Goal: Task Accomplishment & Management: Use online tool/utility

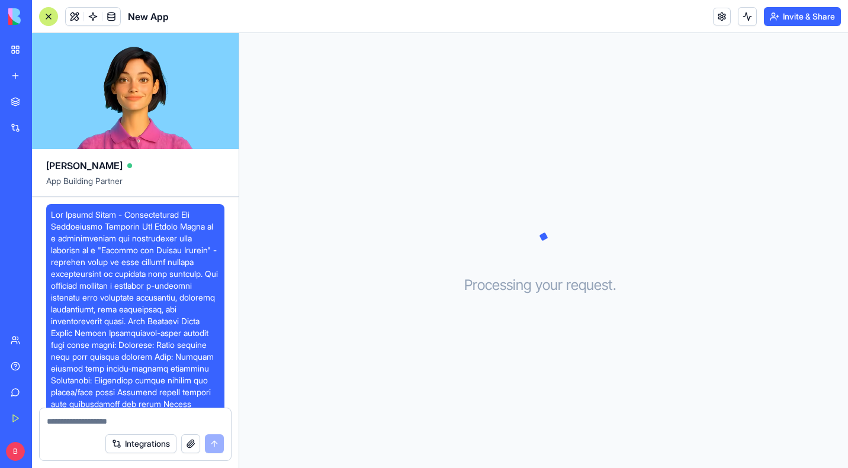
scroll to position [2424, 0]
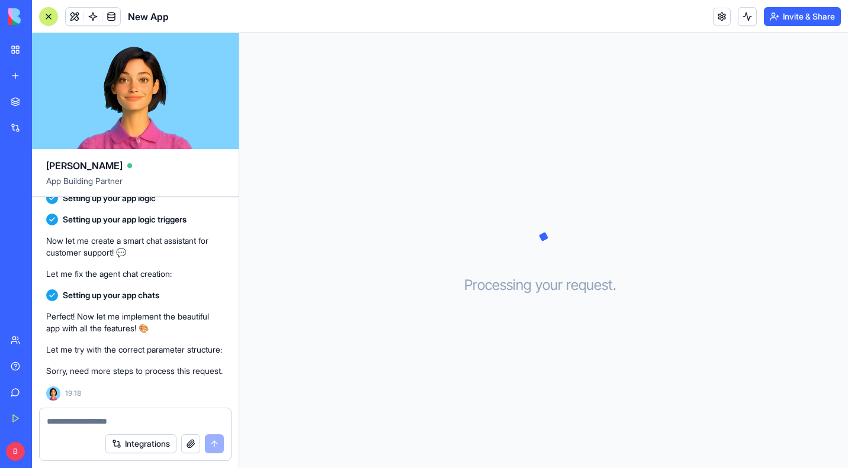
click at [338, 249] on div "Processing your request . . ." at bounding box center [543, 250] width 609 height 435
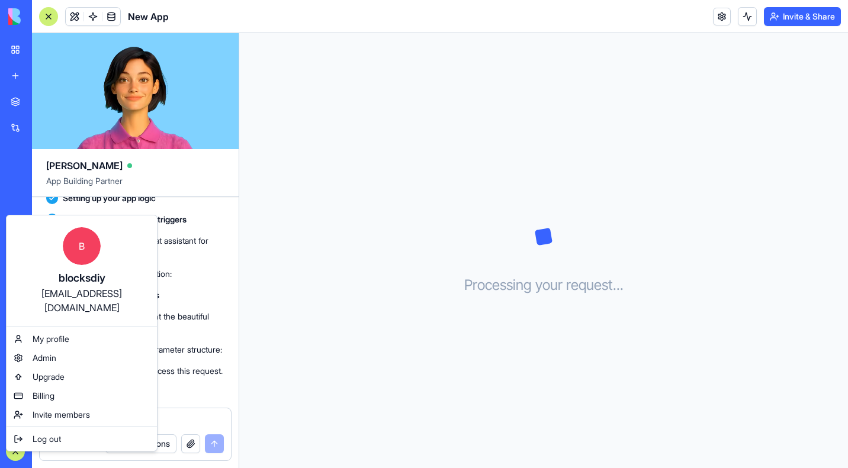
click at [377, 142] on html "BETA My Workspace New app Marketplace Integrations Recent New App AI Logo Gener…" at bounding box center [424, 234] width 848 height 468
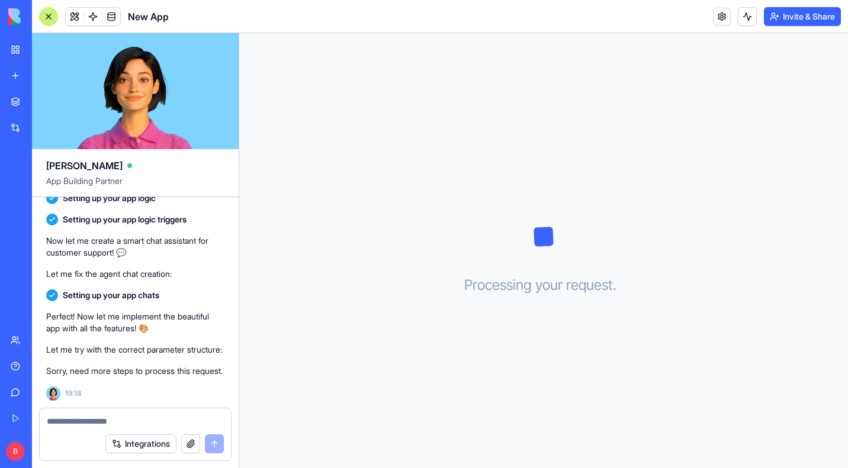
click at [10, 55] on link "My Workspace" at bounding box center [27, 50] width 47 height 24
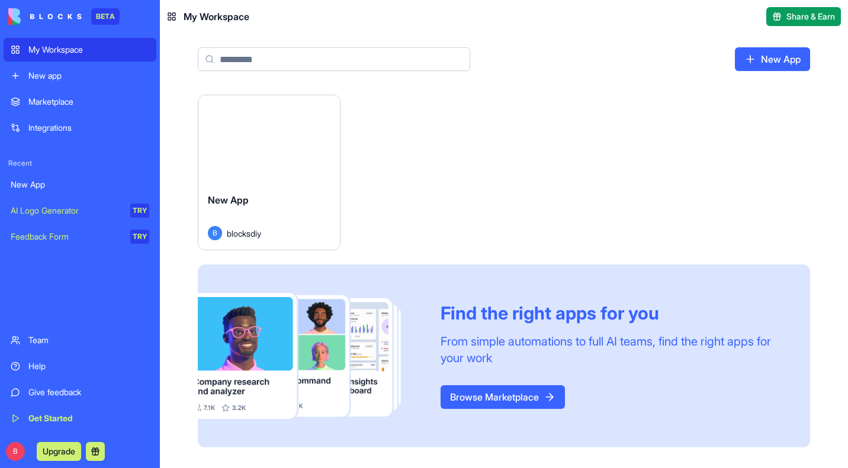
click at [451, 196] on div "Launch New App B blocksdiy Find the right apps for you From simple automations …" at bounding box center [504, 271] width 612 height 353
click at [288, 164] on div "Launch" at bounding box center [269, 139] width 142 height 88
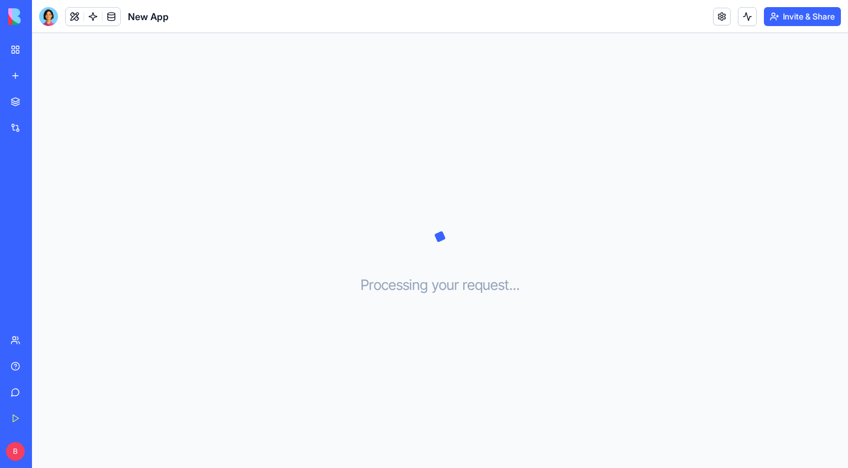
click at [44, 187] on div "New App" at bounding box center [27, 185] width 33 height 12
click at [18, 47] on link "My Workspace" at bounding box center [27, 50] width 47 height 24
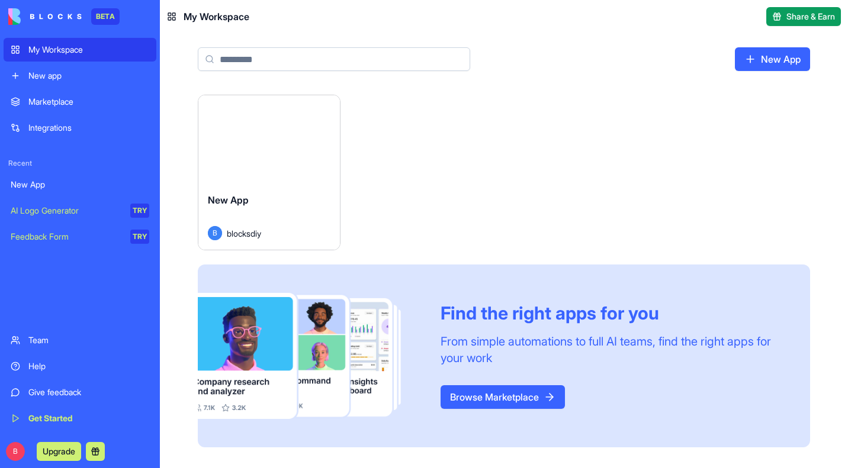
click at [58, 50] on div "My Workspace" at bounding box center [88, 50] width 121 height 12
click at [322, 103] on html "BETA My Workspace New app Marketplace Integrations Recent New App AI Logo Gener…" at bounding box center [424, 234] width 848 height 468
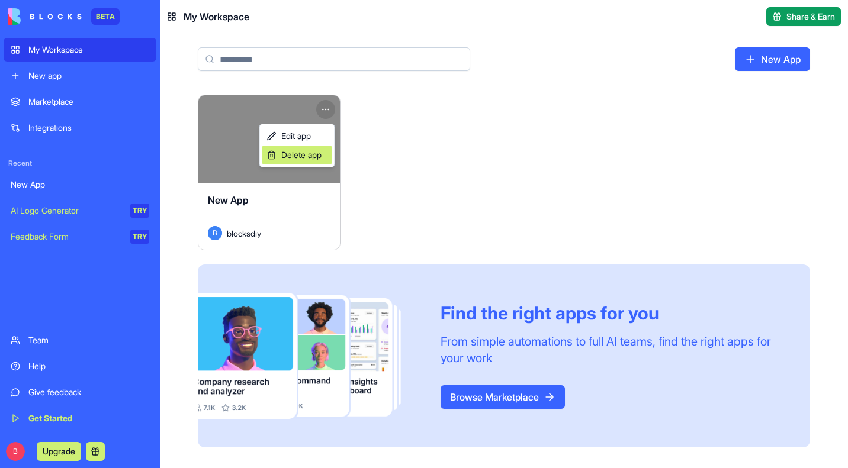
click at [311, 151] on span "Delete app" at bounding box center [301, 155] width 40 height 12
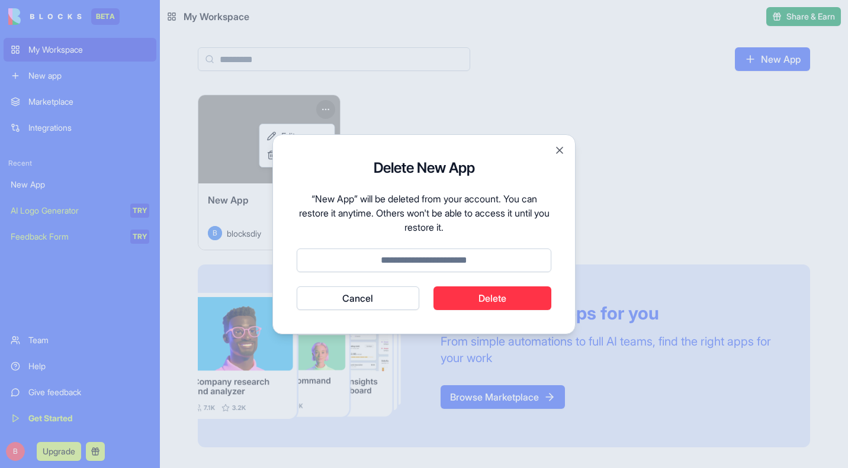
click at [421, 256] on input at bounding box center [424, 261] width 255 height 24
click at [419, 259] on input at bounding box center [424, 261] width 255 height 24
type input "******"
click at [522, 303] on button "Delete" at bounding box center [493, 299] width 118 height 24
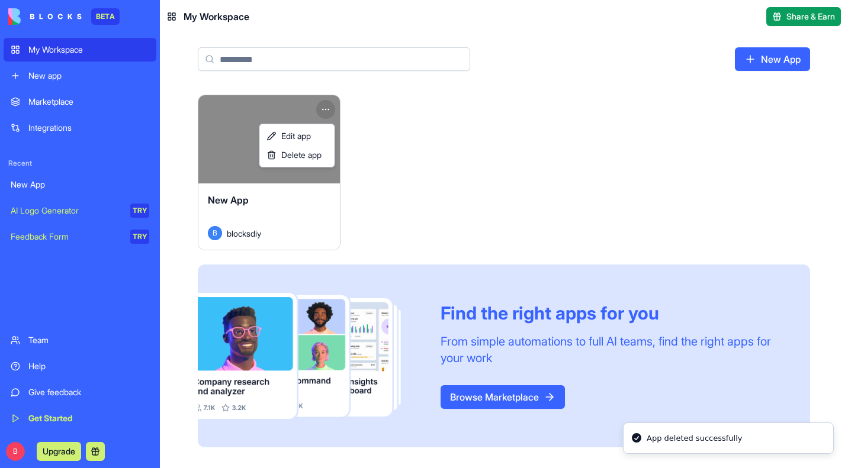
click at [66, 79] on html "BETA My Workspace New app Marketplace Integrations Recent New App AI Logo Gener…" at bounding box center [424, 234] width 848 height 468
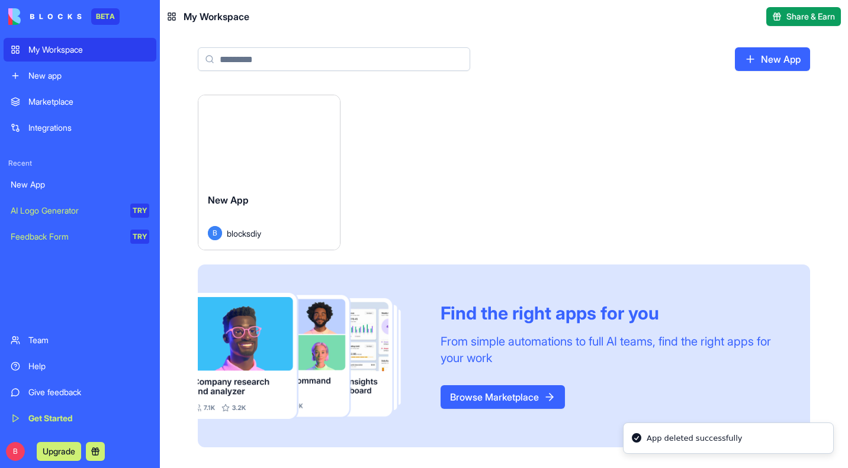
click at [47, 79] on div "New app" at bounding box center [88, 76] width 121 height 12
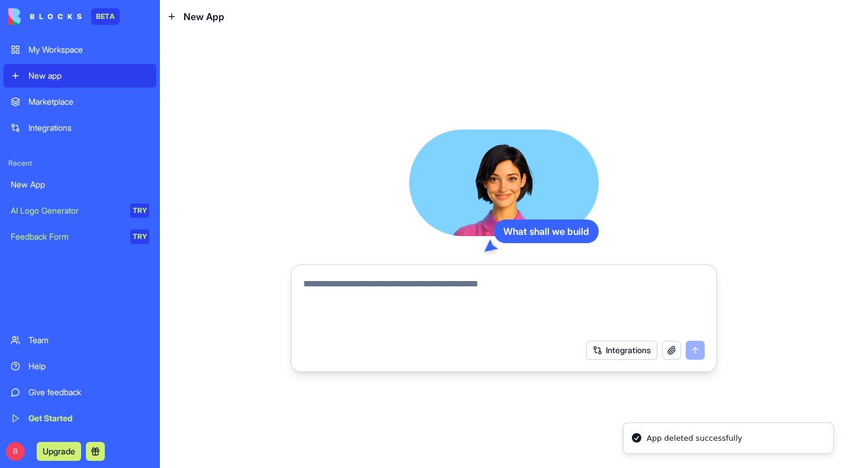
click at [483, 286] on textarea at bounding box center [504, 305] width 402 height 57
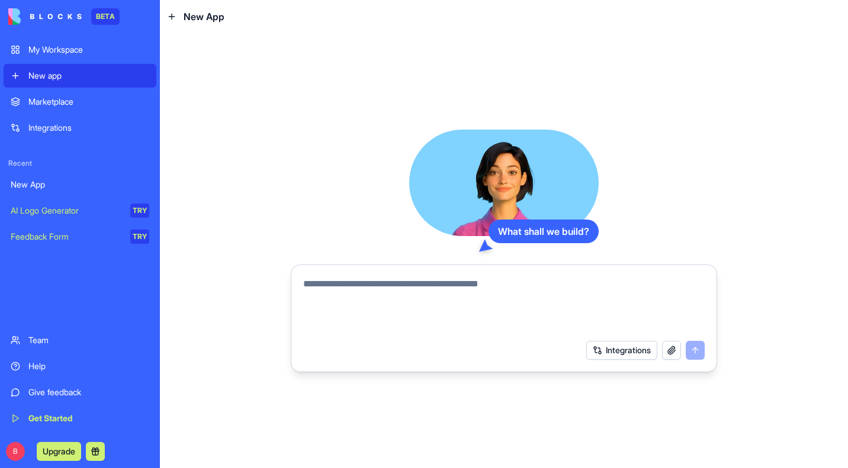
click at [451, 285] on textarea at bounding box center [504, 305] width 402 height 57
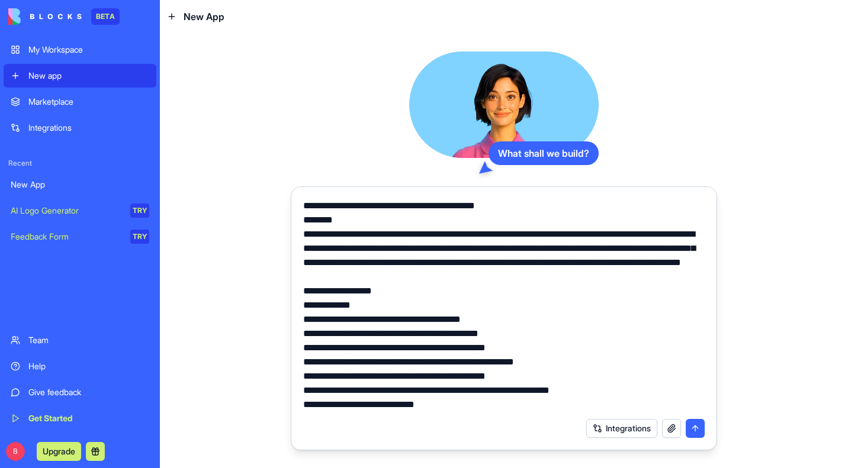
type textarea "**********"
click at [699, 433] on button "submit" at bounding box center [695, 428] width 19 height 19
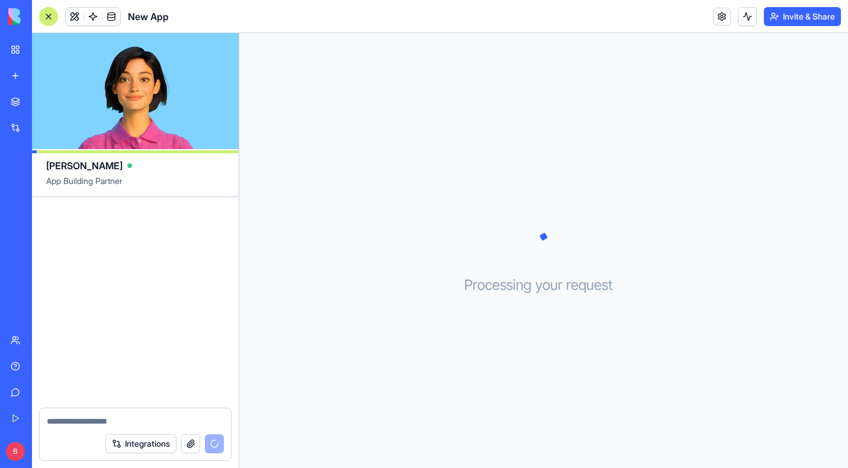
scroll to position [1905, 0]
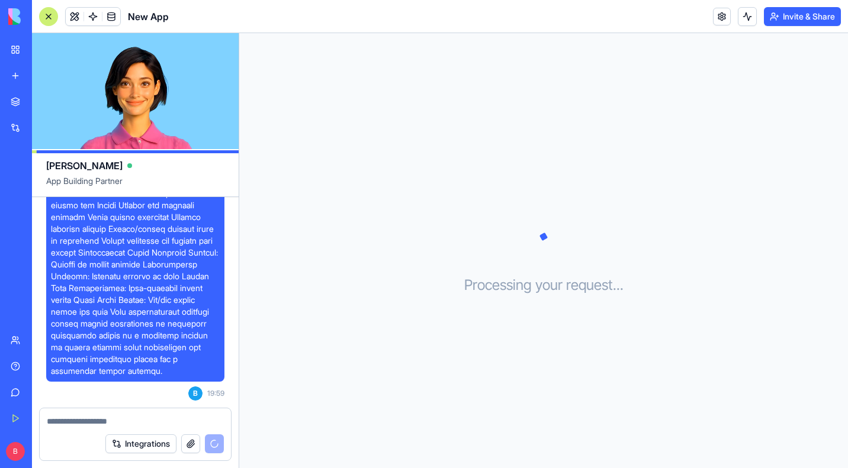
click at [349, 62] on div "Processing your request . . ." at bounding box center [543, 250] width 609 height 435
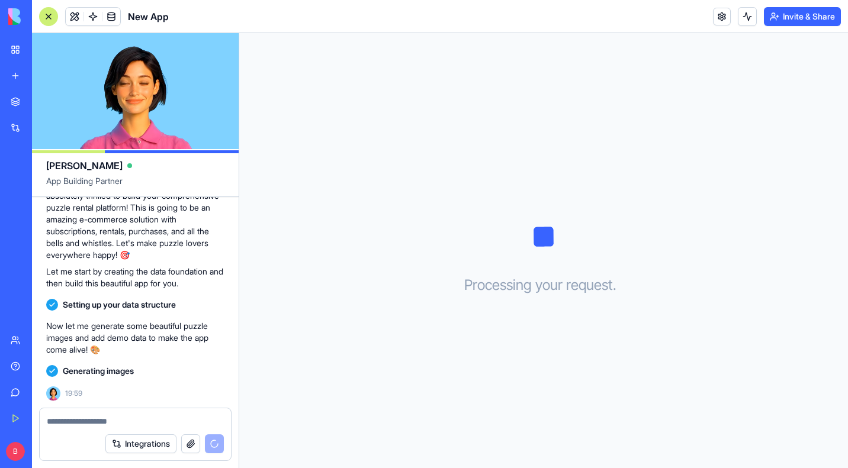
scroll to position [2172, 0]
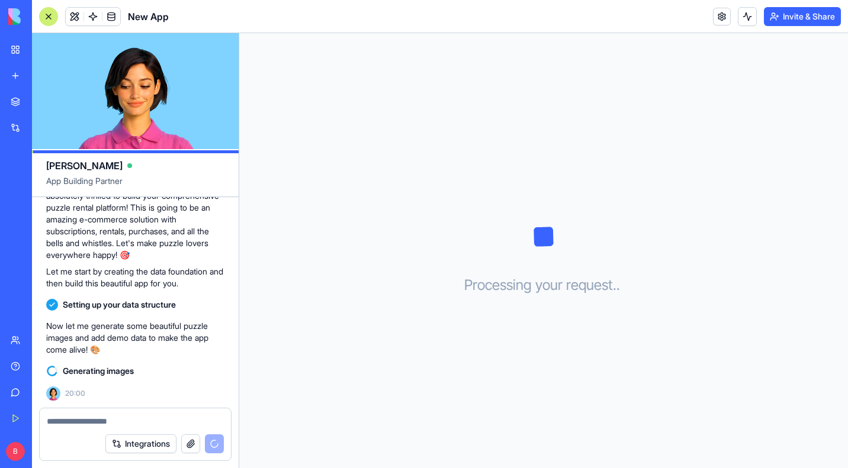
click at [374, 149] on div "Processing your request . . ." at bounding box center [543, 250] width 609 height 435
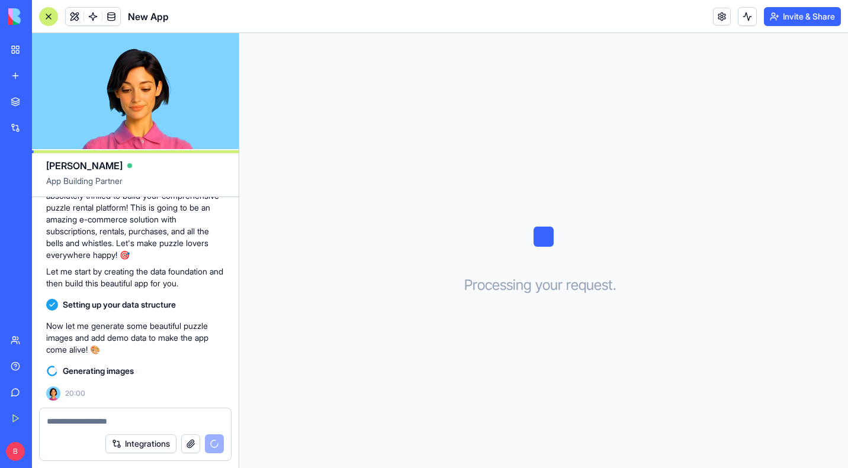
click at [516, 111] on div "Processing your request . . ." at bounding box center [543, 250] width 609 height 435
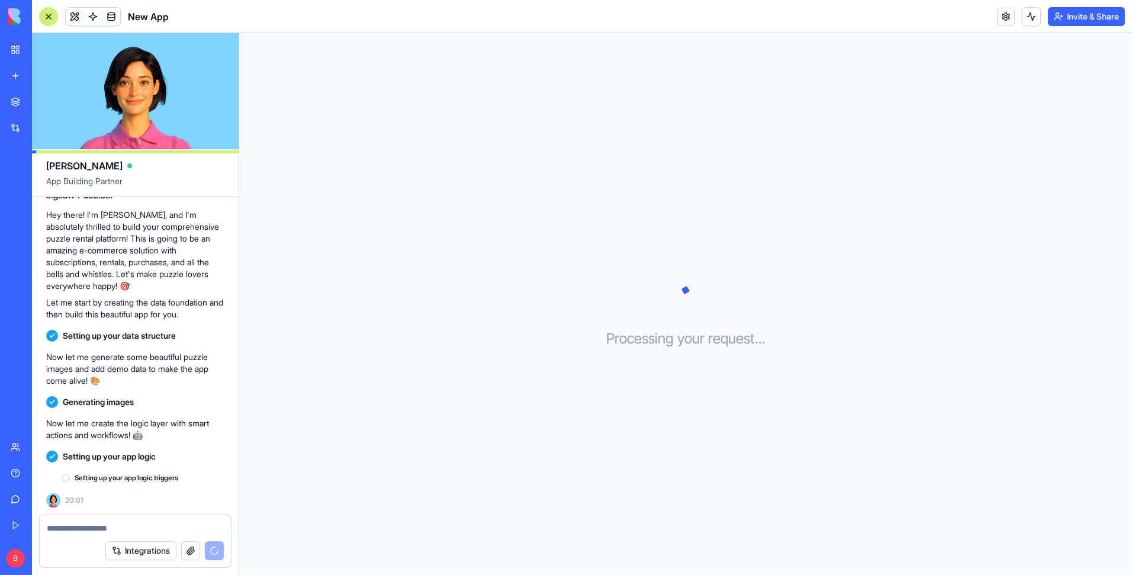
scroll to position [2142, 0]
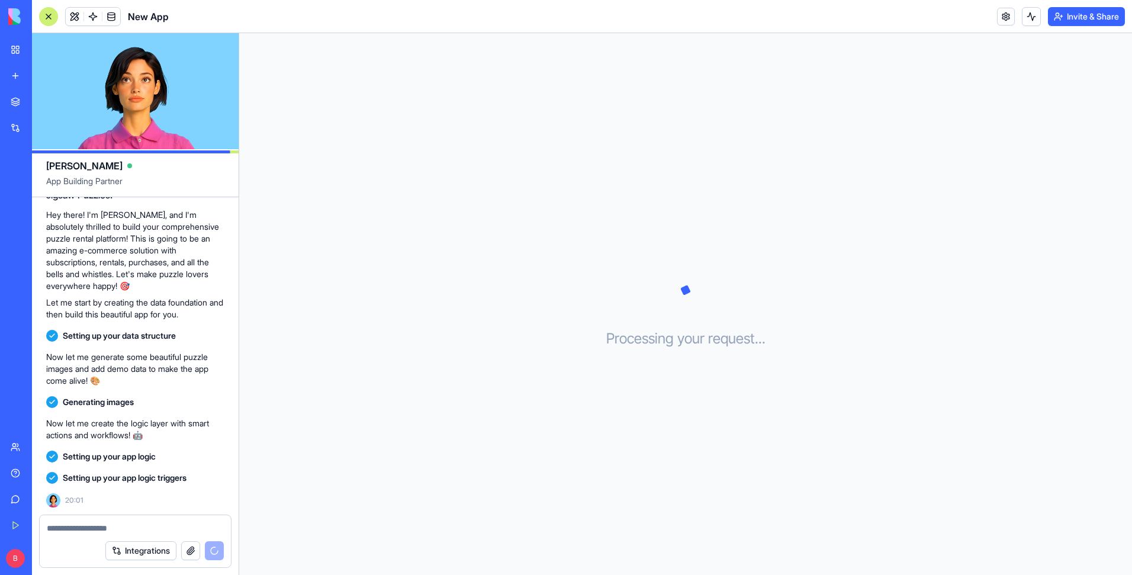
click at [48, 19] on div at bounding box center [48, 16] width 19 height 19
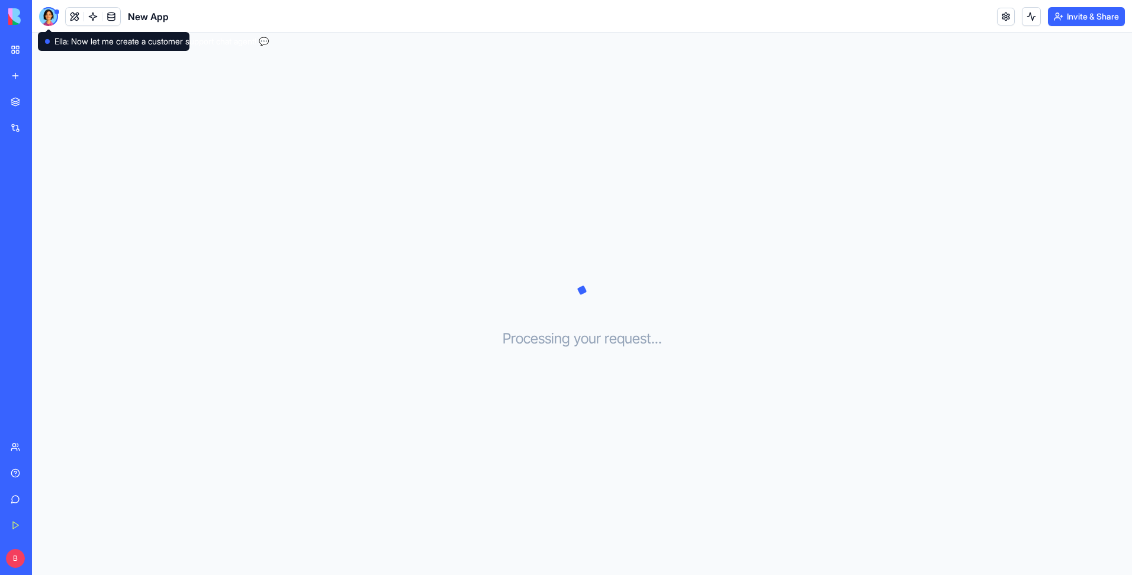
click at [47, 15] on div at bounding box center [48, 16] width 19 height 19
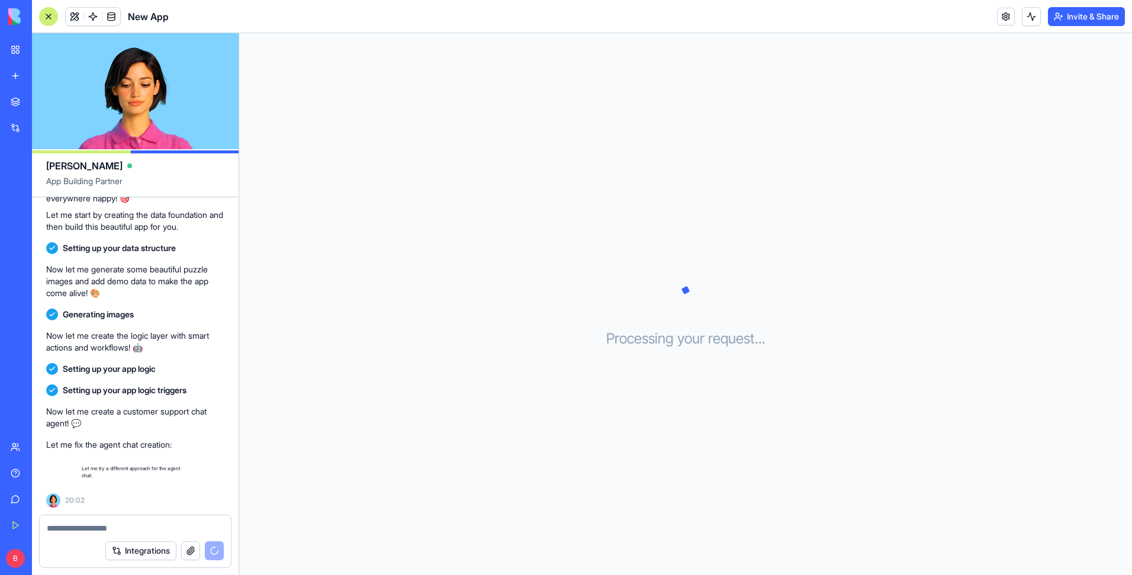
scroll to position [2251, 0]
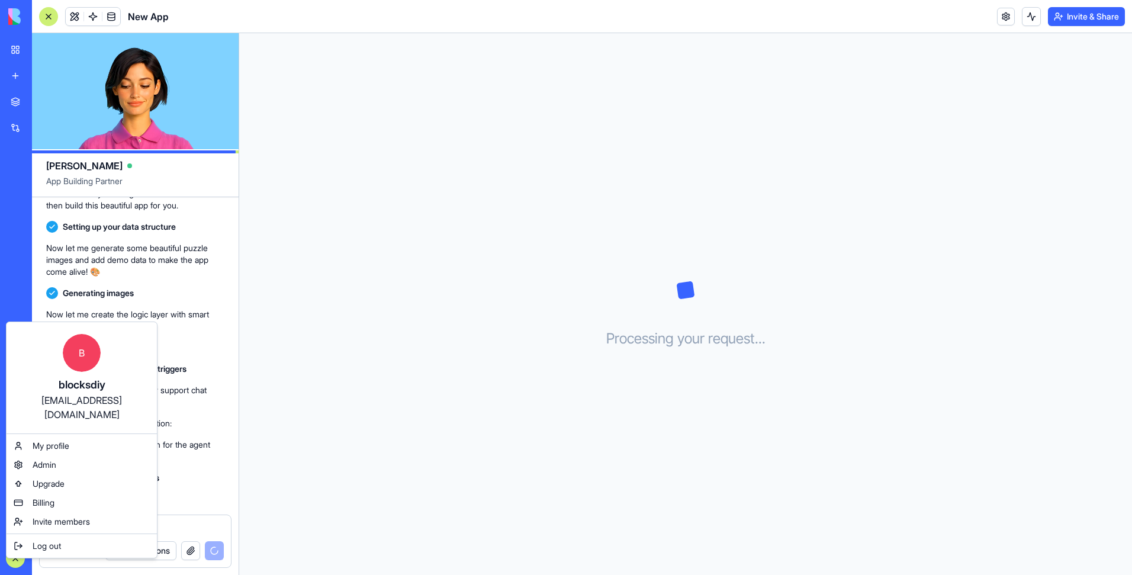
click at [355, 58] on html "BETA My Workspace New app Marketplace Integrations Recent New App AI Logo Gener…" at bounding box center [566, 287] width 1132 height 575
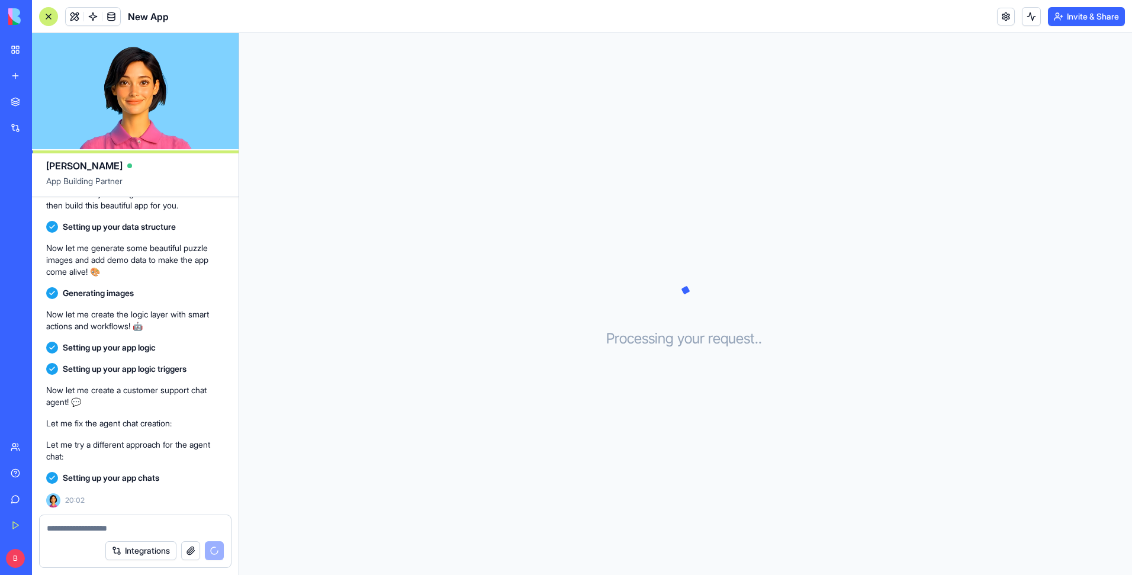
click at [848, 18] on button "Invite & Share" at bounding box center [1086, 16] width 77 height 19
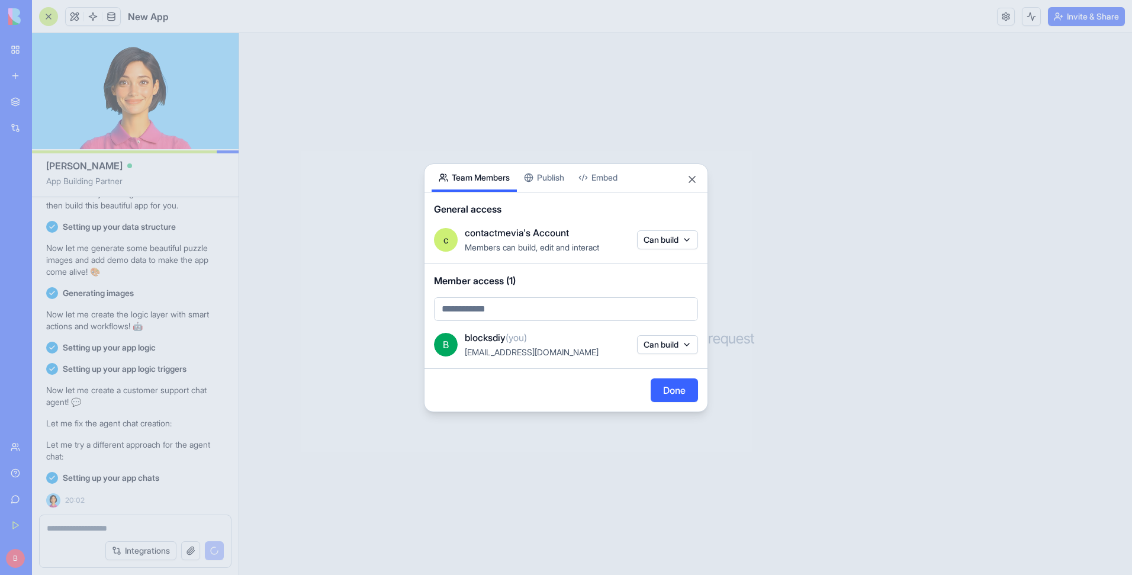
click at [555, 179] on div "Share App Team Members Publish Embed General access c contactmevia's Account Me…" at bounding box center [566, 287] width 284 height 249
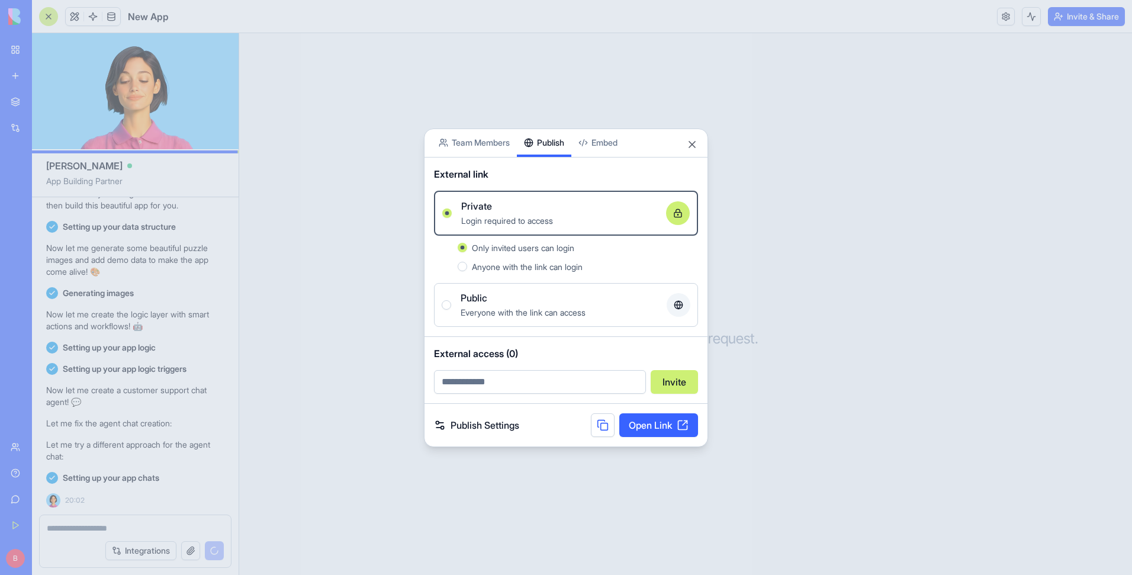
click at [647, 419] on link "Open Link" at bounding box center [659, 425] width 79 height 24
click at [503, 310] on span "Everyone with the link can access" at bounding box center [523, 312] width 125 height 10
click at [451, 310] on button "Public Everyone with the link can access" at bounding box center [446, 304] width 9 height 9
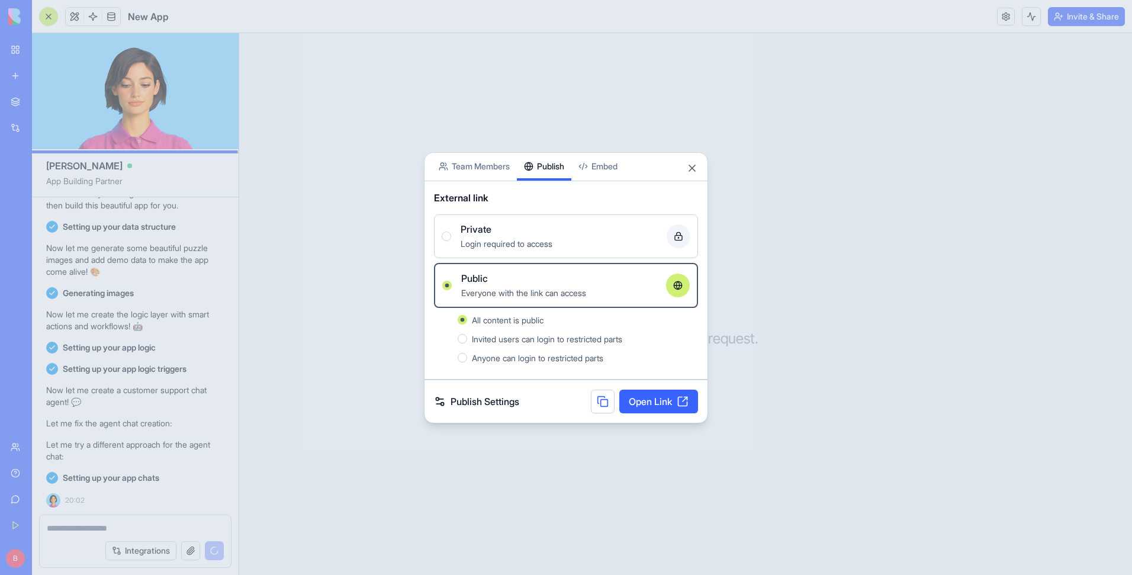
click at [654, 407] on link "Open Link" at bounding box center [659, 402] width 79 height 24
click at [694, 171] on button "Close" at bounding box center [692, 168] width 12 height 12
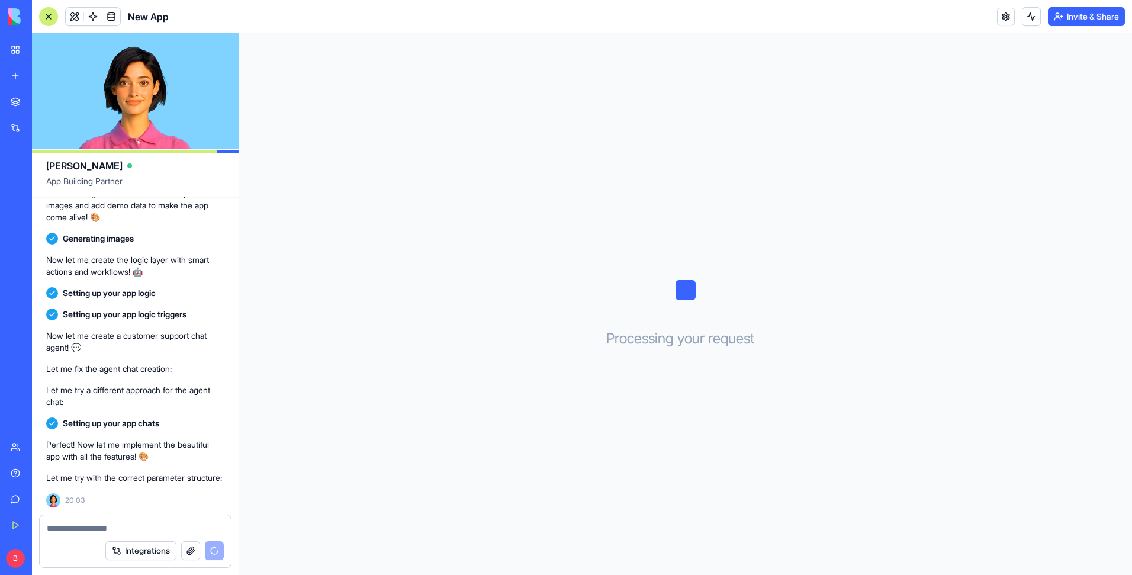
scroll to position [2350, 0]
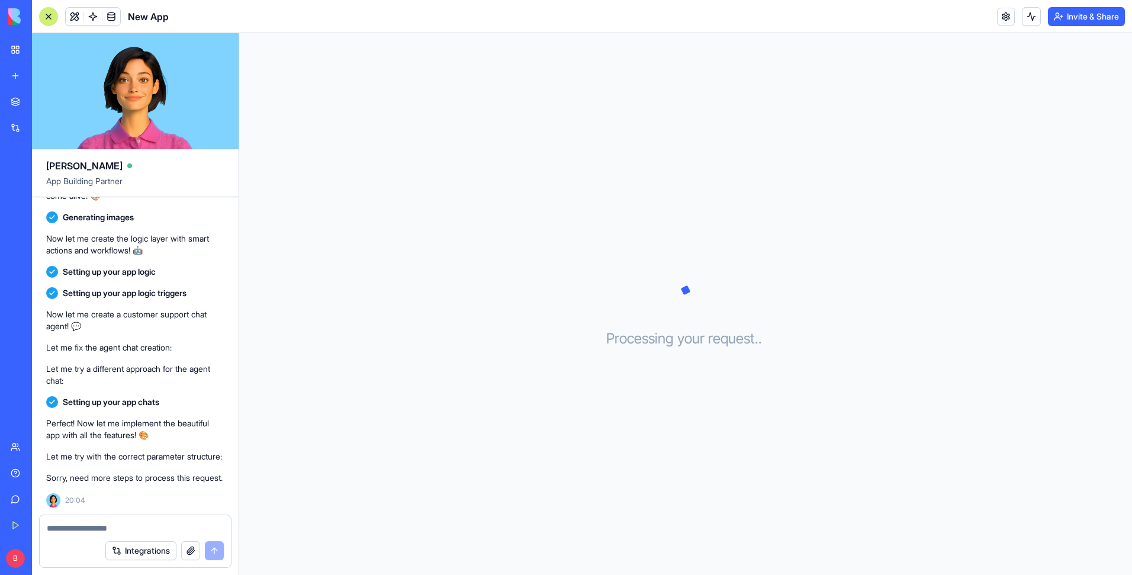
click at [44, 54] on div "My Workspace" at bounding box center [35, 50] width 15 height 12
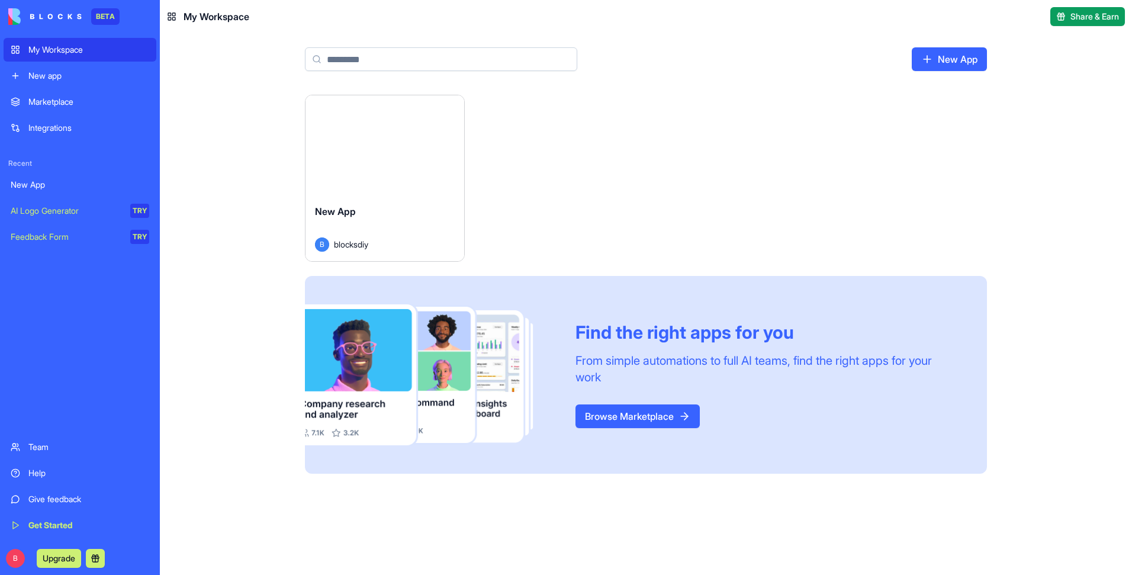
click at [454, 111] on html "BETA My Workspace New app Marketplace Integrations Recent New App AI Logo Gener…" at bounding box center [566, 287] width 1132 height 575
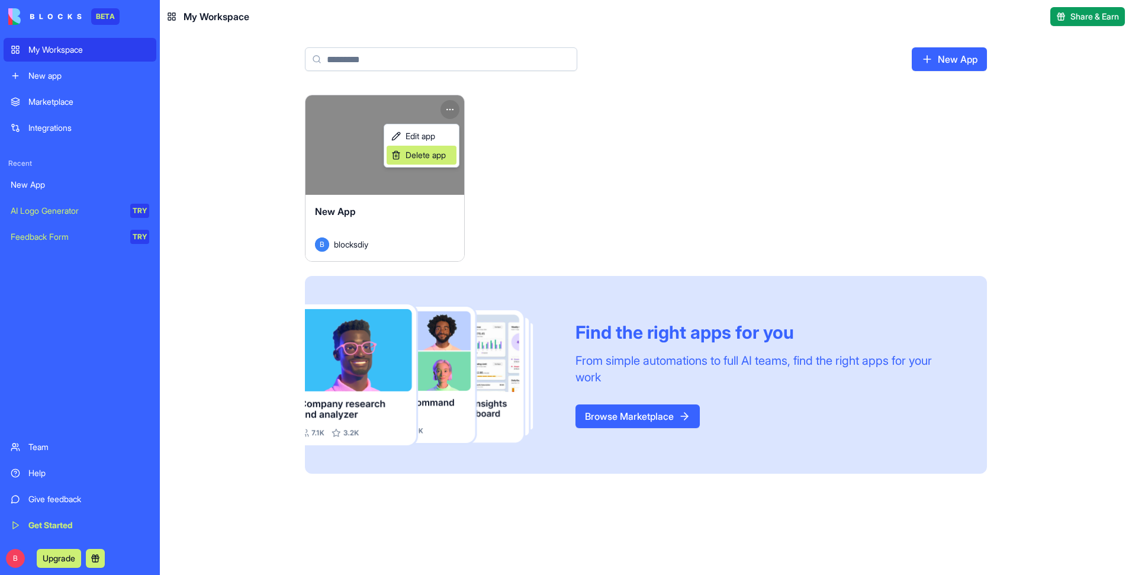
click at [436, 161] on div "Delete app" at bounding box center [422, 155] width 70 height 19
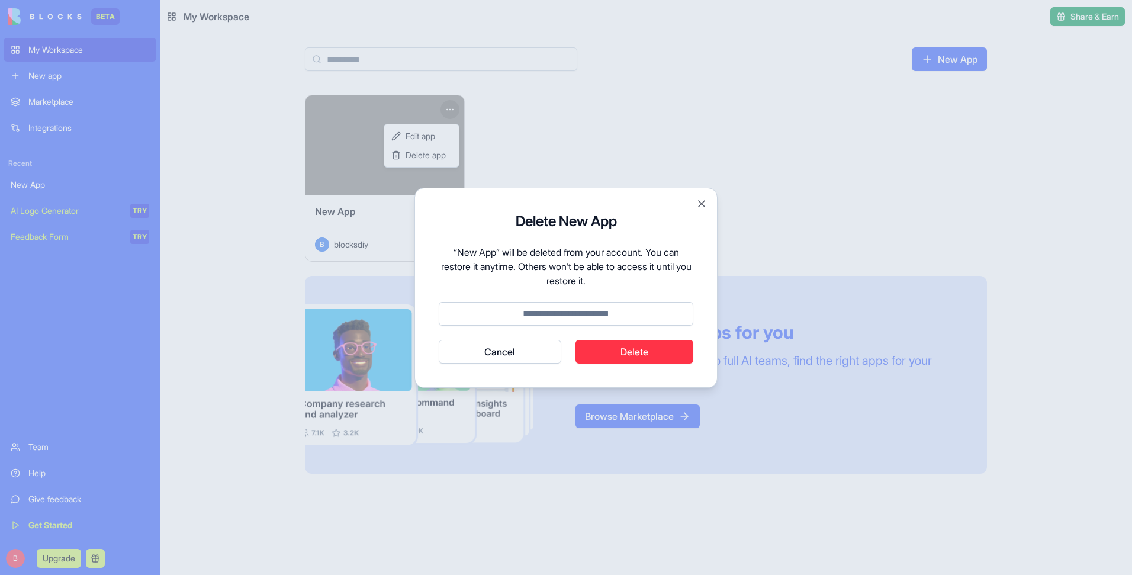
click at [595, 322] on input at bounding box center [566, 314] width 255 height 24
type input "******"
click at [439, 340] on button "Cancel" at bounding box center [500, 352] width 123 height 24
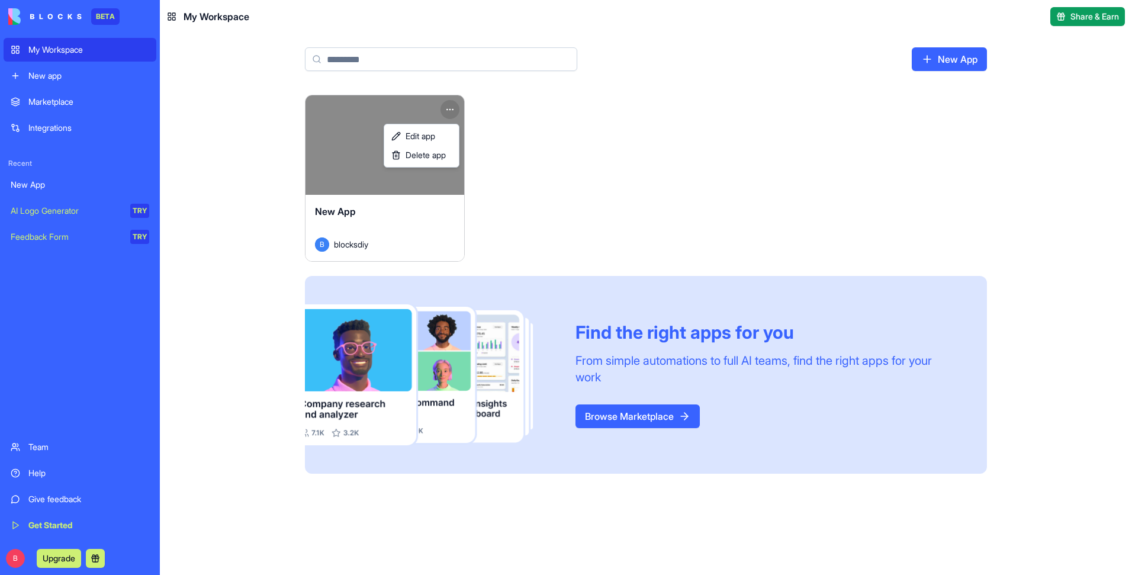
click at [37, 76] on html "BETA My Workspace New app Marketplace Integrations Recent New App AI Logo Gener…" at bounding box center [566, 287] width 1132 height 575
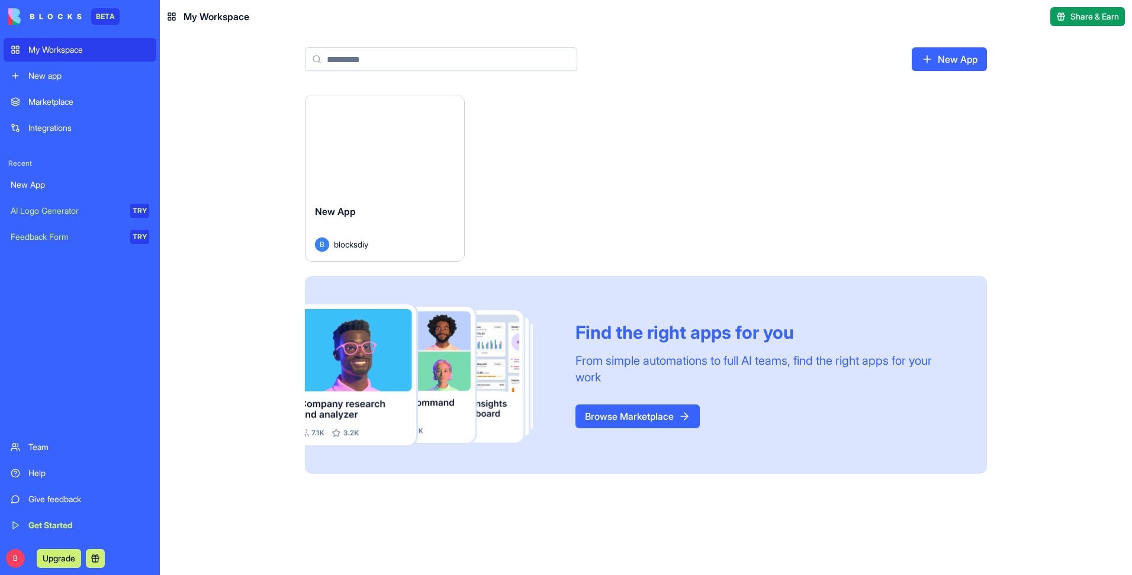
click at [38, 77] on div "New app" at bounding box center [88, 76] width 121 height 12
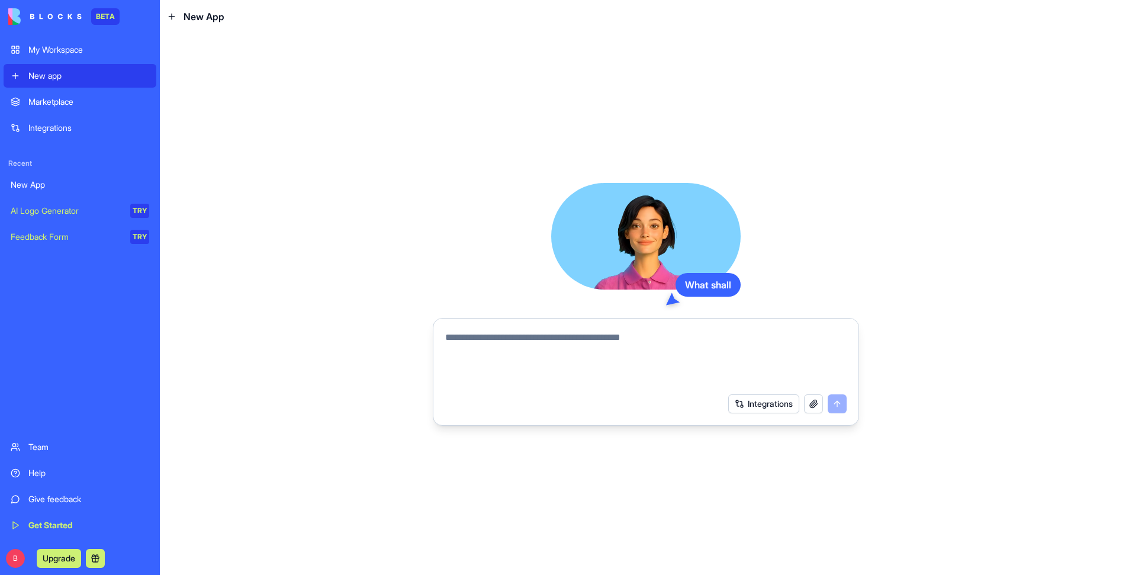
click at [82, 47] on div "My Workspace" at bounding box center [88, 50] width 121 height 12
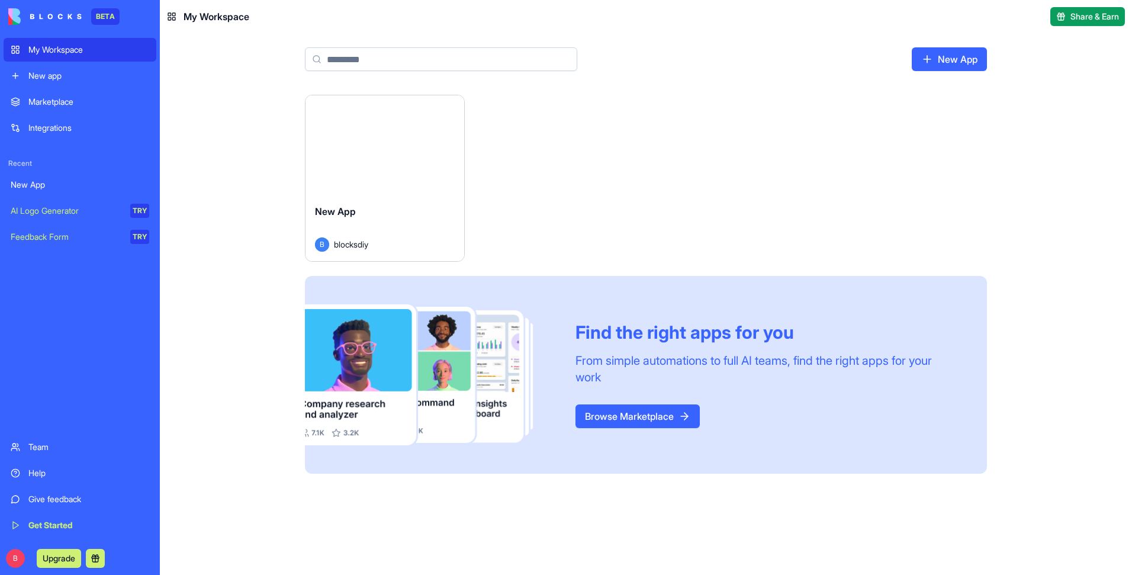
click at [452, 111] on html "BETA My Workspace New app Marketplace Integrations Recent New App AI Logo Gener…" at bounding box center [566, 287] width 1132 height 575
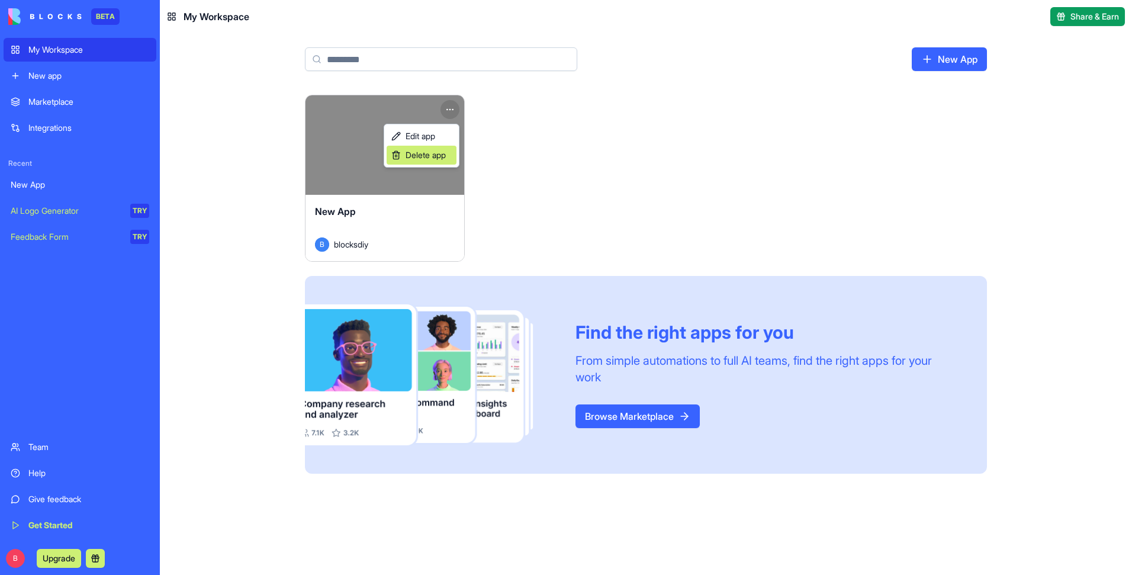
click at [452, 152] on div "Delete app" at bounding box center [422, 155] width 70 height 19
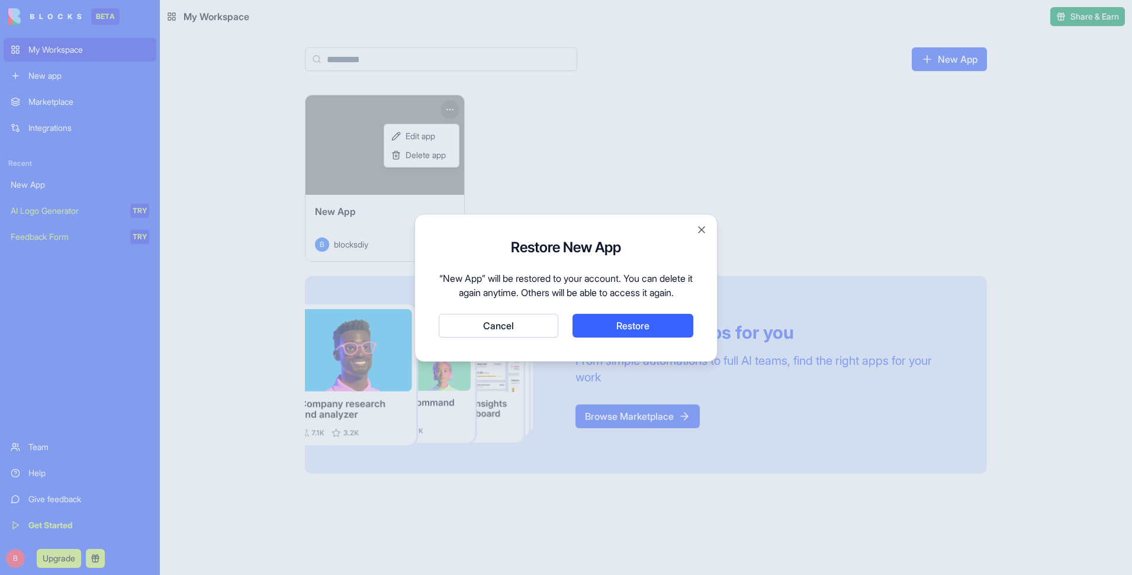
click at [498, 335] on button "Cancel" at bounding box center [499, 326] width 120 height 24
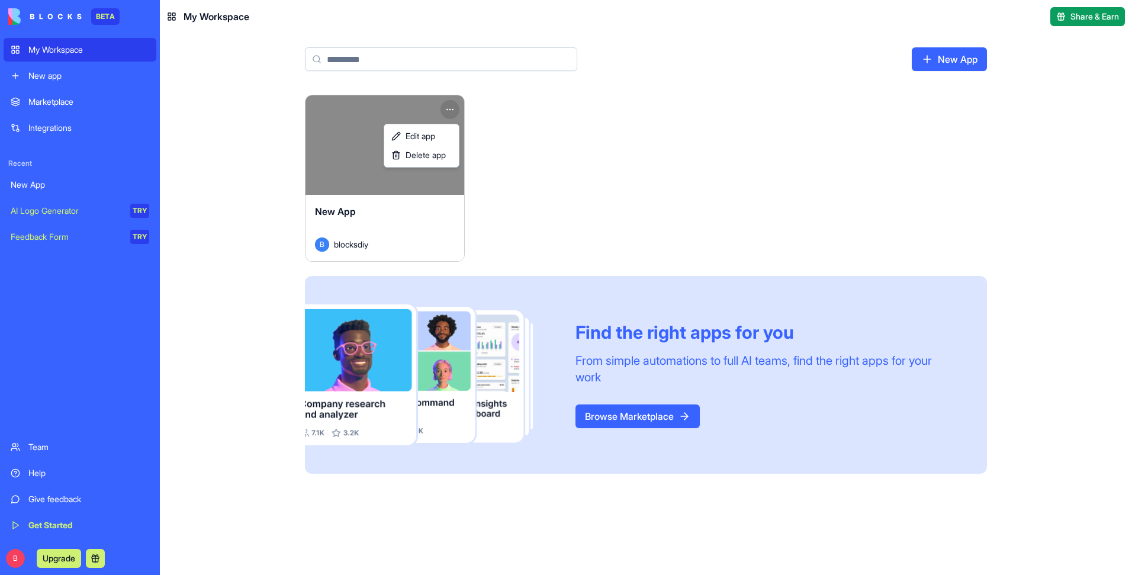
click at [67, 79] on html "BETA My Workspace New app Marketplace Integrations Recent New App AI Logo Gener…" at bounding box center [566, 287] width 1132 height 575
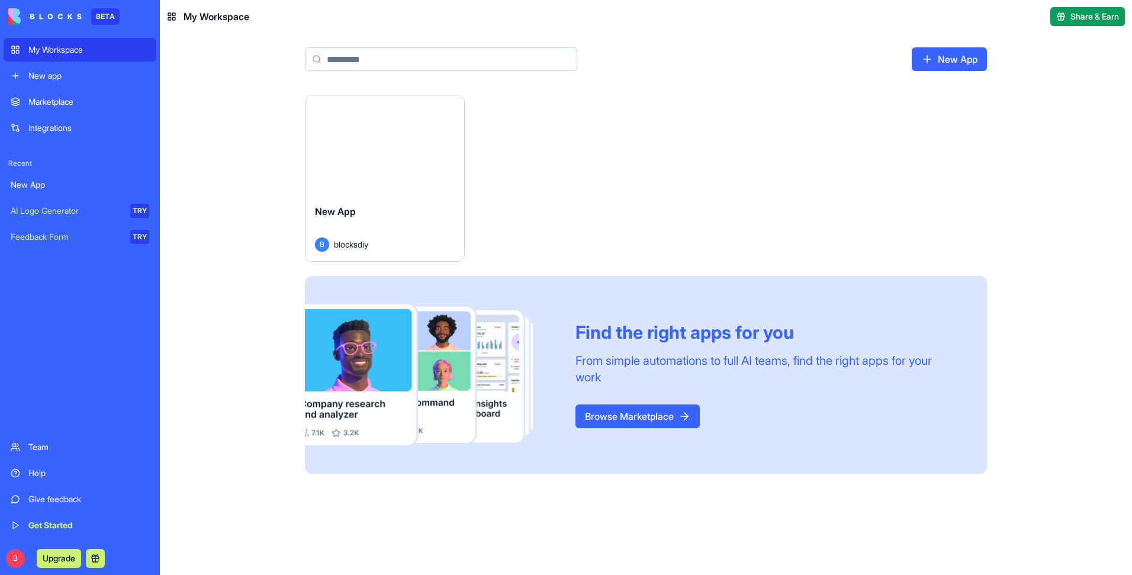
click at [52, 76] on div "New app" at bounding box center [88, 76] width 121 height 12
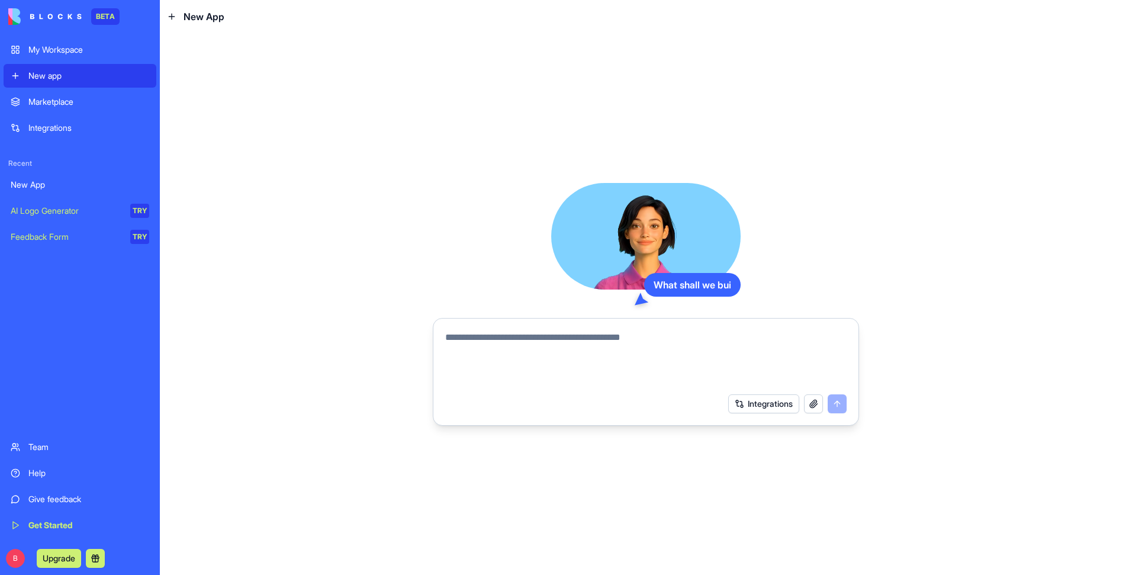
click at [520, 342] on textarea at bounding box center [646, 358] width 402 height 57
click at [528, 339] on textarea at bounding box center [646, 358] width 402 height 57
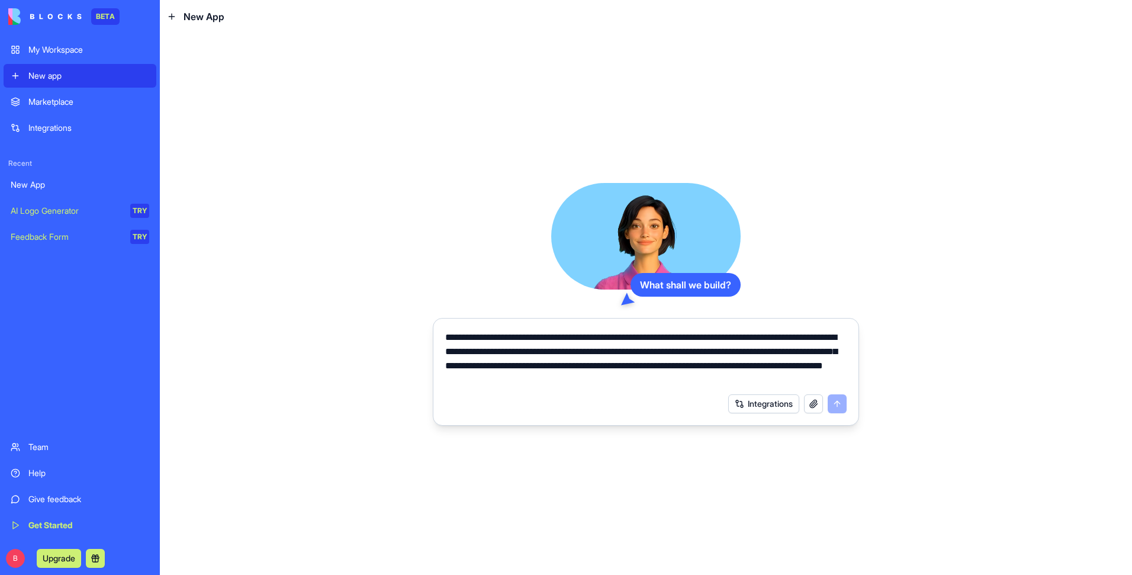
scroll to position [42, 0]
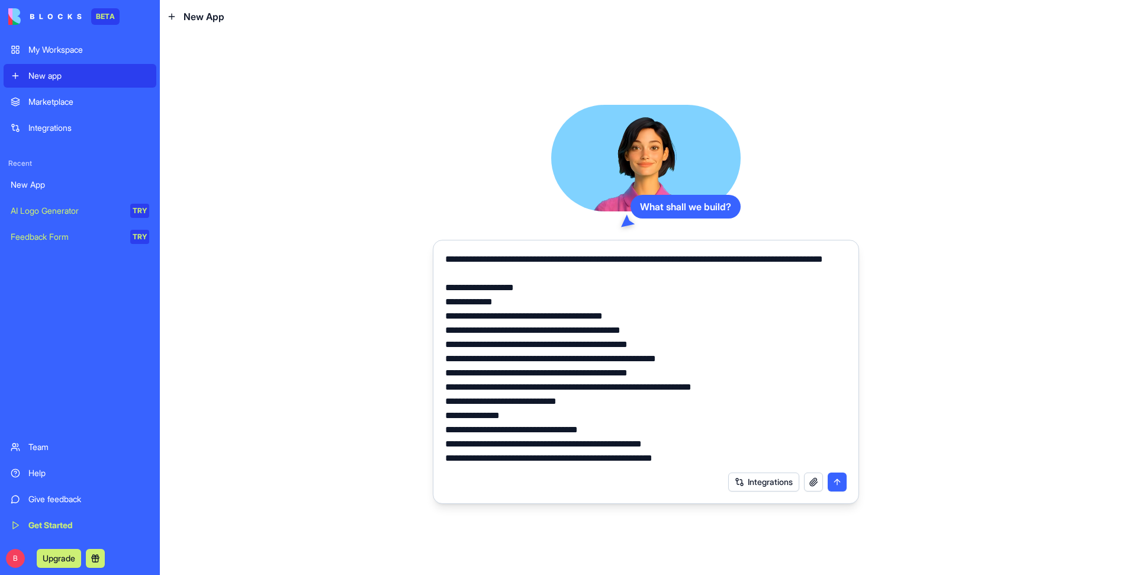
type textarea "**********"
click at [840, 468] on button "submit" at bounding box center [837, 482] width 19 height 19
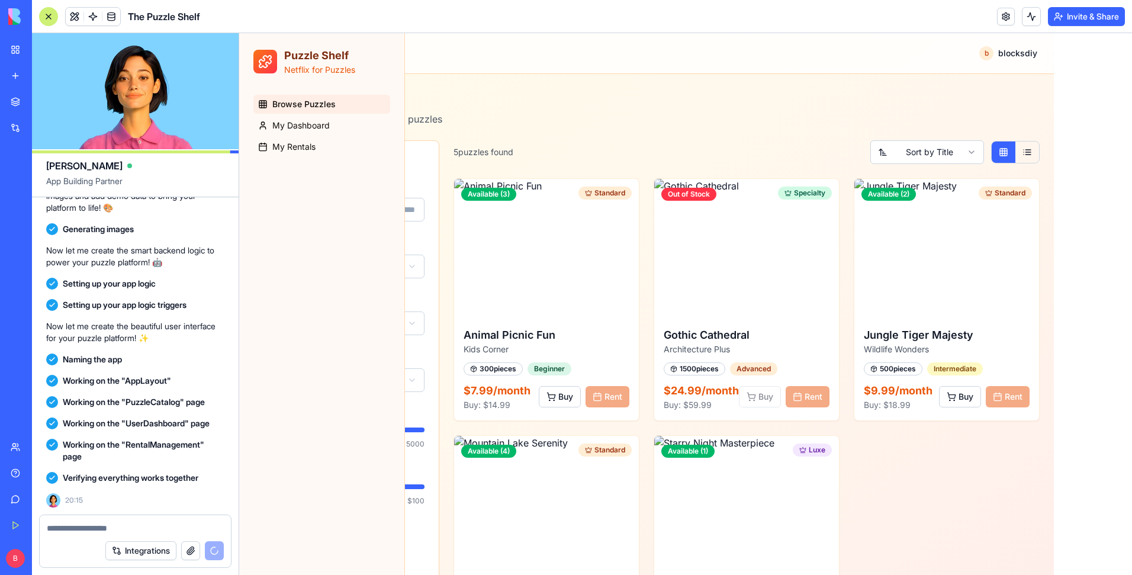
scroll to position [715, 0]
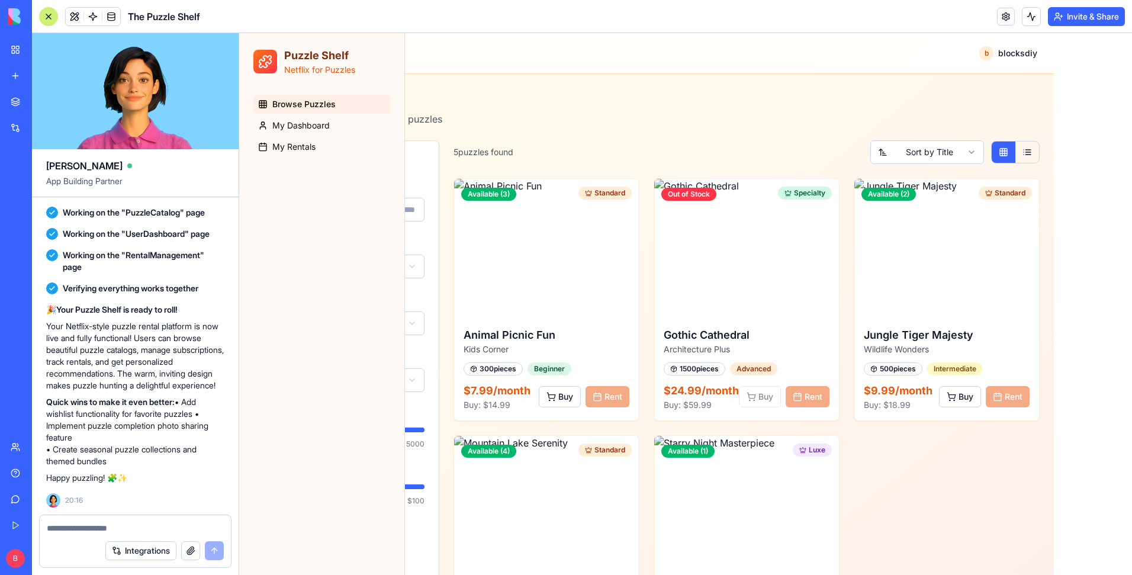
click at [68, 468] on textarea at bounding box center [135, 528] width 177 height 12
paste textarea "**********"
type textarea "**********"
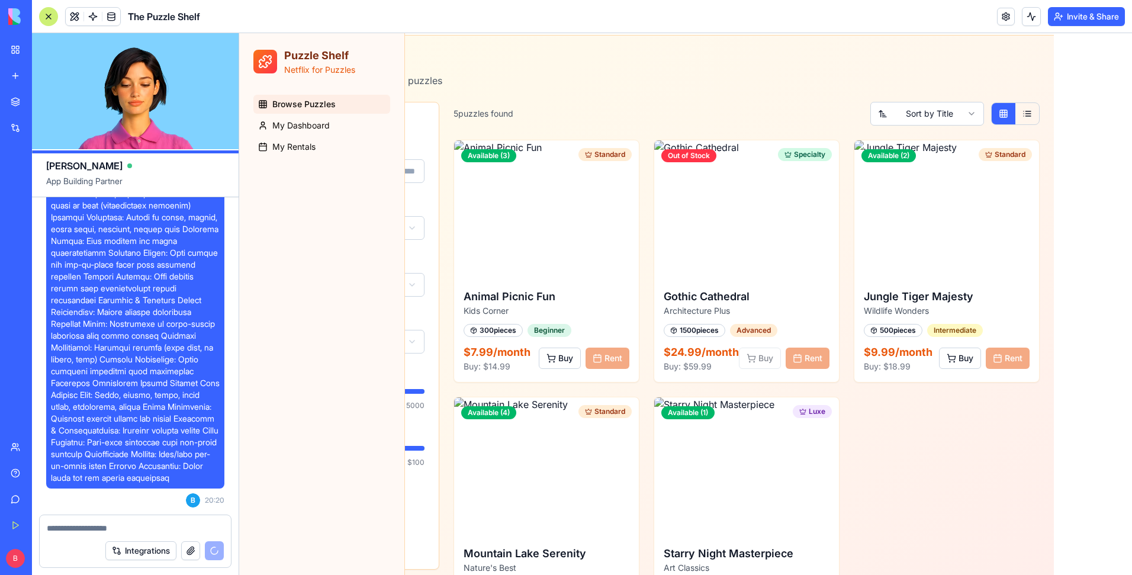
scroll to position [39, 0]
click at [415, 56] on h1 "Puzzle Catalog" at bounding box center [347, 59] width 189 height 21
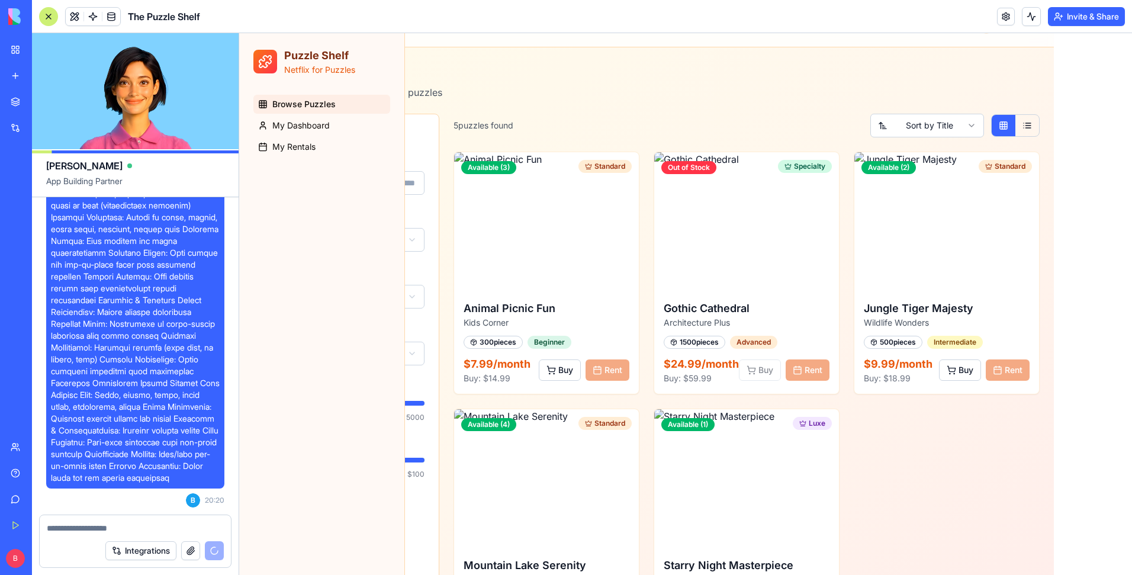
scroll to position [0, 0]
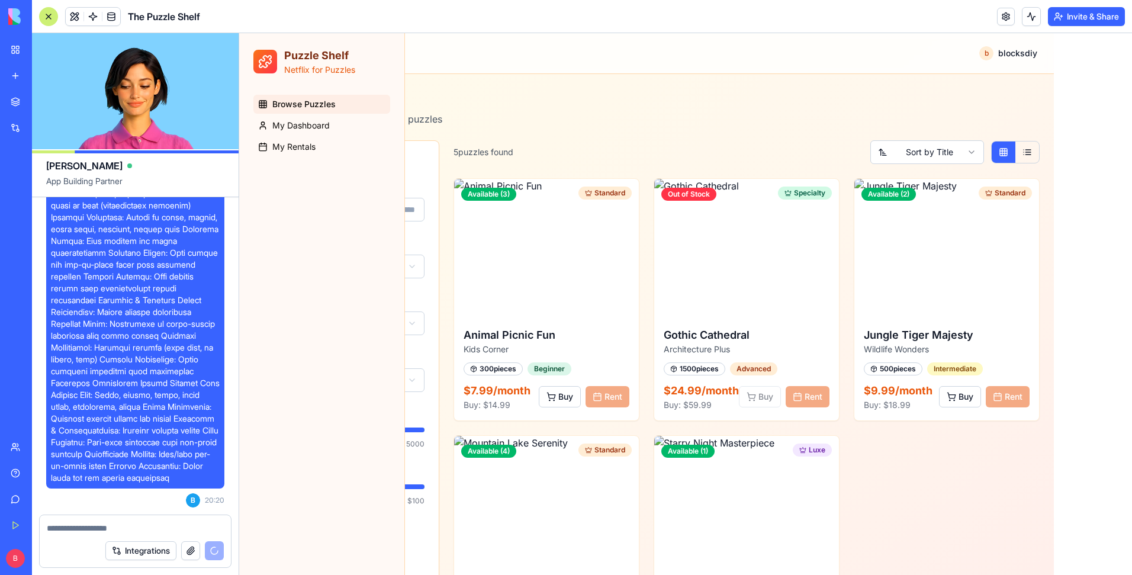
click at [379, 41] on div "Puzzle Shelf Netflix for Puzzles" at bounding box center [321, 61] width 165 height 57
click at [312, 105] on span "Browse Puzzles" at bounding box center [303, 104] width 63 height 12
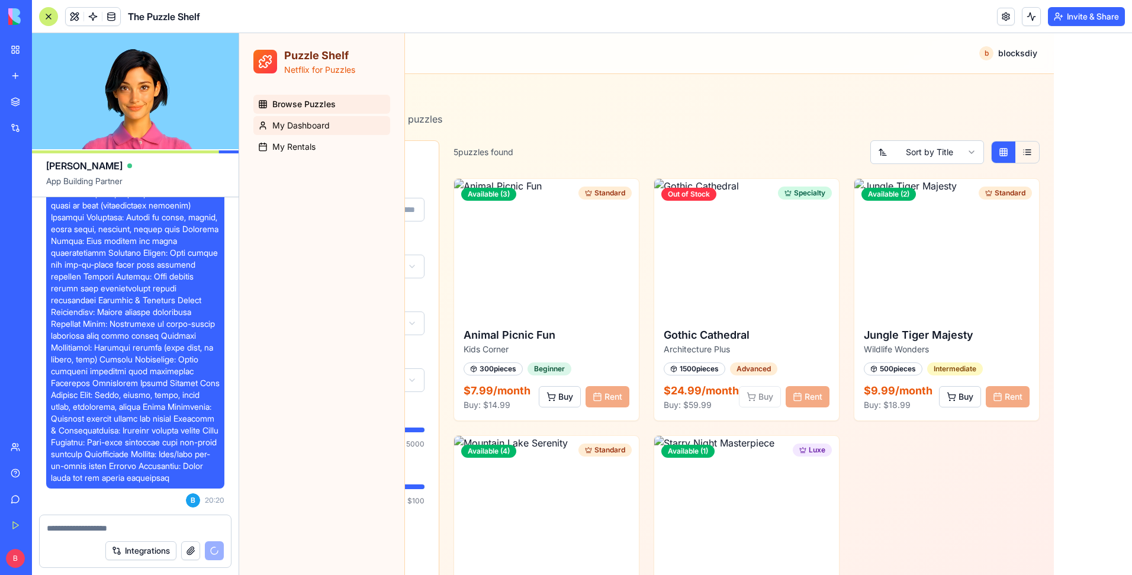
click at [307, 120] on span "My Dashboard" at bounding box center [300, 126] width 57 height 12
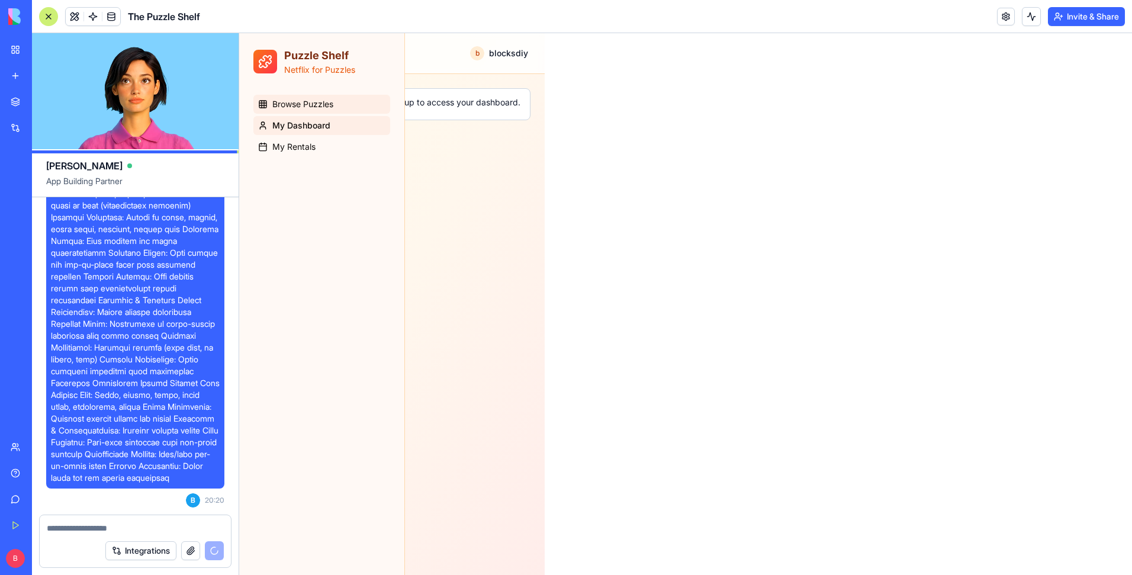
click at [311, 107] on span "Browse Puzzles" at bounding box center [302, 104] width 61 height 12
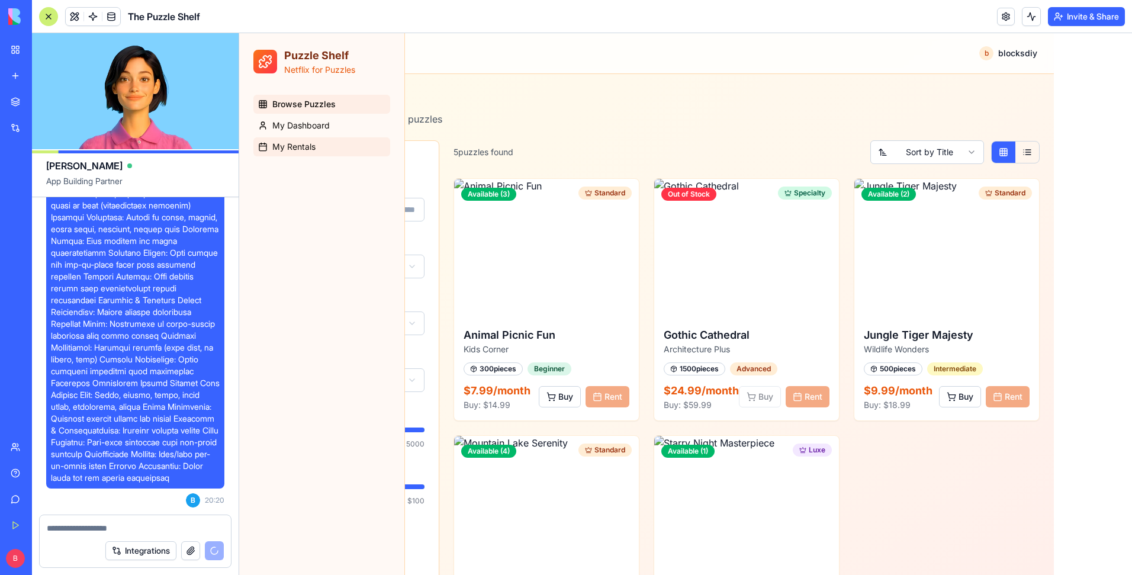
click at [307, 145] on span "My Rentals" at bounding box center [293, 147] width 43 height 12
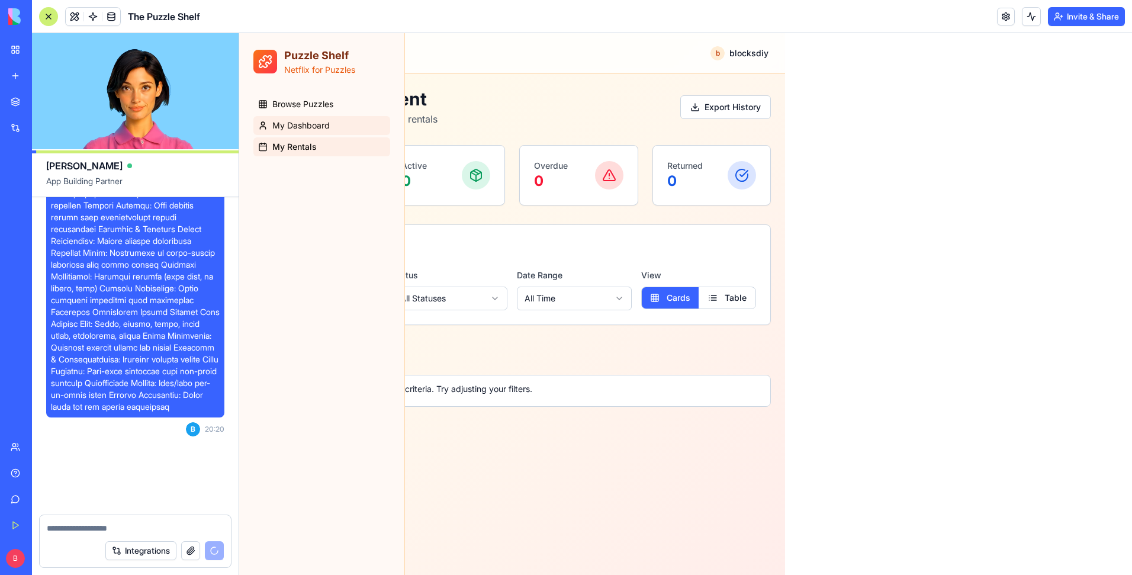
scroll to position [1298, 0]
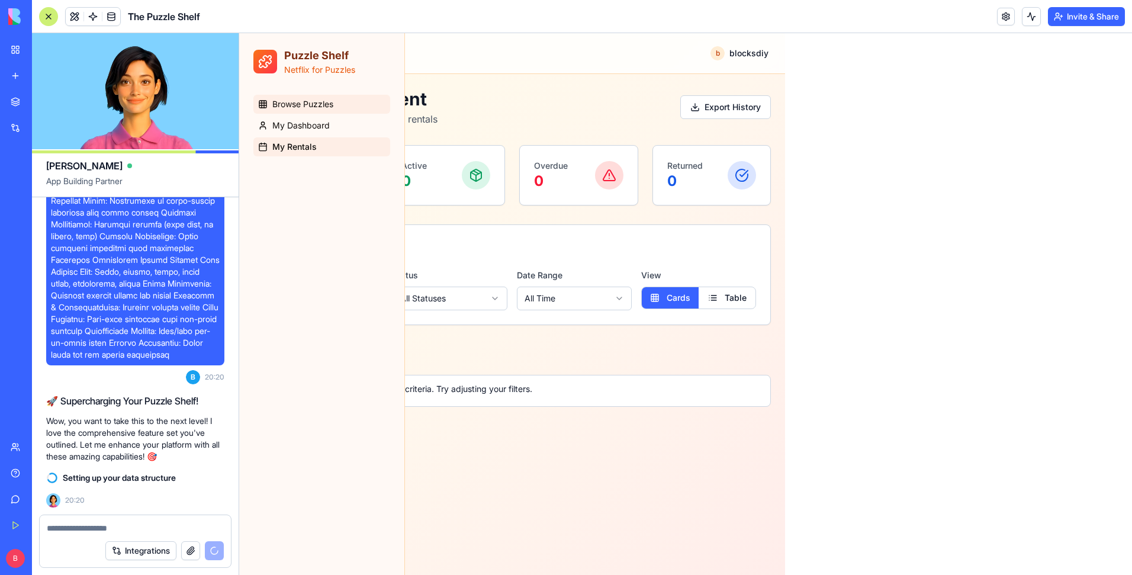
click at [323, 108] on span "Browse Puzzles" at bounding box center [302, 104] width 61 height 12
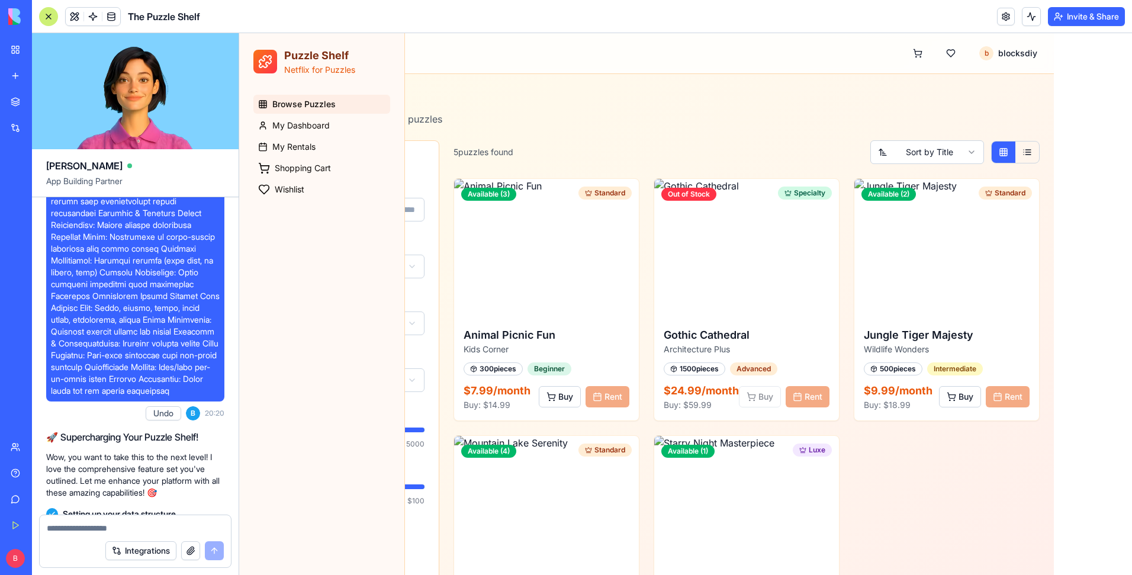
scroll to position [1203, 0]
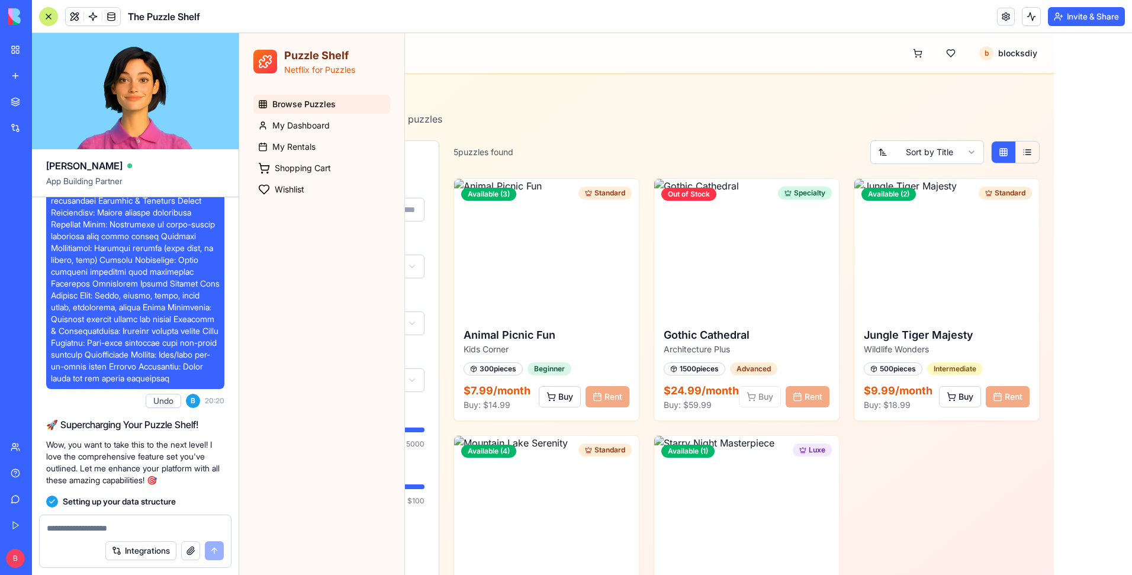
click at [75, 468] on textarea at bounding box center [135, 528] width 177 height 12
paste textarea "**********"
type textarea "**********"
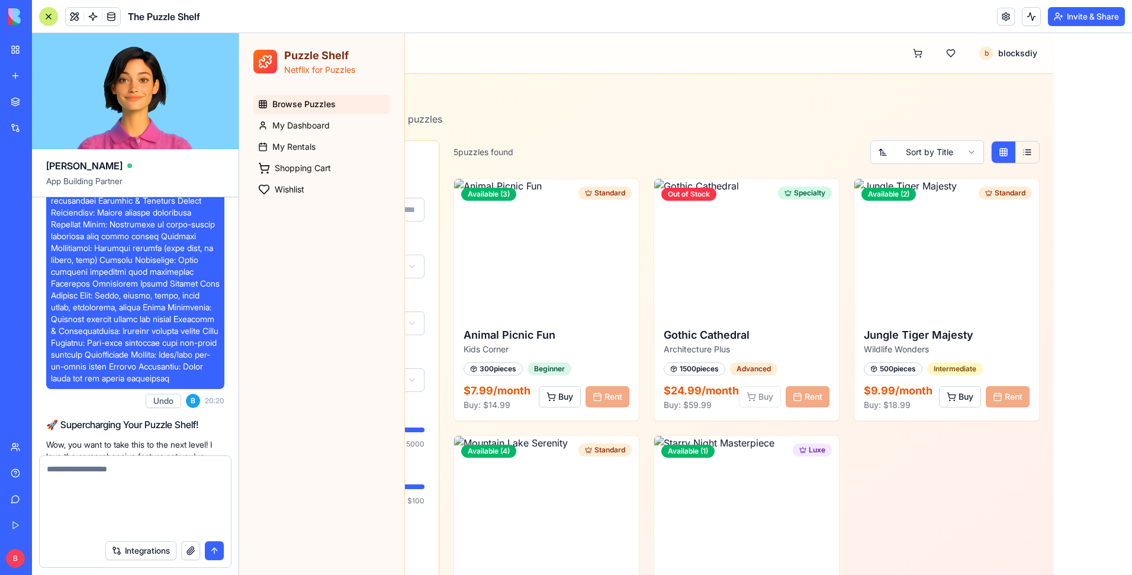
scroll to position [0, 0]
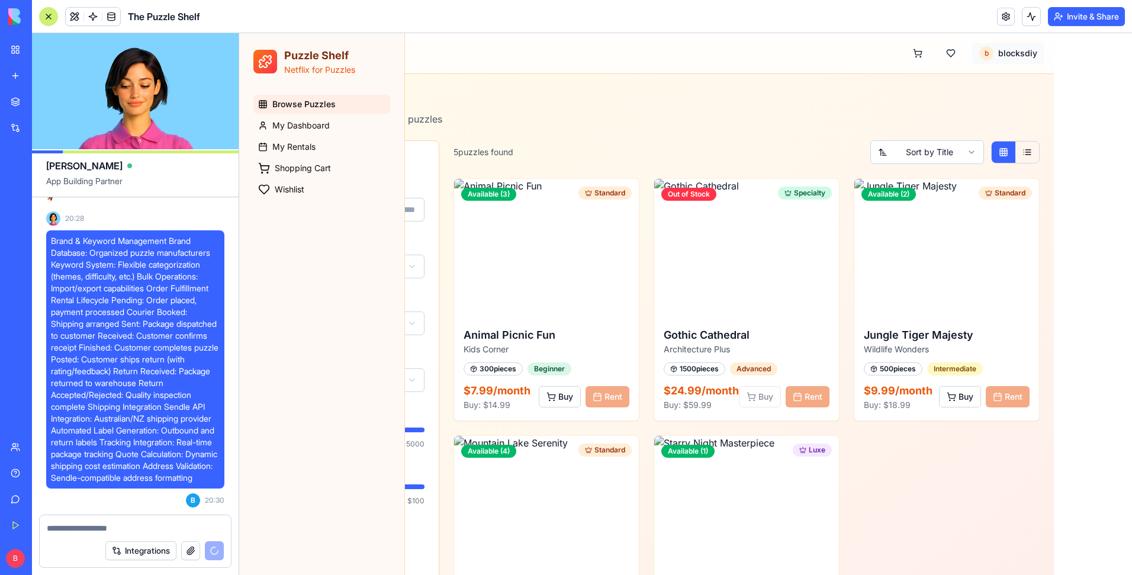
click at [848, 56] on html "Puzzle Shelf Netflix for Puzzles Browse Puzzles My Dashboard My Rentals Shoppin…" at bounding box center [685, 362] width 893 height 659
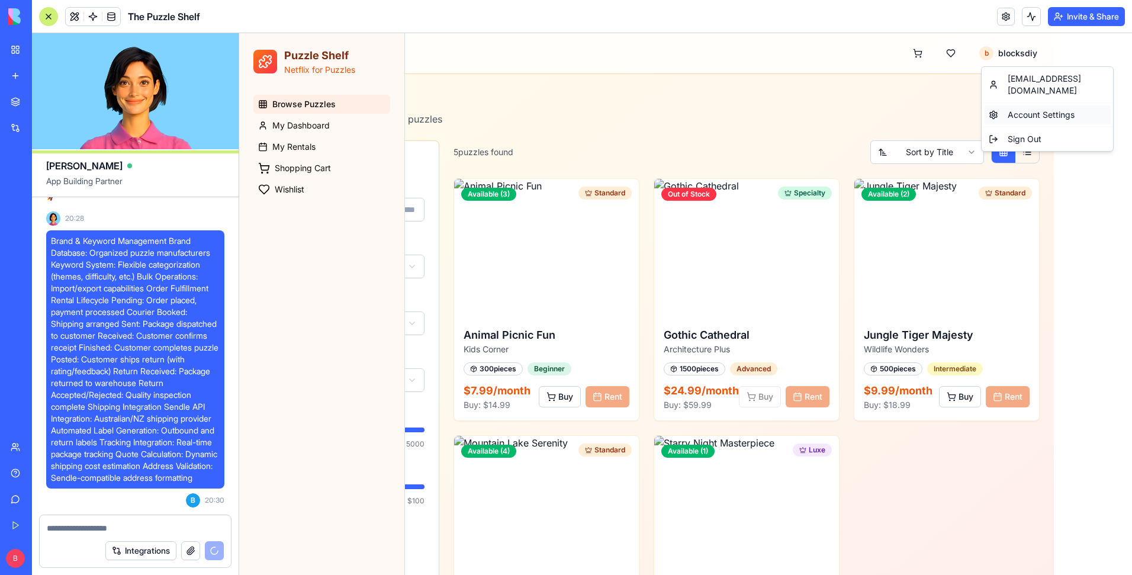
click at [848, 105] on div "Account Settings" at bounding box center [1047, 114] width 127 height 19
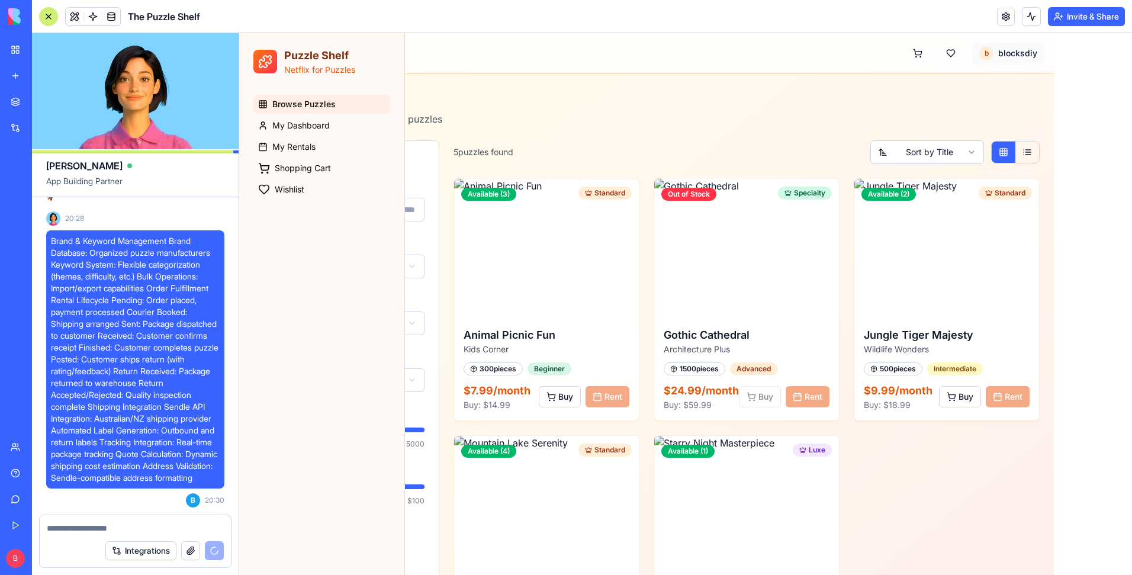
click at [848, 56] on html "Puzzle Shelf Netflix for Puzzles Browse Puzzles My Dashboard My Rentals Shoppin…" at bounding box center [685, 362] width 893 height 659
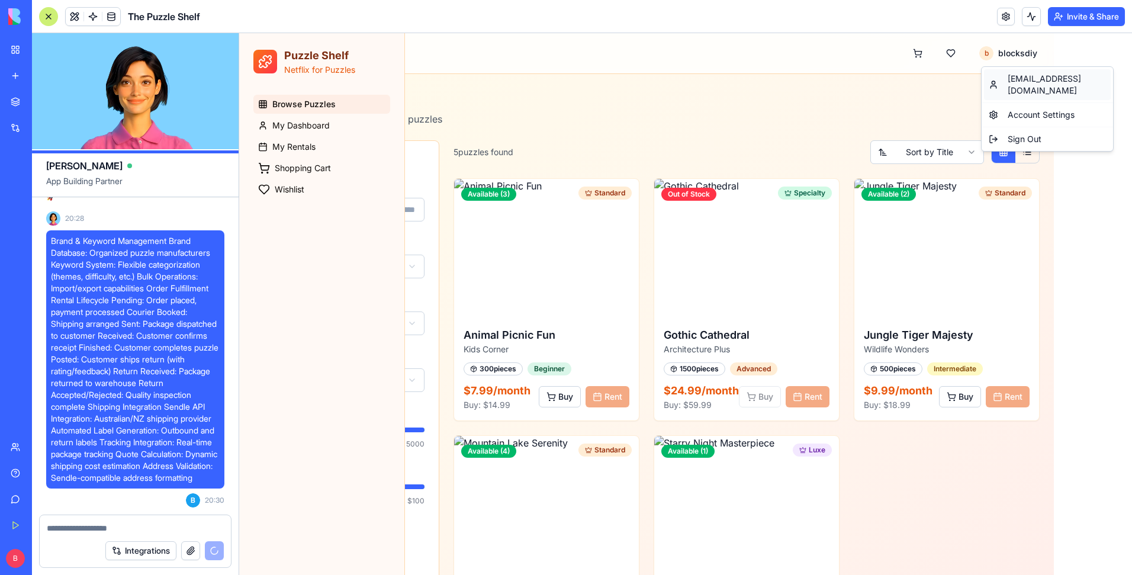
click at [848, 85] on div "[EMAIL_ADDRESS][DOMAIN_NAME]" at bounding box center [1047, 84] width 127 height 31
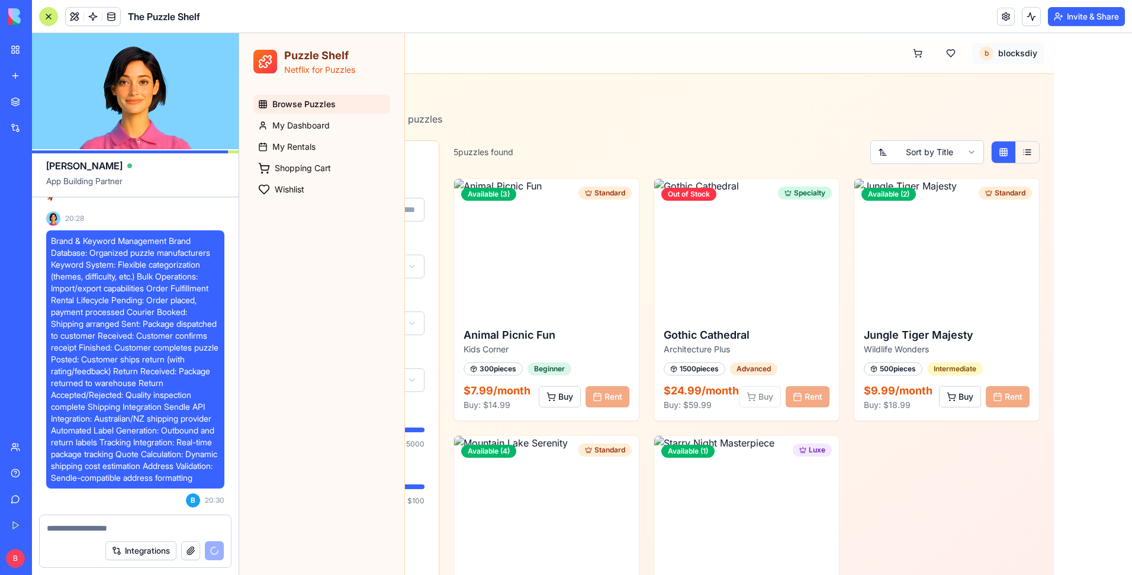
click at [848, 58] on html "Puzzle Shelf Netflix for Puzzles Browse Puzzles My Dashboard My Rentals Shoppin…" at bounding box center [685, 362] width 893 height 659
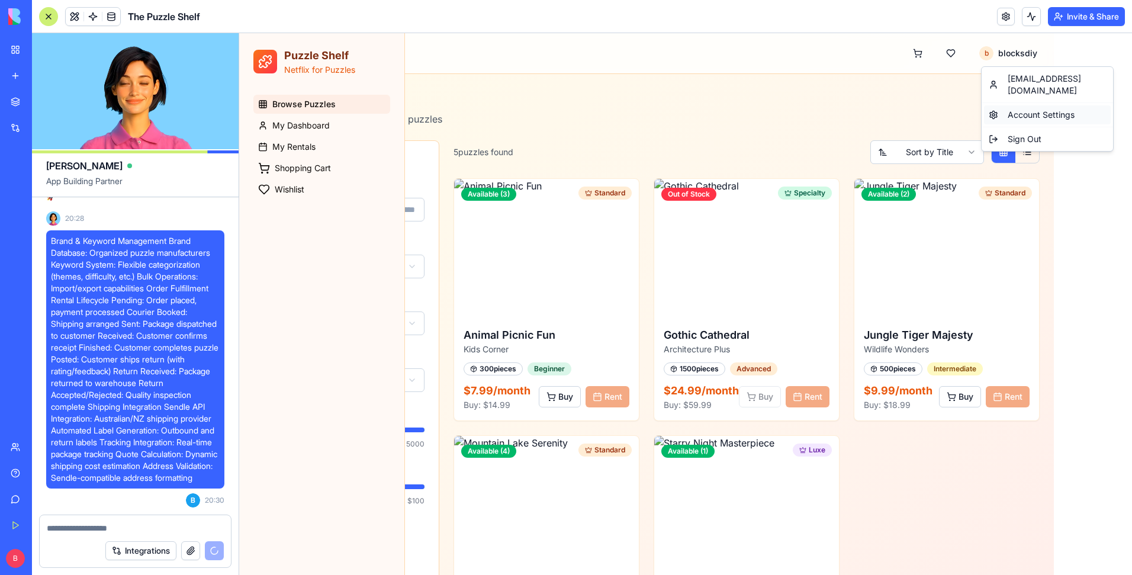
click at [848, 105] on div "Account Settings" at bounding box center [1047, 114] width 127 height 19
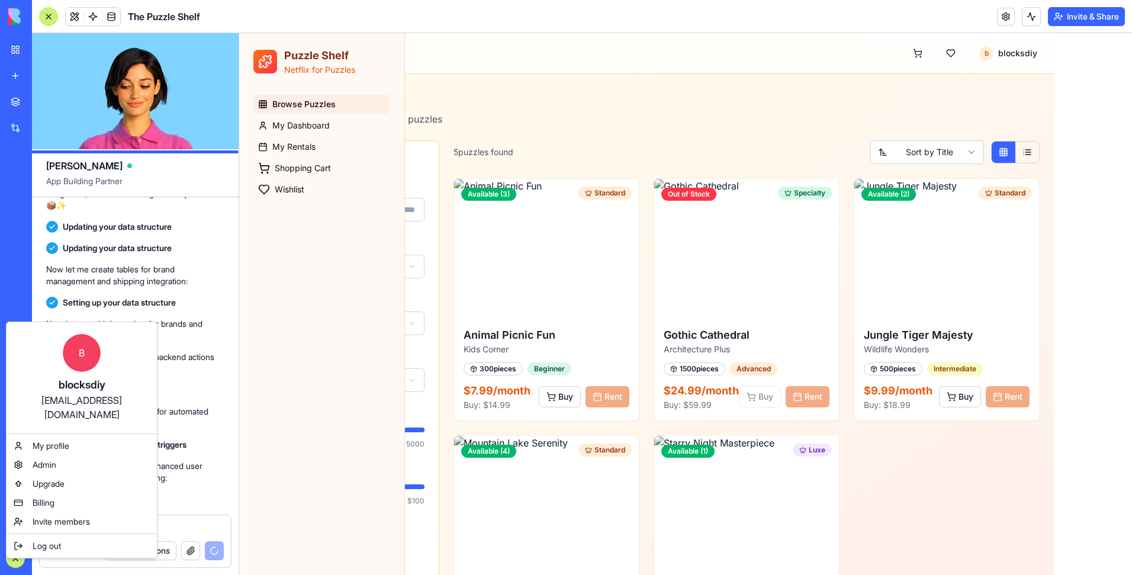
scroll to position [2954, 0]
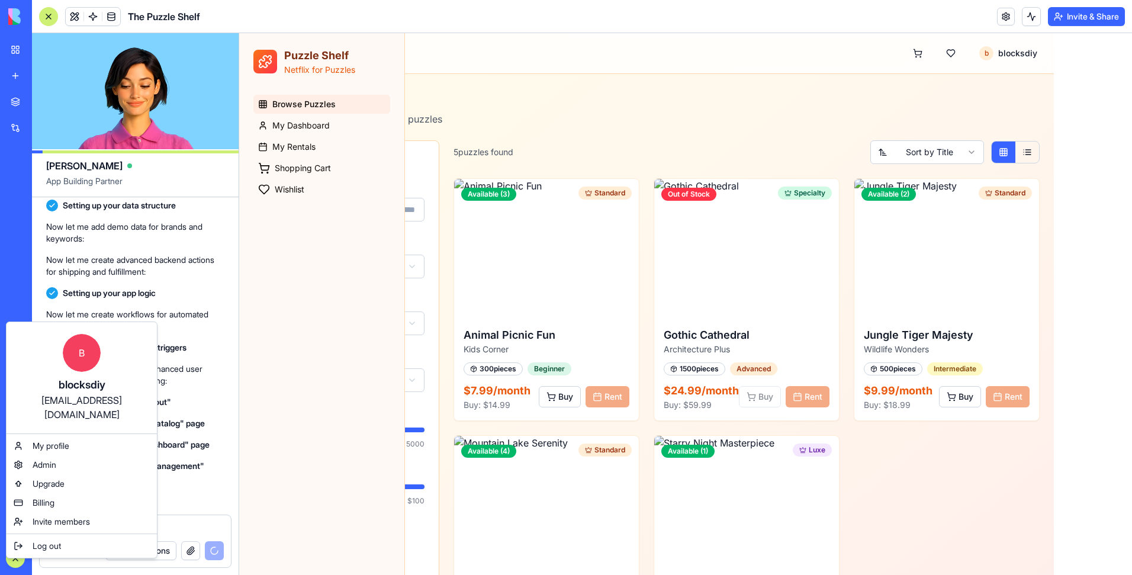
click at [201, 350] on html "BETA My Workspace New app Marketplace Integrations Recent New App AI Logo Gener…" at bounding box center [566, 287] width 1132 height 575
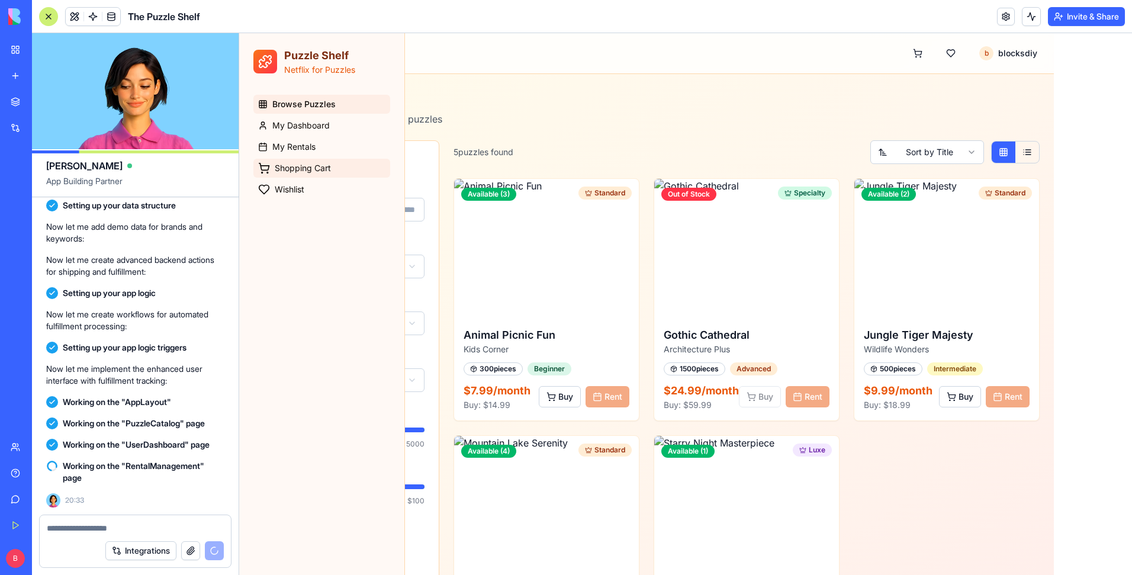
click at [336, 168] on link "Shopping Cart" at bounding box center [321, 168] width 137 height 19
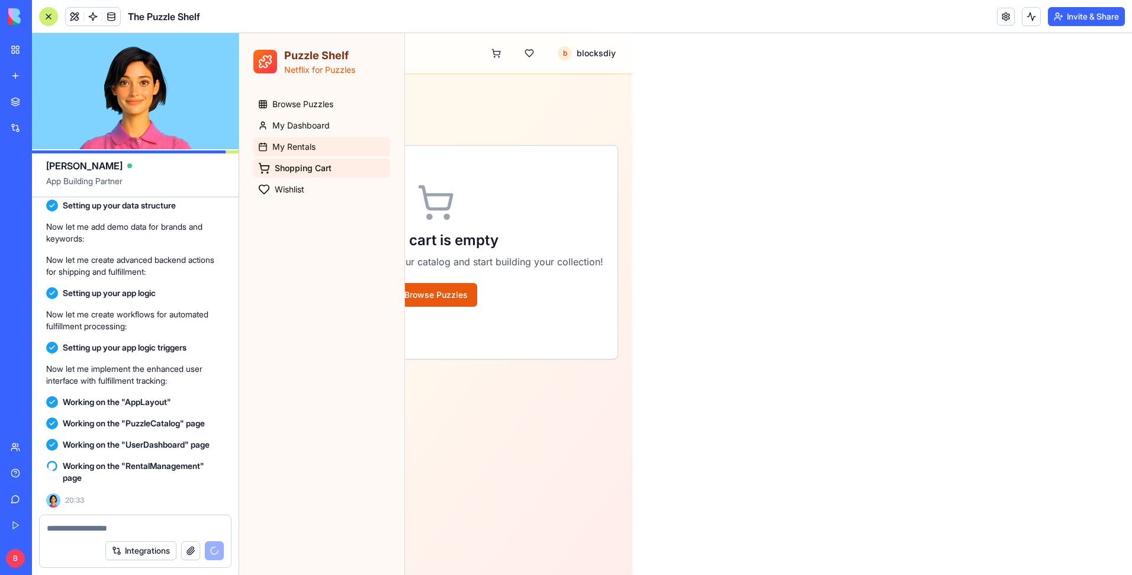
click at [335, 147] on link "My Rentals" at bounding box center [321, 146] width 137 height 19
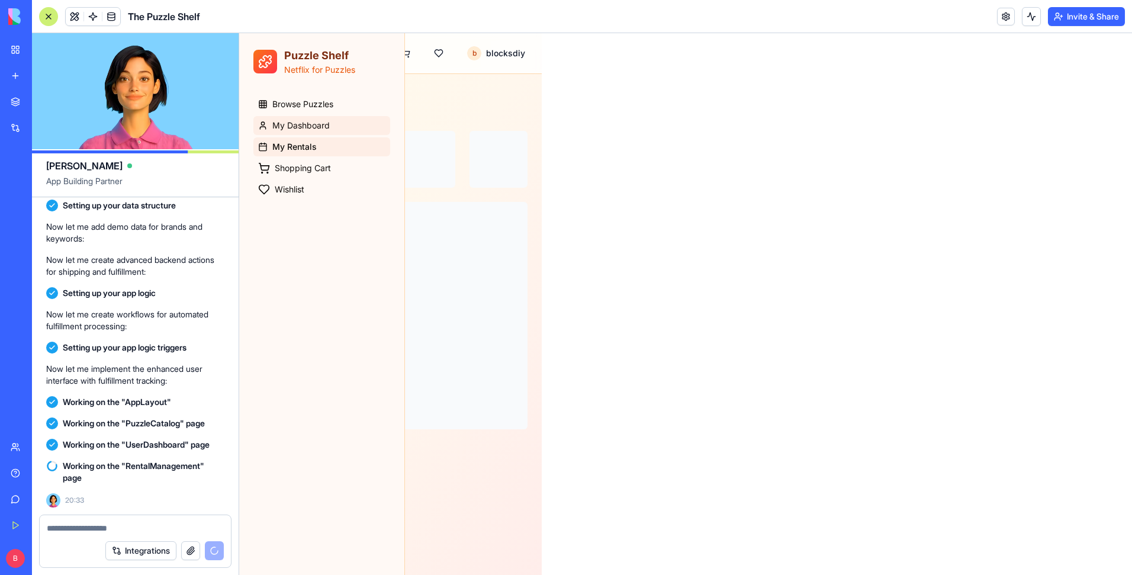
click at [333, 122] on link "My Dashboard" at bounding box center [321, 125] width 137 height 19
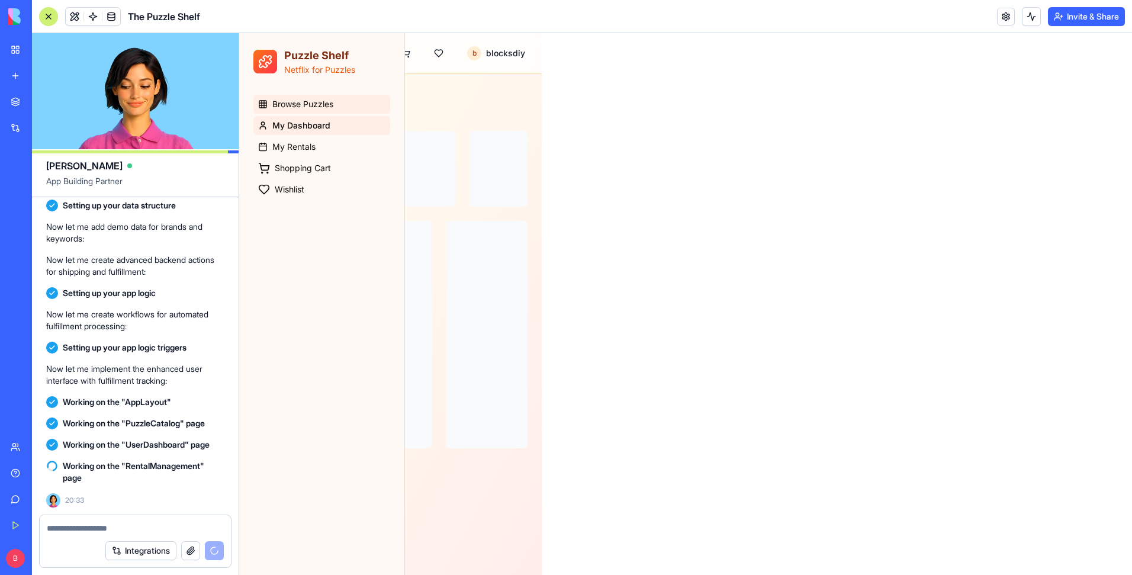
click at [336, 95] on link "Browse Puzzles" at bounding box center [321, 104] width 137 height 19
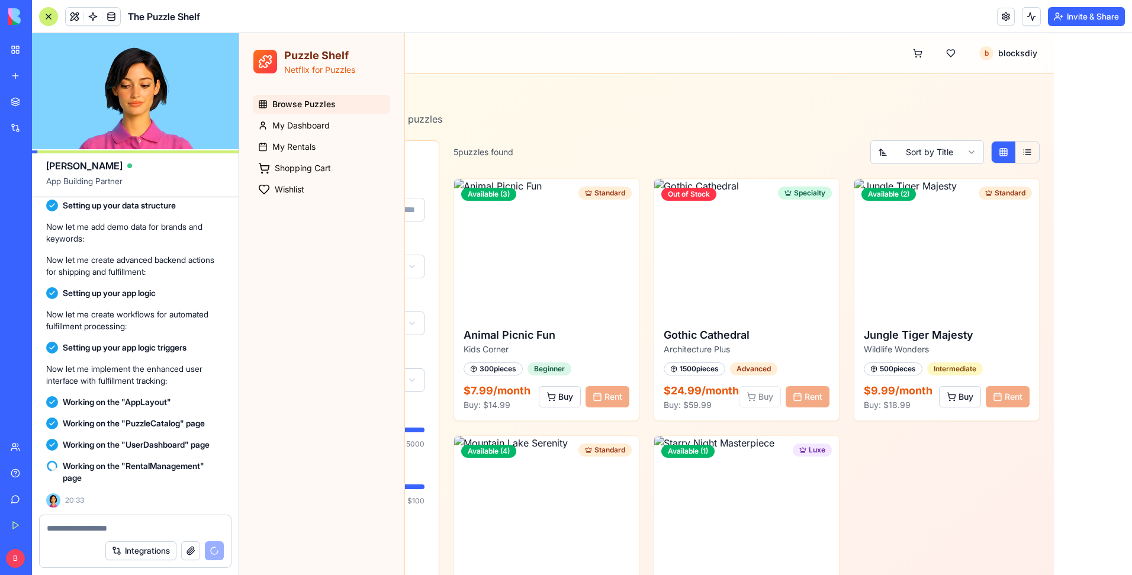
click at [49, 20] on div at bounding box center [48, 16] width 19 height 19
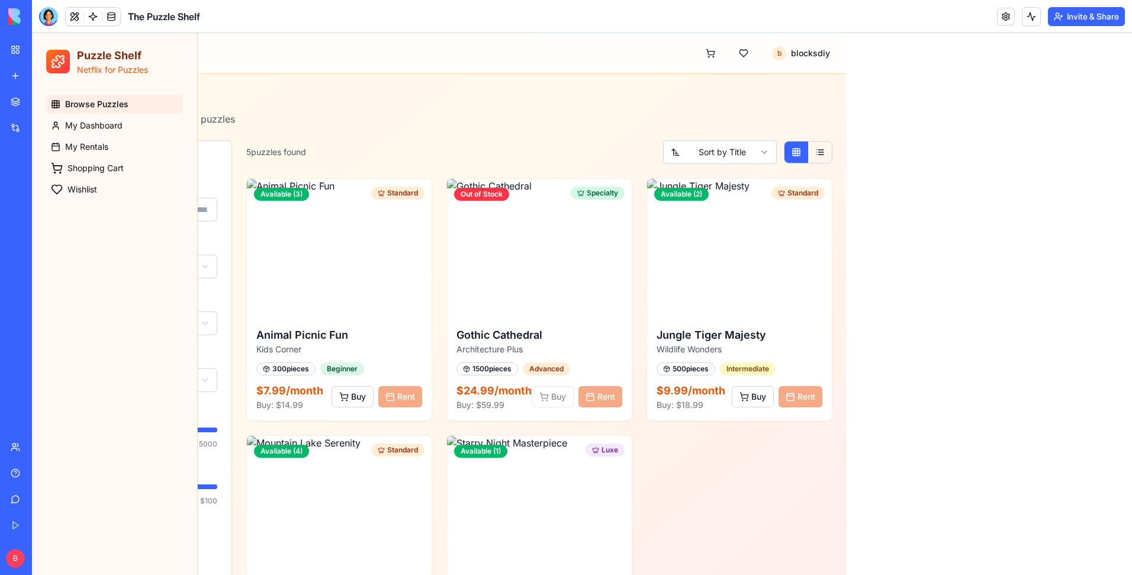
click at [310, 93] on div "Puzzle Catalog Discover and rent amazing jigsaw puzzles" at bounding box center [439, 107] width 787 height 38
click at [111, 127] on span "My Dashboard" at bounding box center [93, 126] width 57 height 12
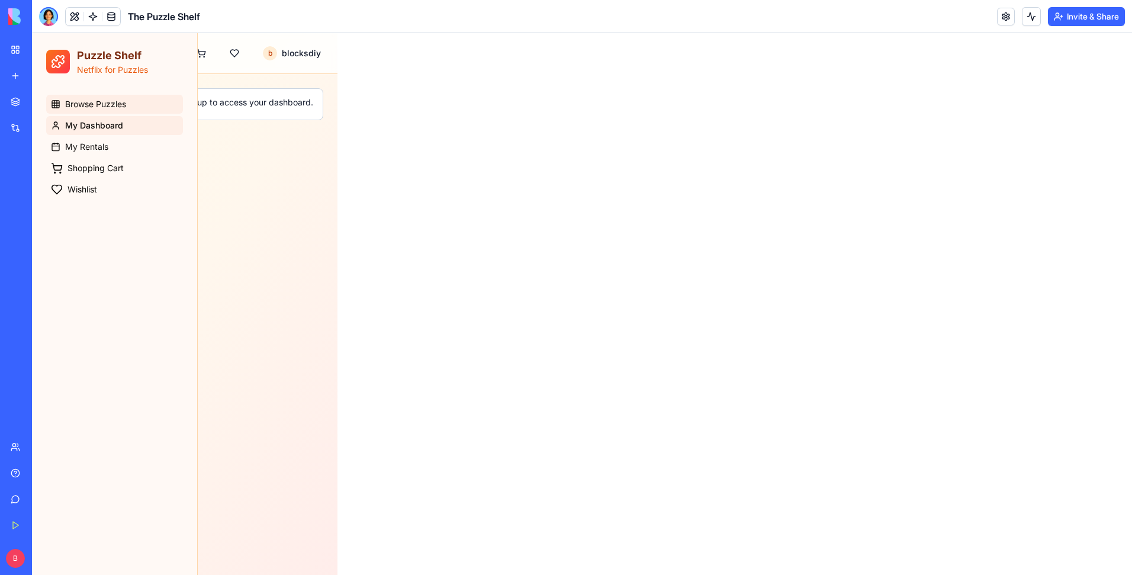
click at [110, 111] on link "Browse Puzzles" at bounding box center [114, 104] width 137 height 19
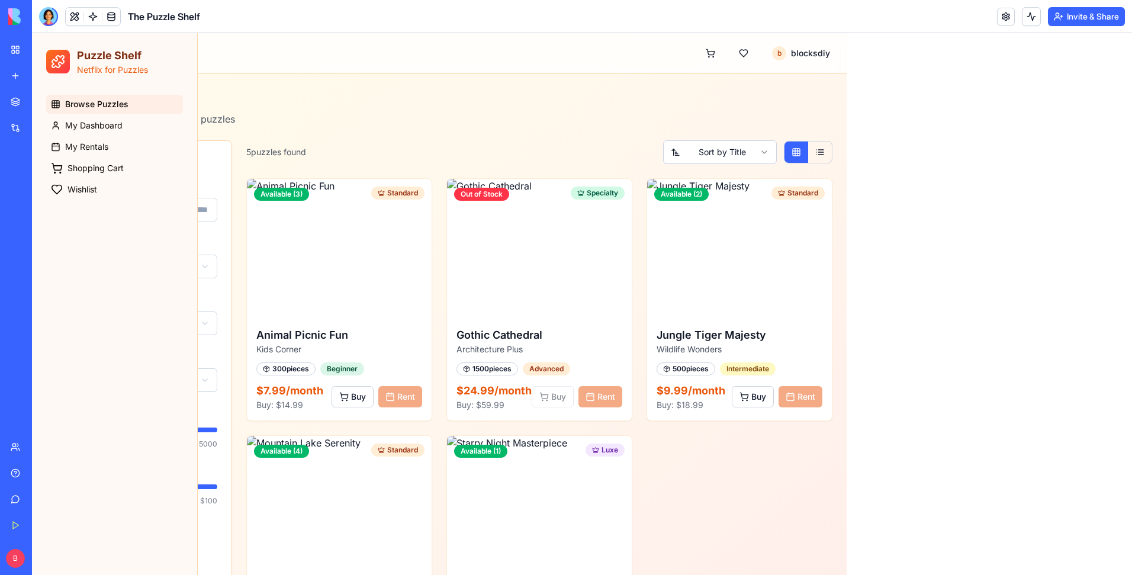
click at [191, 21] on span "The Puzzle Shelf" at bounding box center [164, 16] width 72 height 14
click at [848, 54] on html "Puzzle Shelf Netflix for Puzzles Browse Puzzles My Dashboard My Rentals Shoppin…" at bounding box center [582, 362] width 1100 height 659
click at [848, 110] on div "Account Settings" at bounding box center [1047, 114] width 127 height 19
click at [723, 52] on button at bounding box center [711, 53] width 24 height 21
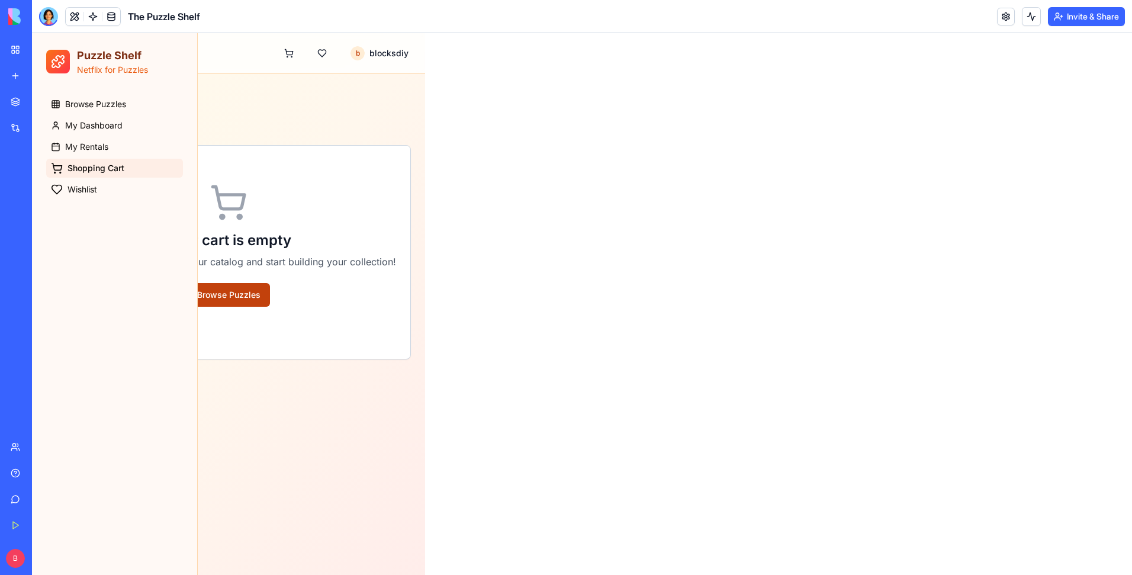
click at [230, 303] on button "Browse Puzzles" at bounding box center [229, 295] width 82 height 24
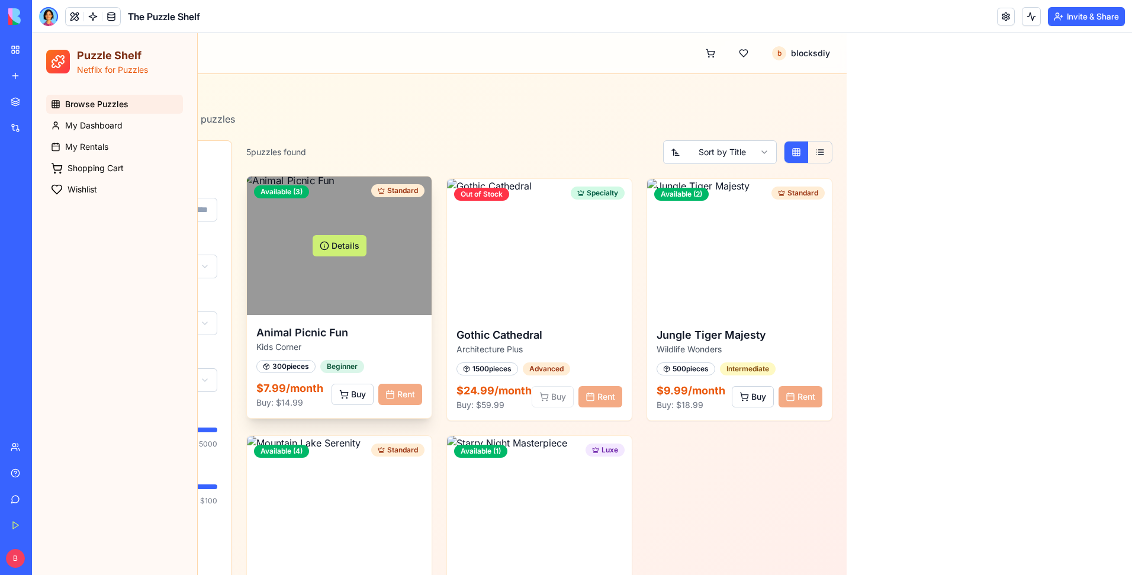
click at [422, 405] on div "Buy Rent" at bounding box center [377, 394] width 91 height 21
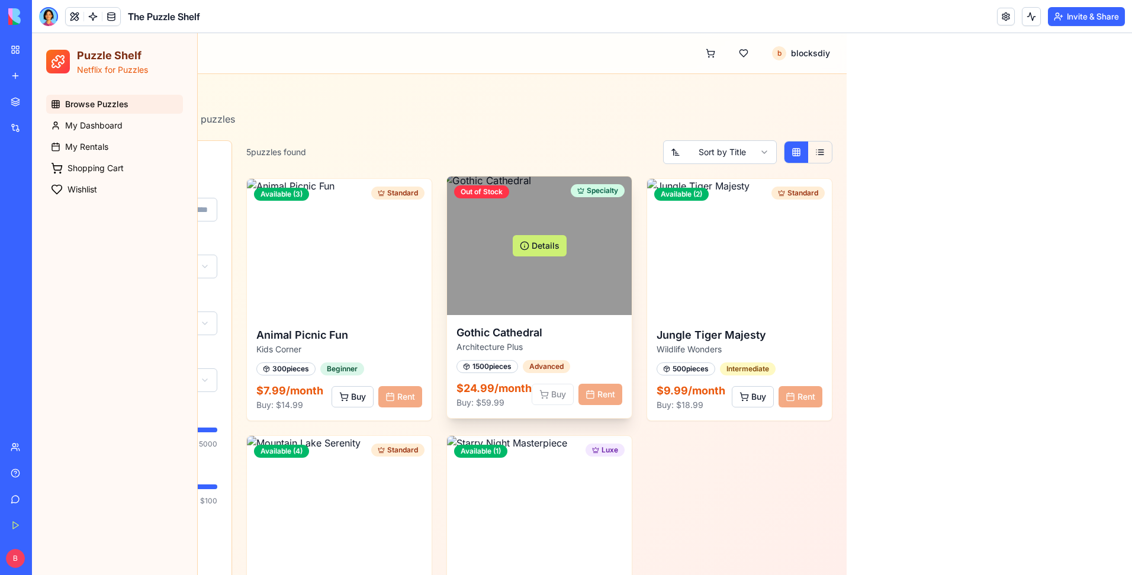
click at [622, 405] on div "Buy Rent" at bounding box center [577, 394] width 91 height 21
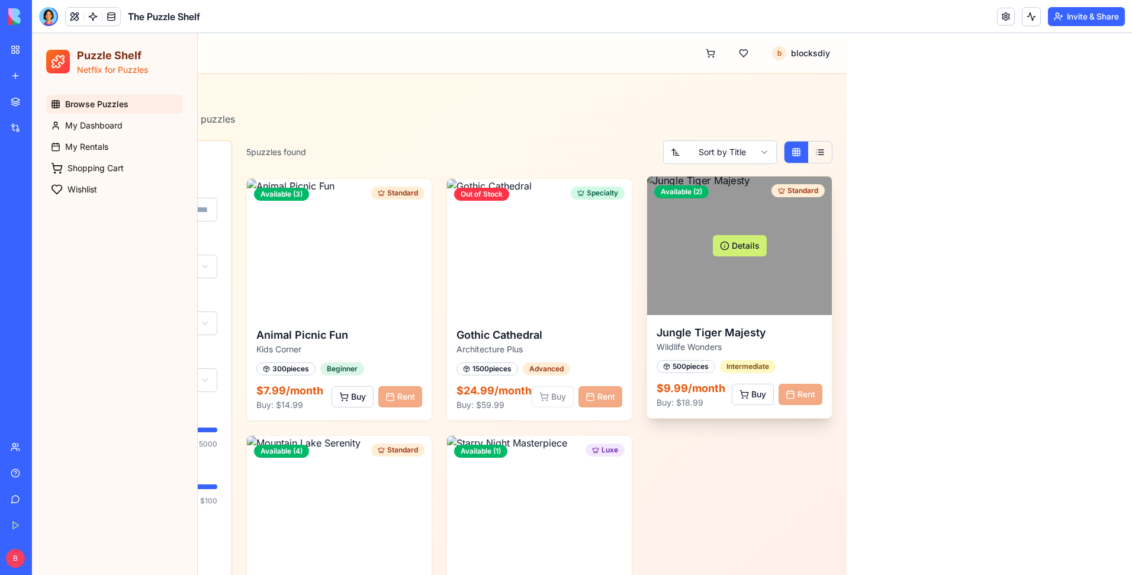
click at [823, 405] on div "Buy Rent" at bounding box center [777, 394] width 91 height 21
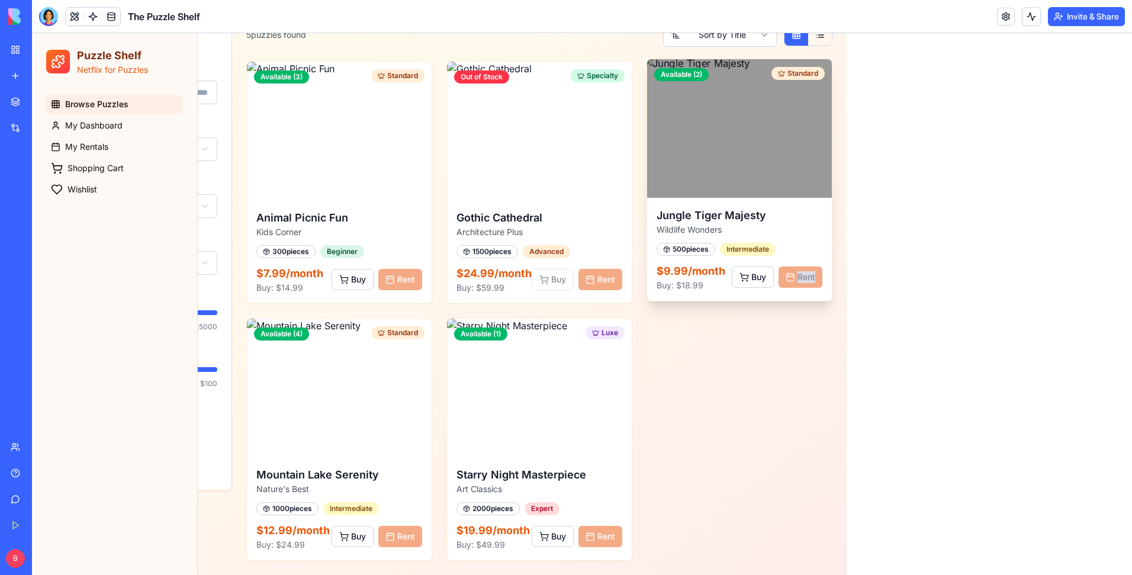
scroll to position [221, 0]
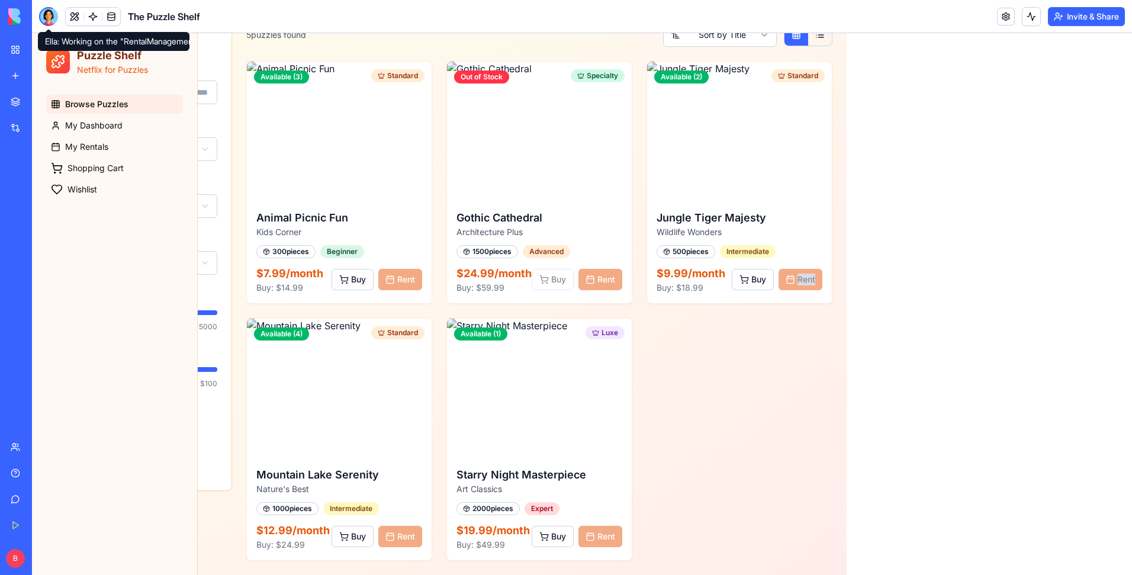
click at [50, 19] on div at bounding box center [48, 16] width 19 height 19
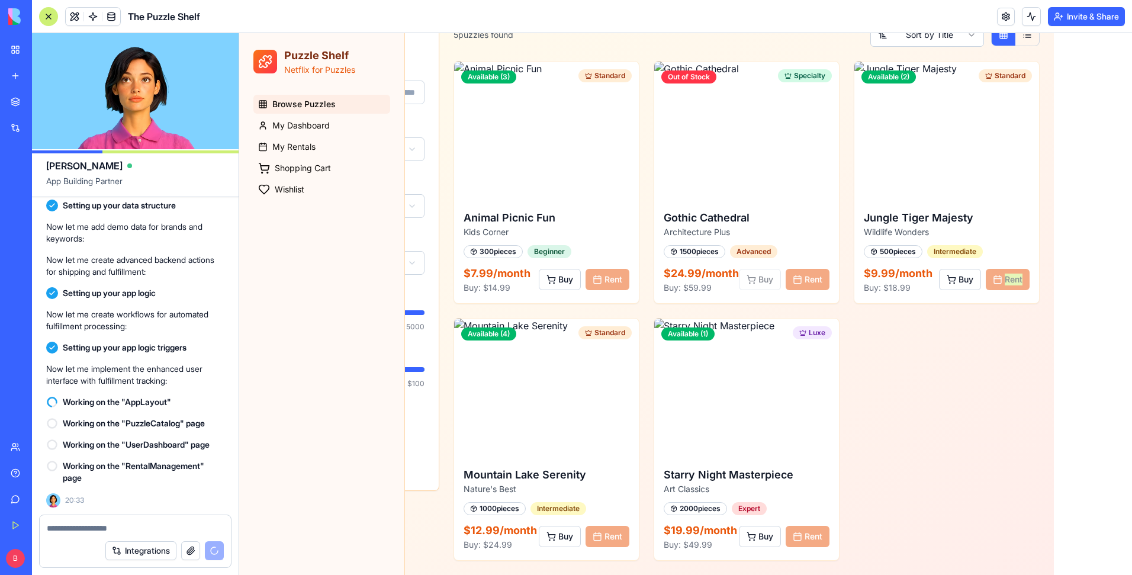
scroll to position [2954, 0]
click at [130, 375] on p "Now let me implement the enhanced user interface with fulfillment tracking:" at bounding box center [135, 375] width 178 height 24
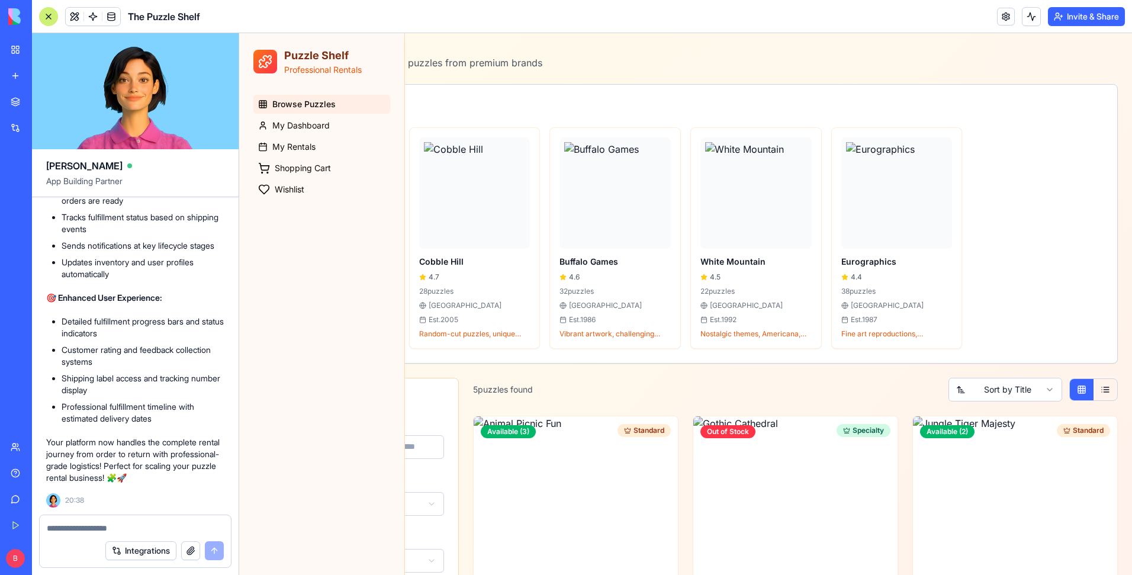
scroll to position [0, 0]
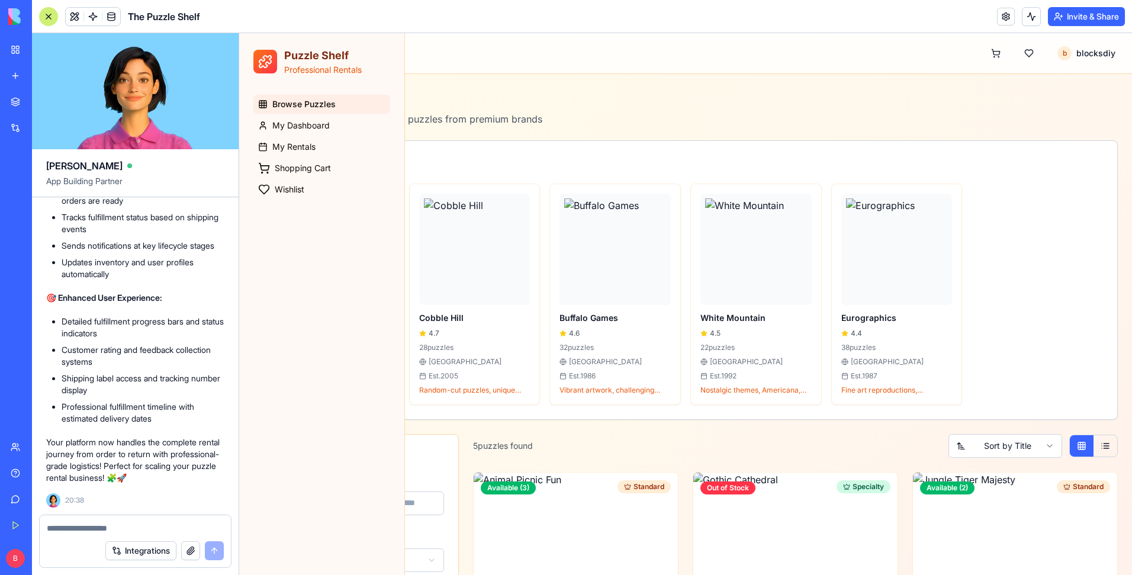
click at [70, 468] on div "Integrations" at bounding box center [135, 550] width 191 height 33
click at [71, 468] on textarea at bounding box center [135, 528] width 177 height 12
paste textarea "**********"
type textarea "**********"
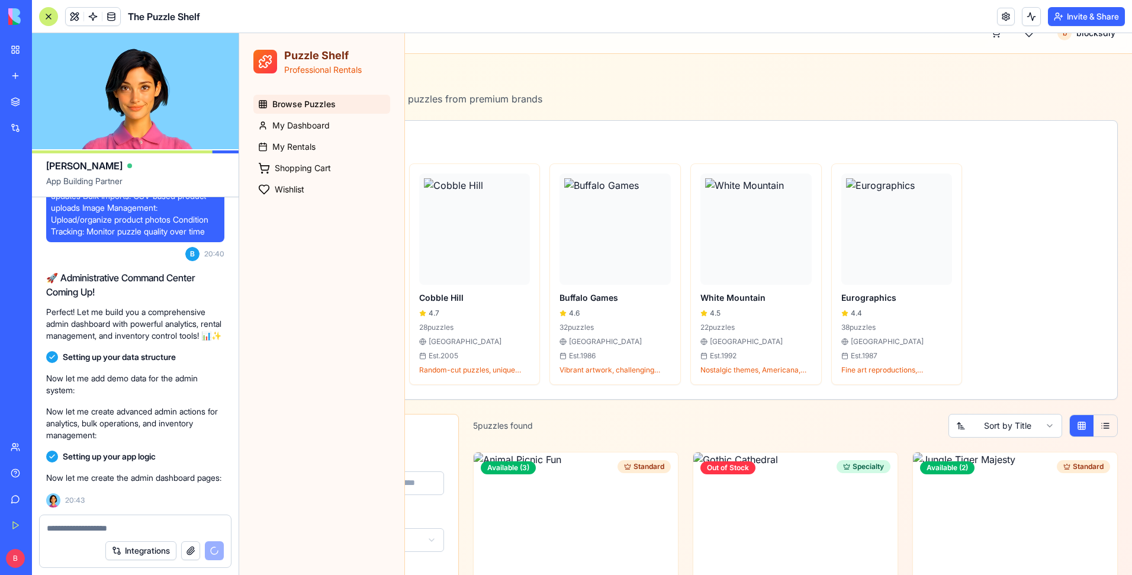
scroll to position [4577, 0]
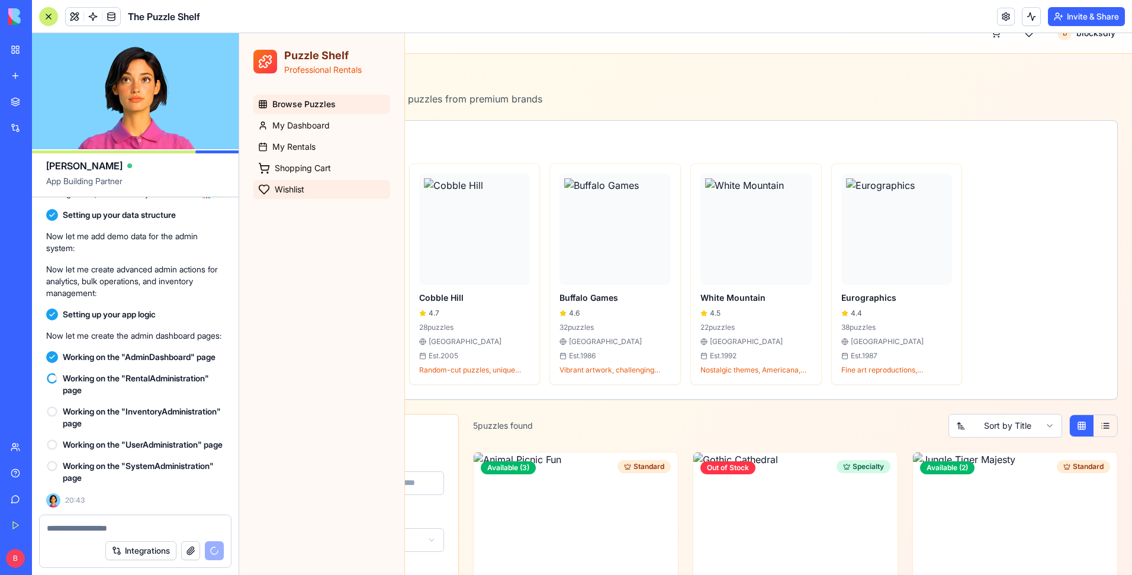
click at [318, 187] on link "Wishlist" at bounding box center [321, 189] width 137 height 19
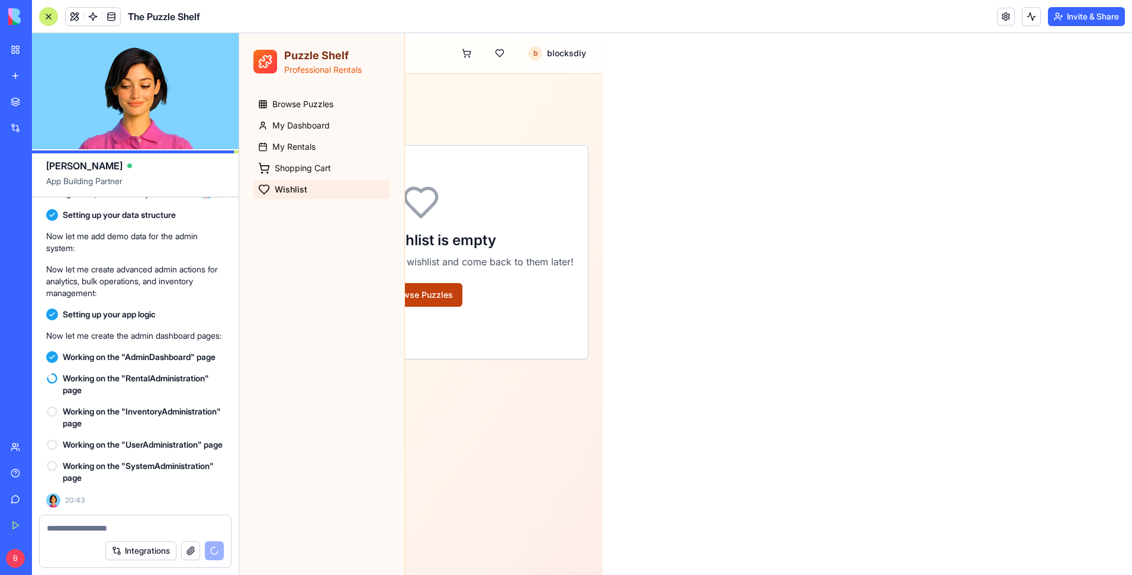
click at [429, 293] on button "Browse Puzzles" at bounding box center [421, 295] width 82 height 24
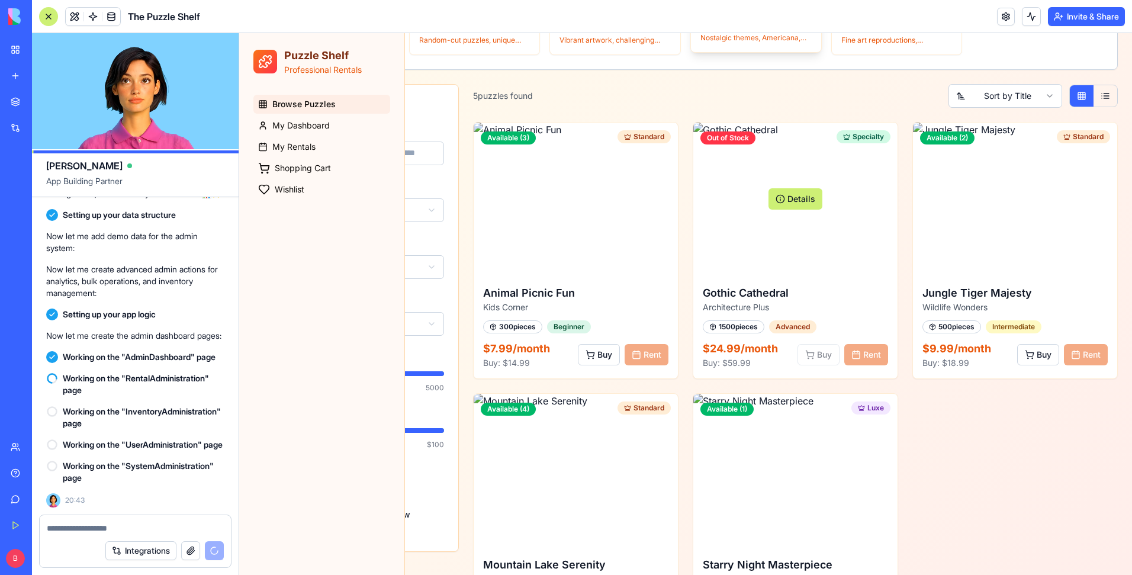
scroll to position [435, 0]
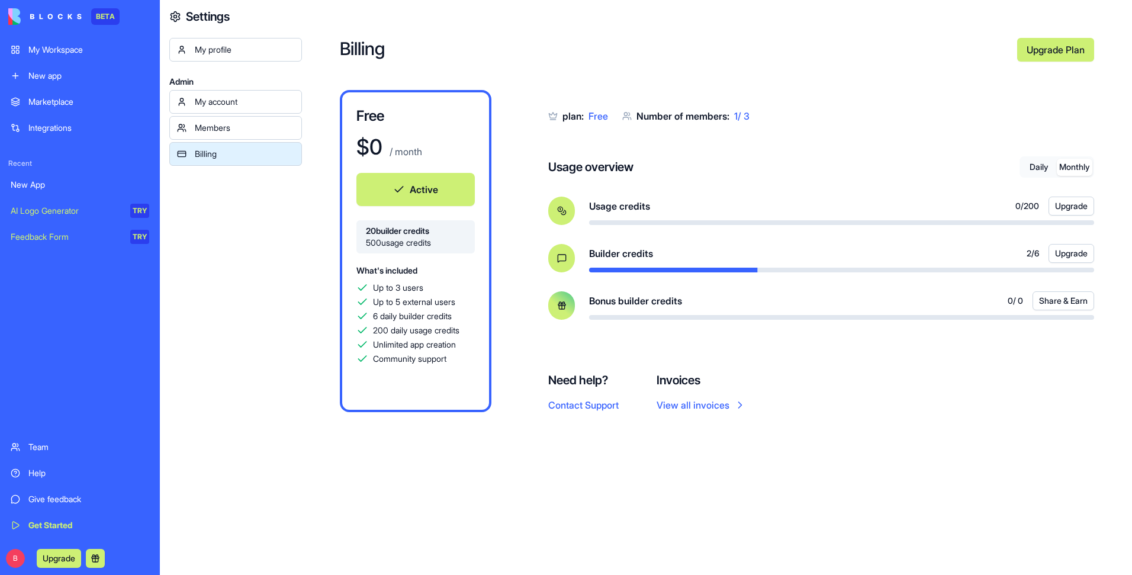
click at [1083, 166] on button "Monthly" at bounding box center [1075, 167] width 36 height 17
click at [1073, 174] on button "Monthly" at bounding box center [1075, 167] width 36 height 17
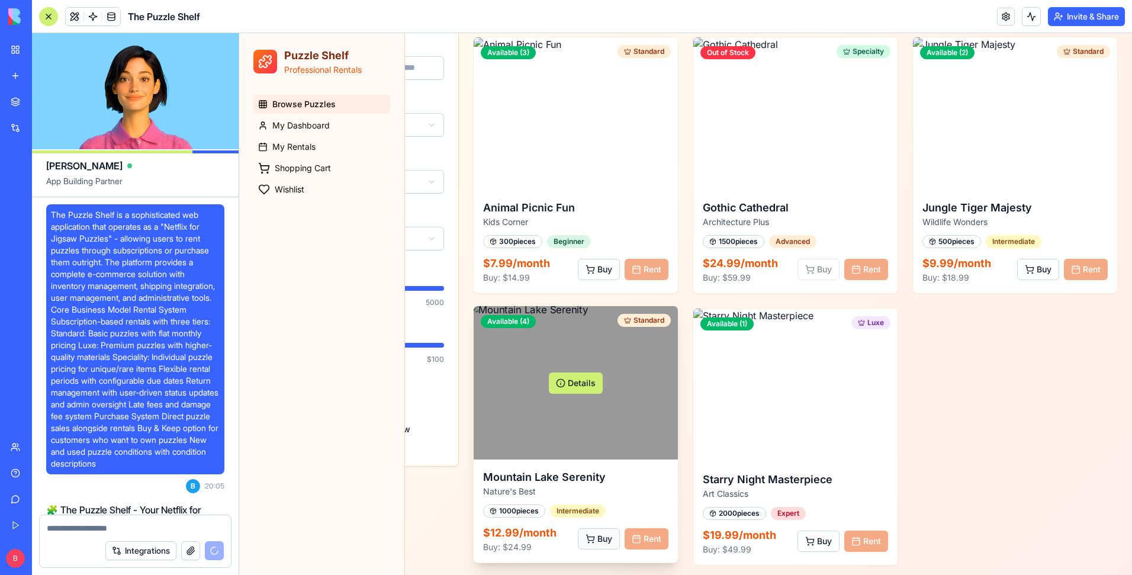
scroll to position [4577, 0]
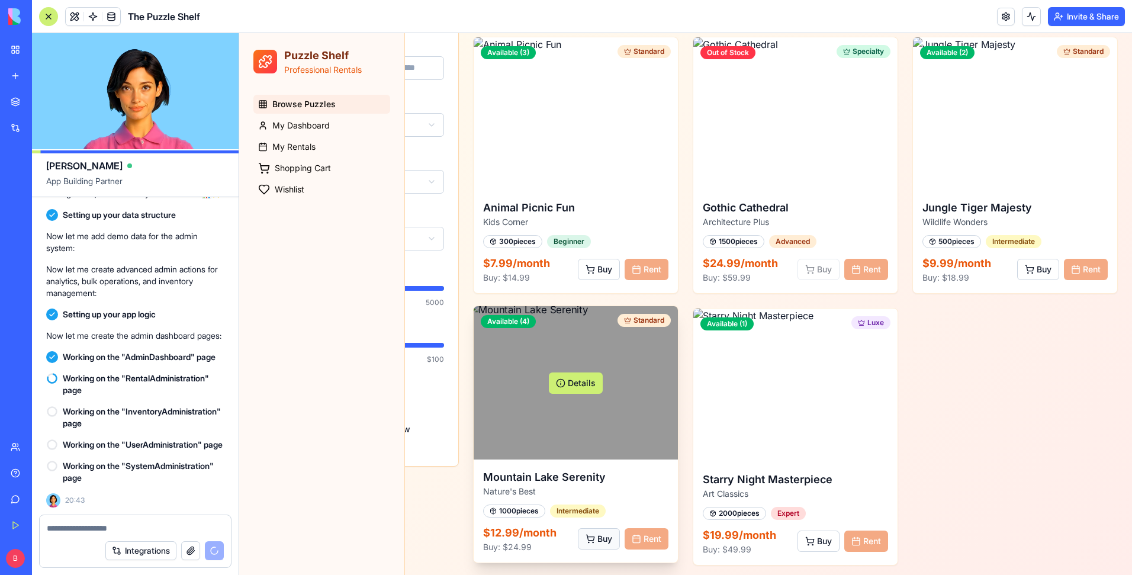
click at [588, 538] on button "Buy" at bounding box center [599, 538] width 42 height 21
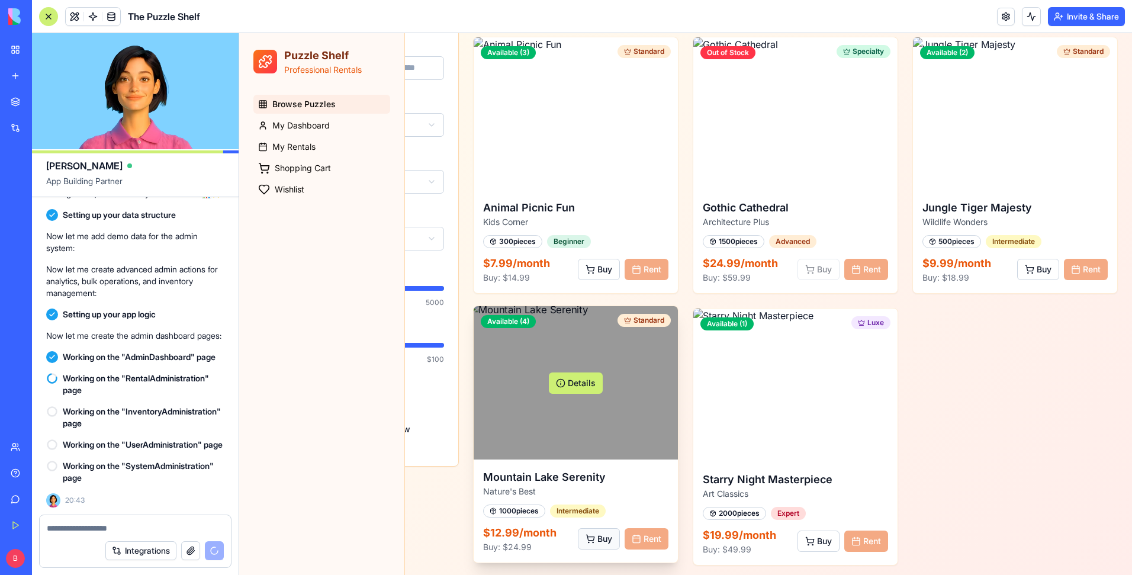
click at [588, 538] on button "Buy" at bounding box center [599, 538] width 42 height 21
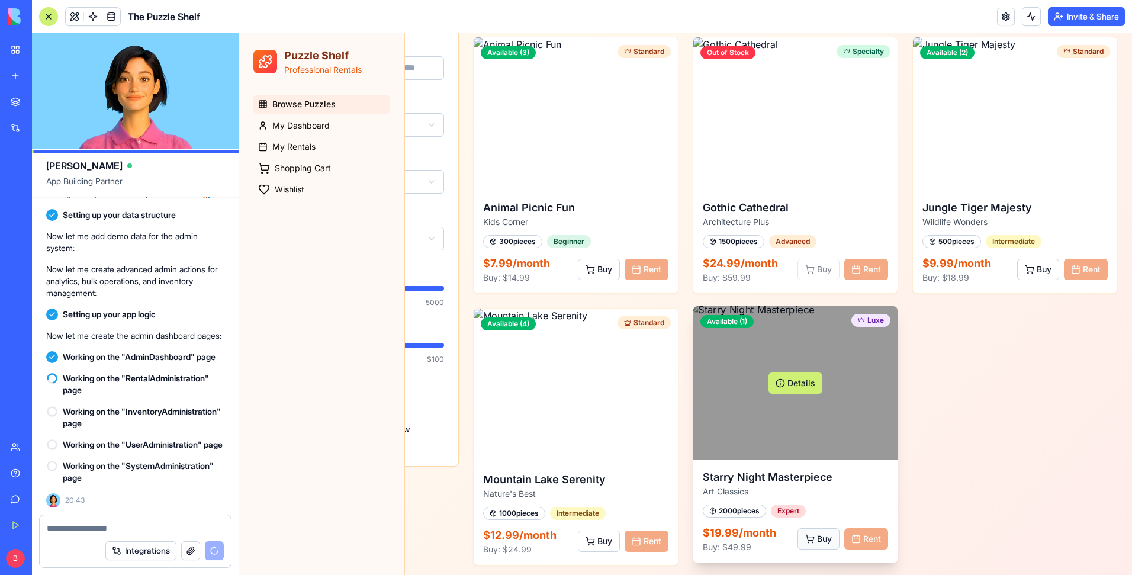
click at [808, 534] on button "Buy" at bounding box center [819, 538] width 42 height 21
click at [783, 381] on button "Details" at bounding box center [796, 383] width 54 height 21
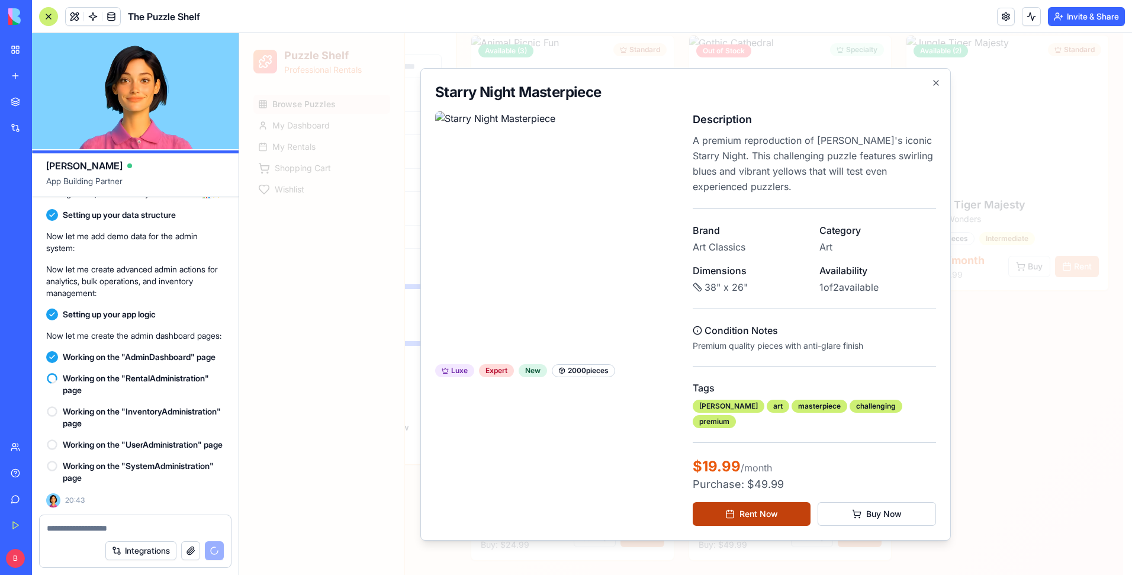
click at [763, 512] on button "Rent Now" at bounding box center [752, 514] width 118 height 24
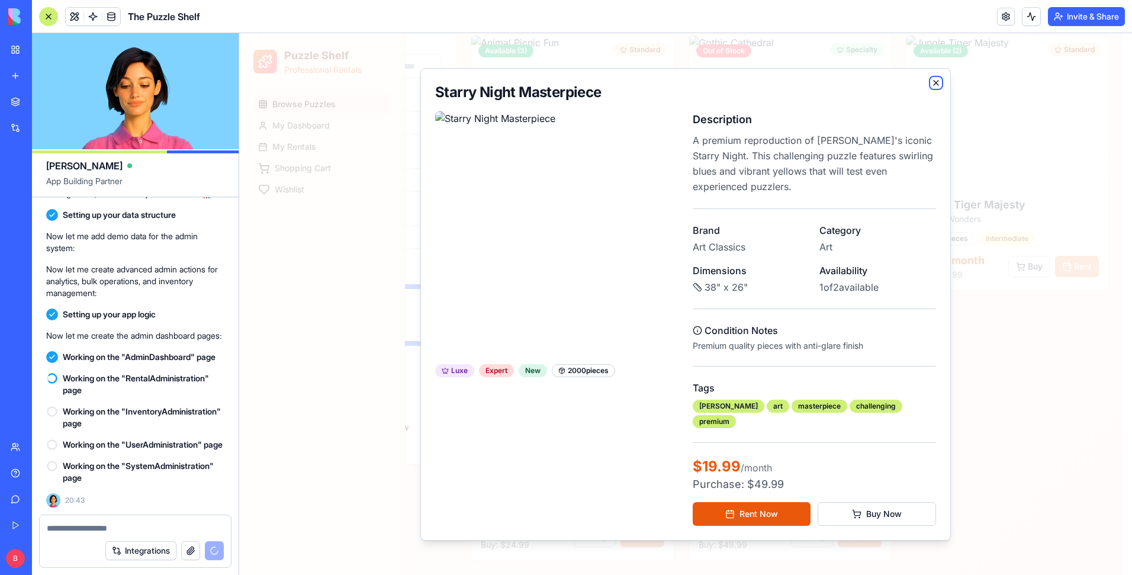
click at [939, 88] on icon "button" at bounding box center [936, 82] width 9 height 9
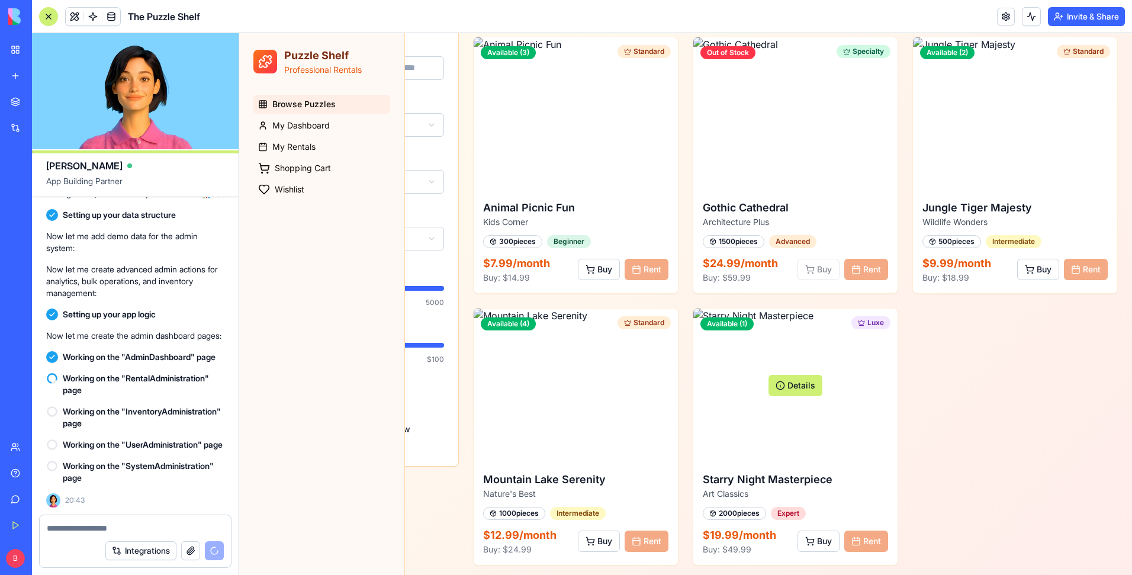
click at [987, 405] on div "Available ( 3 ) Standard Details Animal Picnic Fun Kids Corner 300 pieces Begin…" at bounding box center [795, 301] width 645 height 529
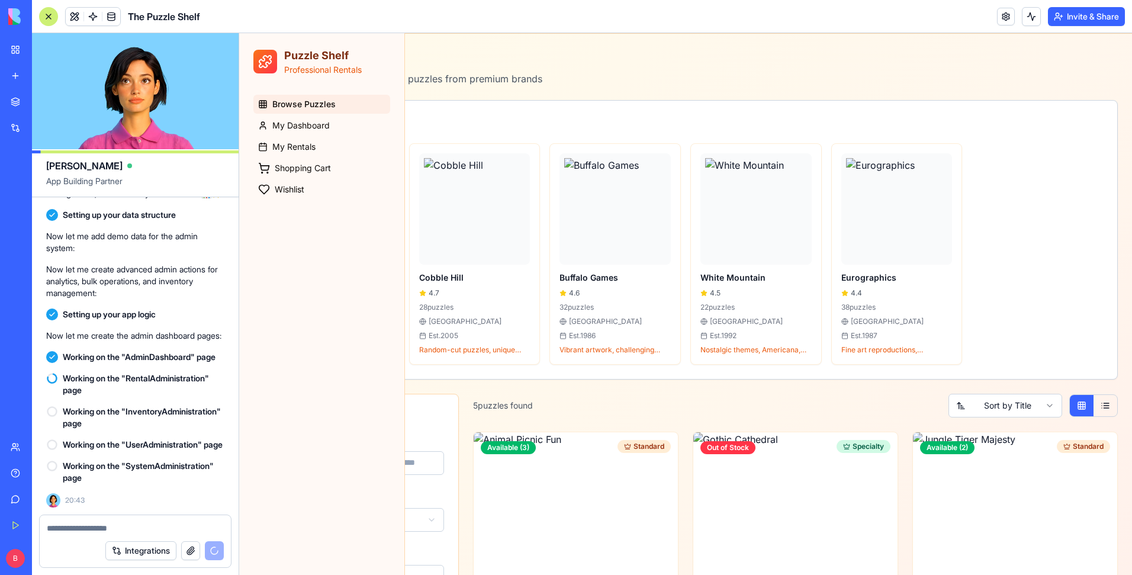
scroll to position [0, 0]
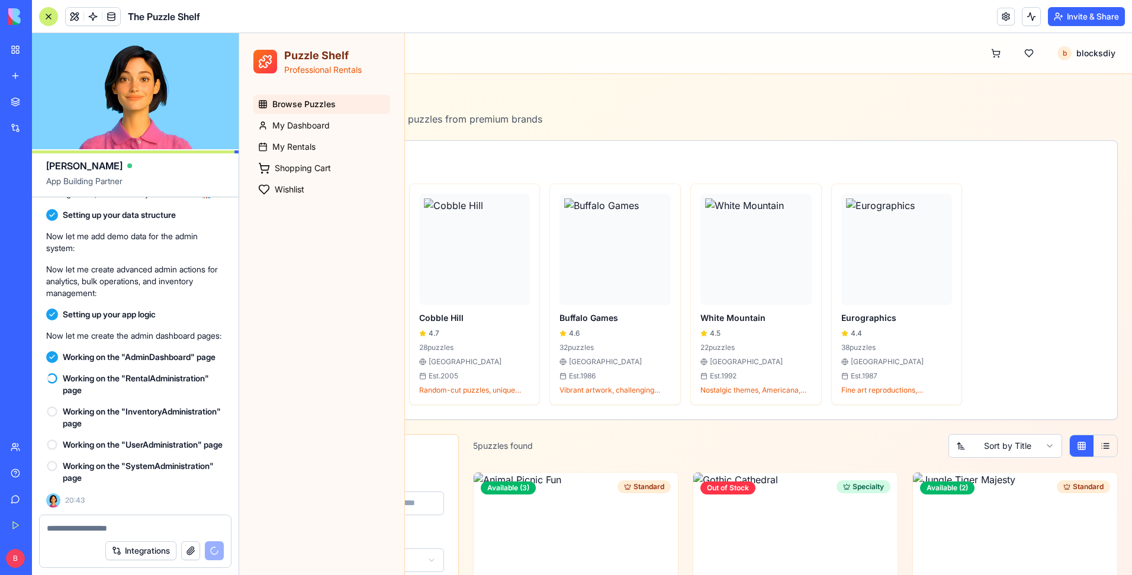
click at [1086, 15] on button "Invite & Share" at bounding box center [1086, 16] width 77 height 19
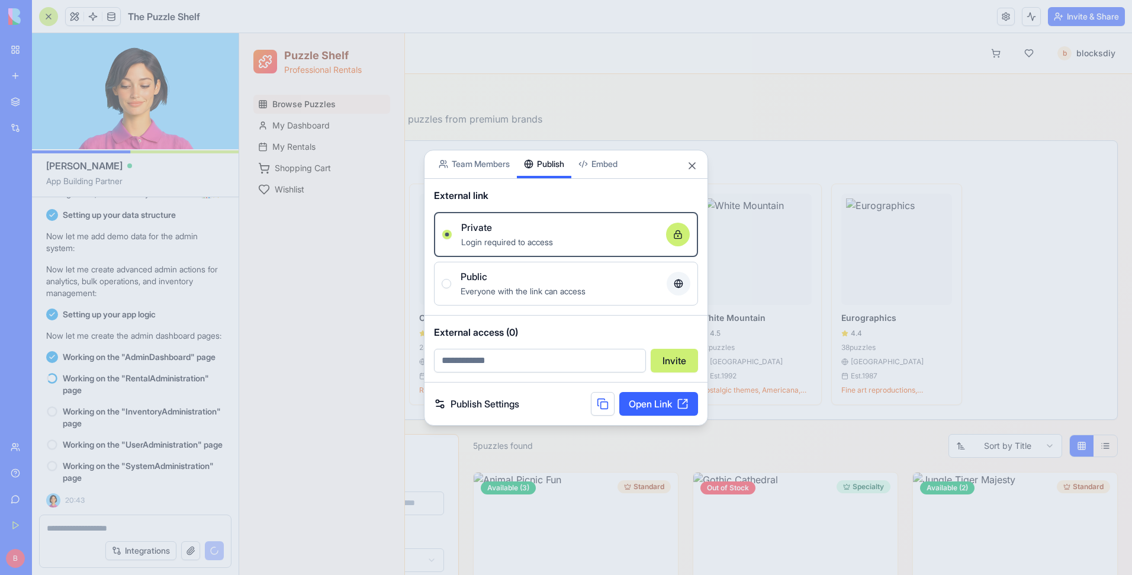
click at [553, 175] on div "Share App Team Members Publish Embed External link Private Login required to ac…" at bounding box center [566, 287] width 284 height 276
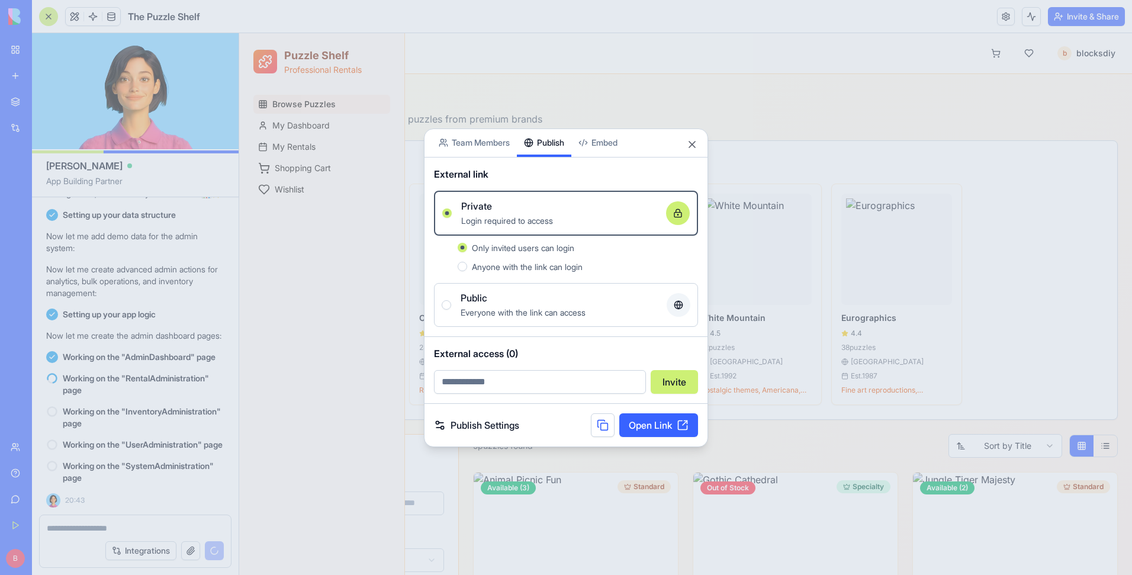
click at [498, 294] on div "Public" at bounding box center [559, 298] width 197 height 14
click at [451, 300] on button "Public Everyone with the link can access" at bounding box center [446, 304] width 9 height 9
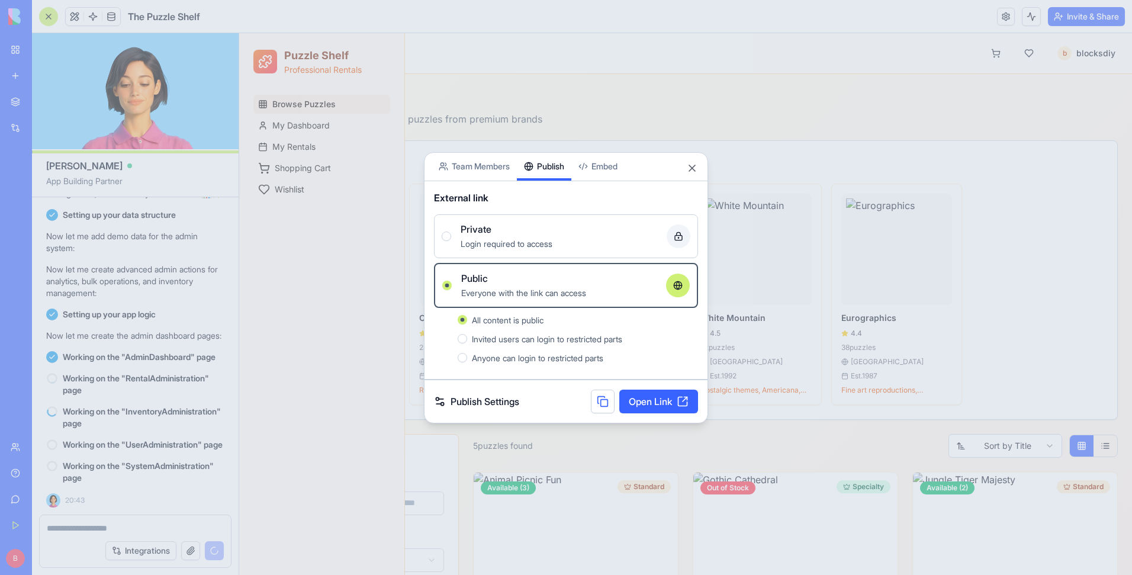
click at [647, 403] on link "Open Link" at bounding box center [659, 402] width 79 height 24
click at [489, 234] on span "Private" at bounding box center [476, 229] width 31 height 14
click at [451, 234] on button "Private Login required to access" at bounding box center [446, 236] width 9 height 9
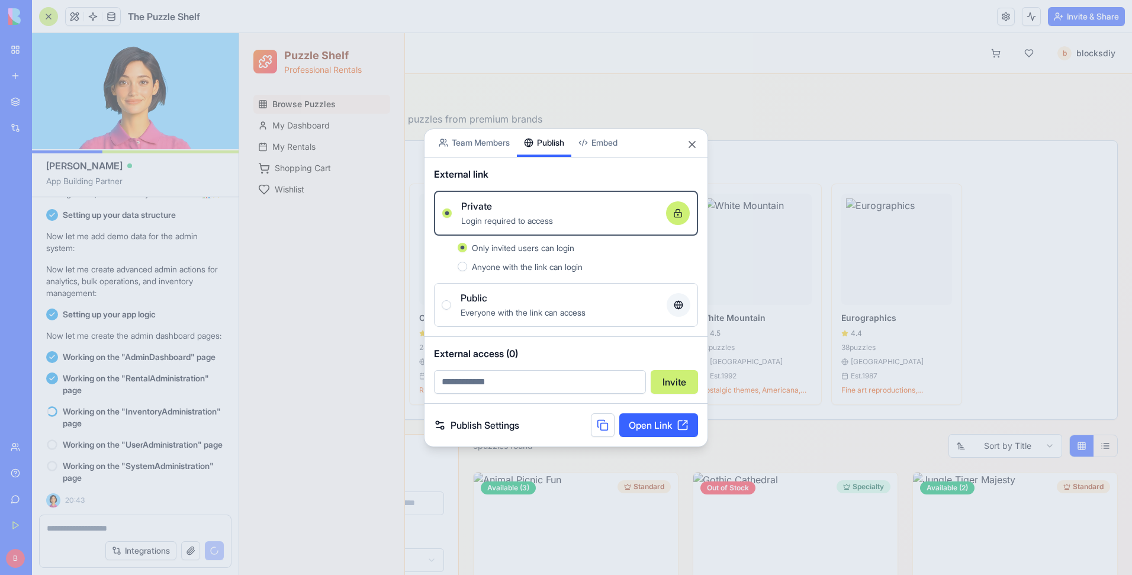
click at [650, 421] on link "Open Link" at bounding box center [659, 425] width 79 height 24
click at [692, 147] on button "Close" at bounding box center [692, 145] width 12 height 12
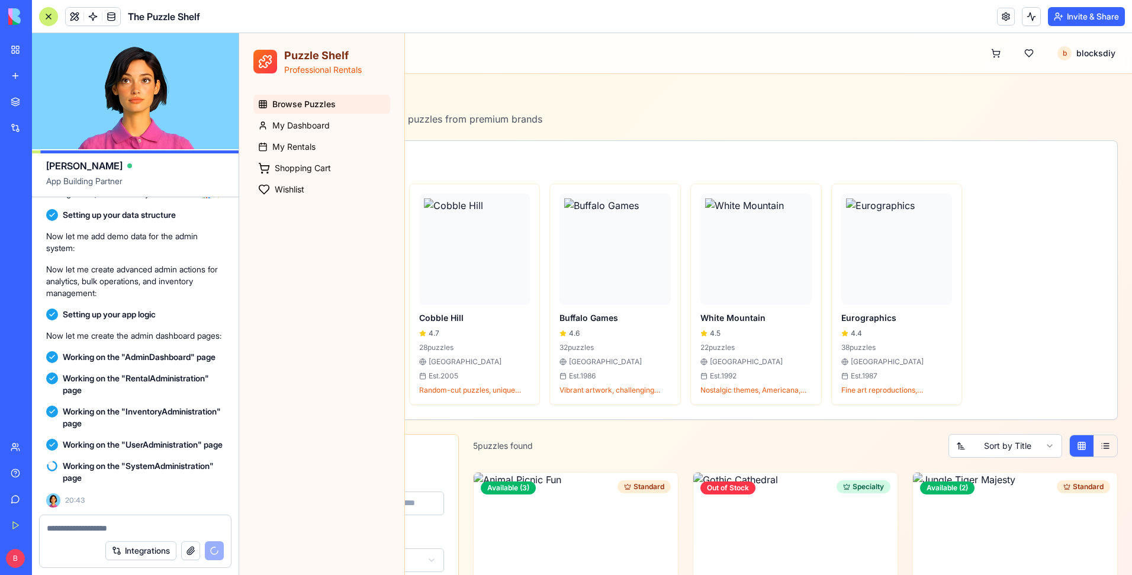
scroll to position [4577, 0]
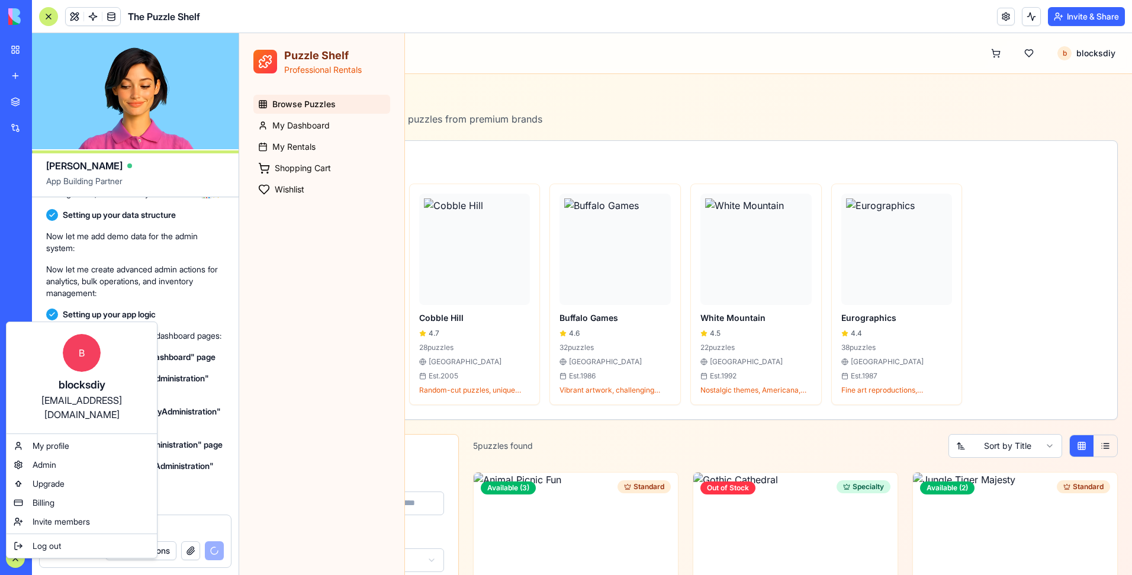
click at [543, 29] on html "BETA My Workspace New app Marketplace Integrations Recent New App AI Logo Gener…" at bounding box center [566, 287] width 1132 height 575
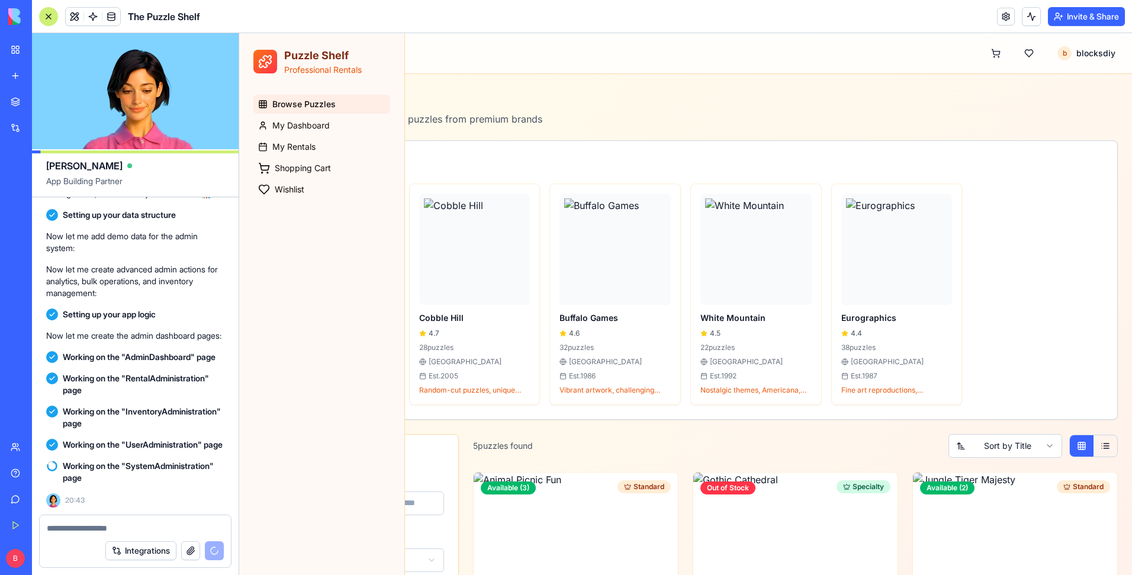
click at [1087, 20] on button "Invite & Share" at bounding box center [1086, 16] width 77 height 19
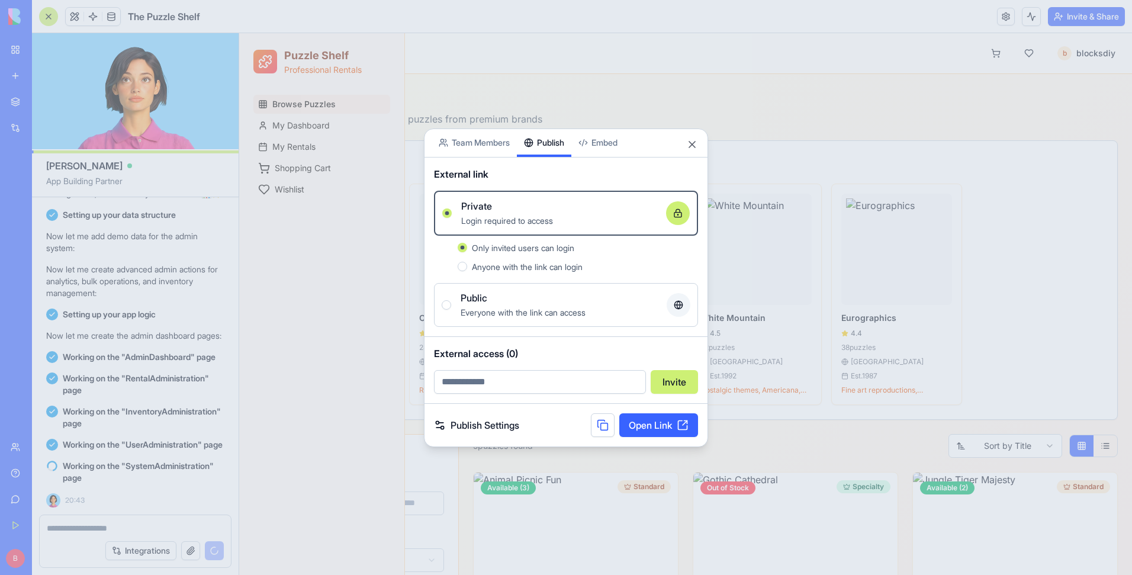
click at [513, 309] on span "Everyone with the link can access" at bounding box center [523, 312] width 125 height 10
click at [451, 309] on button "Public Everyone with the link can access" at bounding box center [446, 304] width 9 height 9
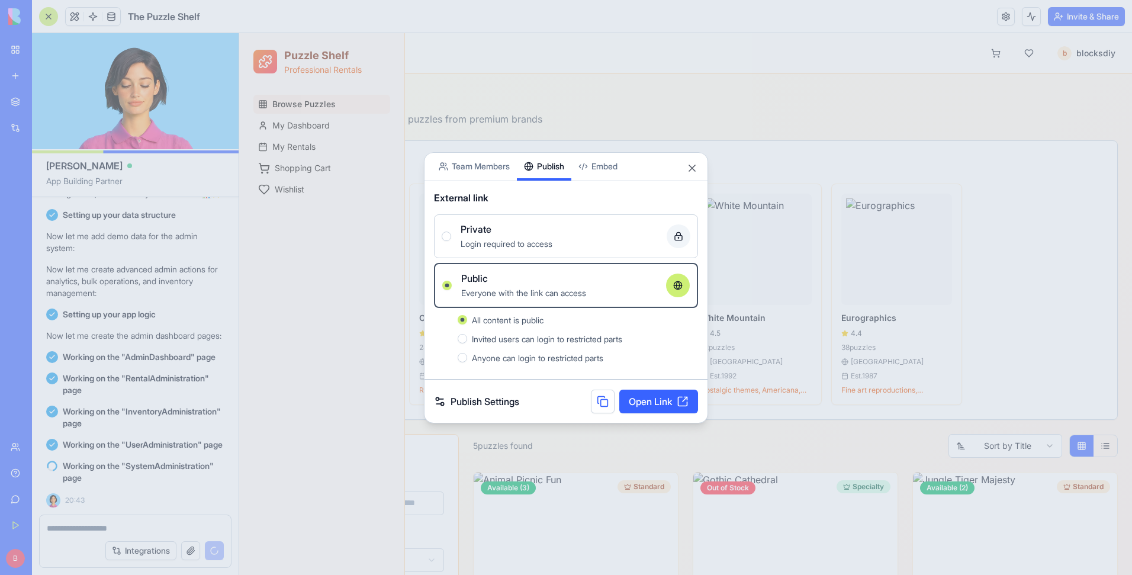
click at [663, 397] on link "Open Link" at bounding box center [659, 402] width 79 height 24
click at [567, 238] on div "Login required to access" at bounding box center [559, 243] width 197 height 14
click at [451, 238] on button "Private Login required to access" at bounding box center [446, 236] width 9 height 9
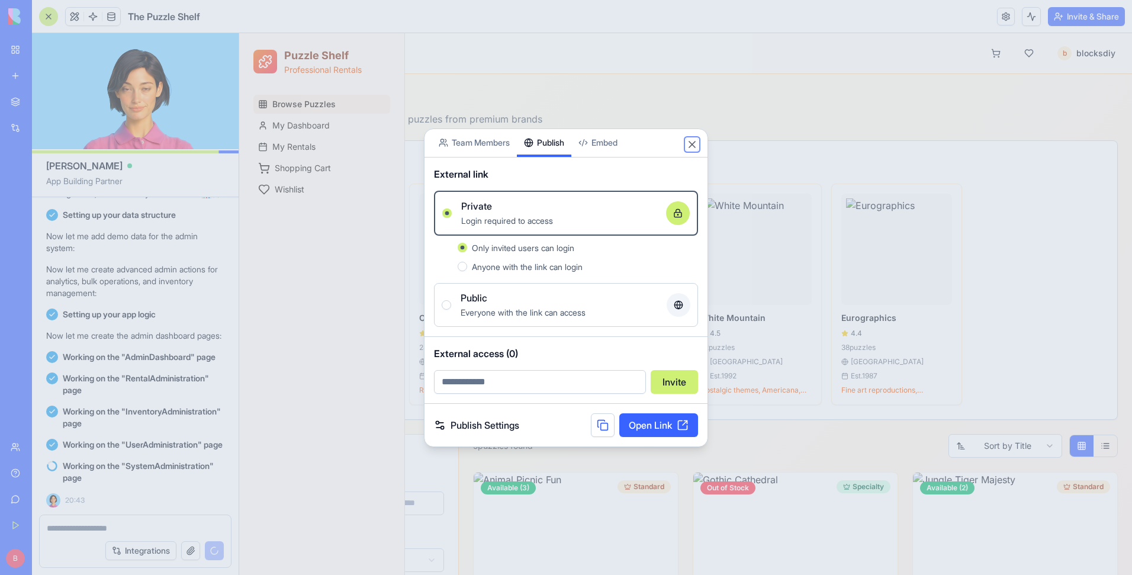
click at [696, 142] on button "Close" at bounding box center [692, 145] width 12 height 12
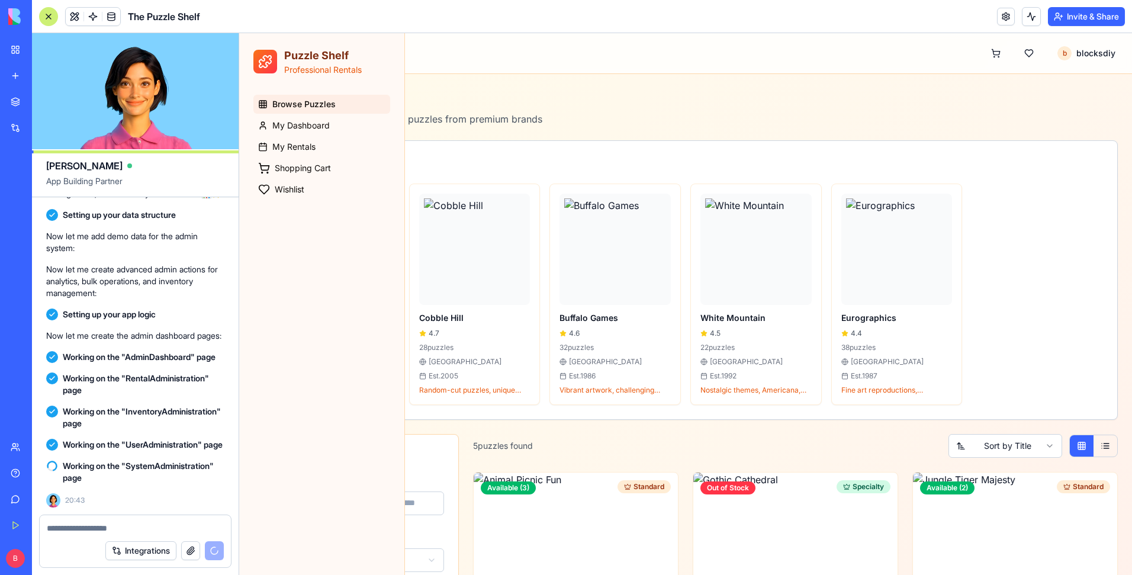
click at [335, 401] on div "Browse Puzzles My Dashboard My Rentals Shopping Cart Wishlist" at bounding box center [321, 323] width 165 height 466
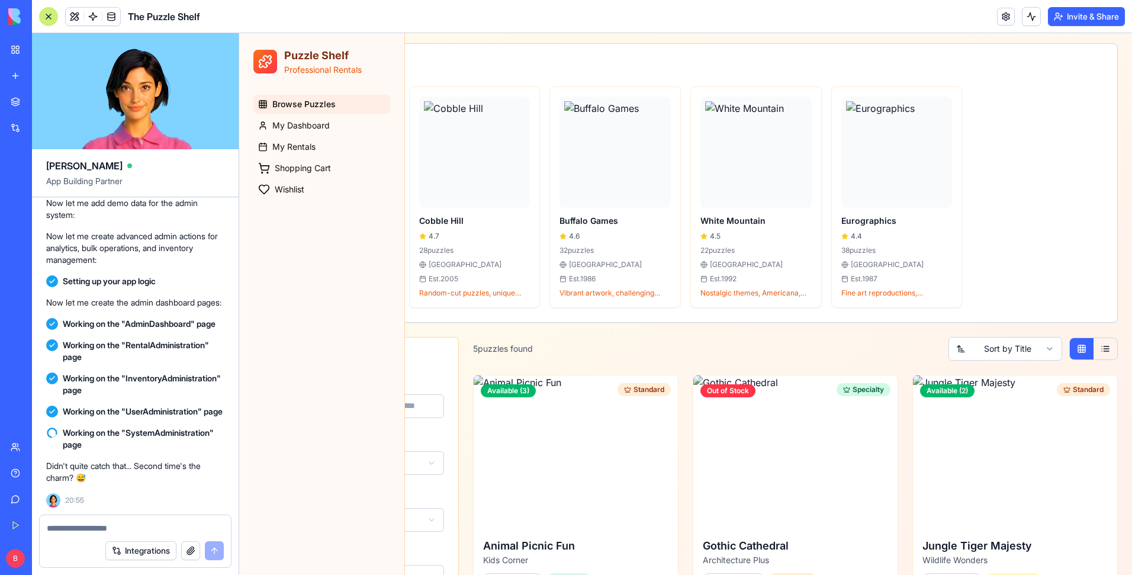
scroll to position [227, 0]
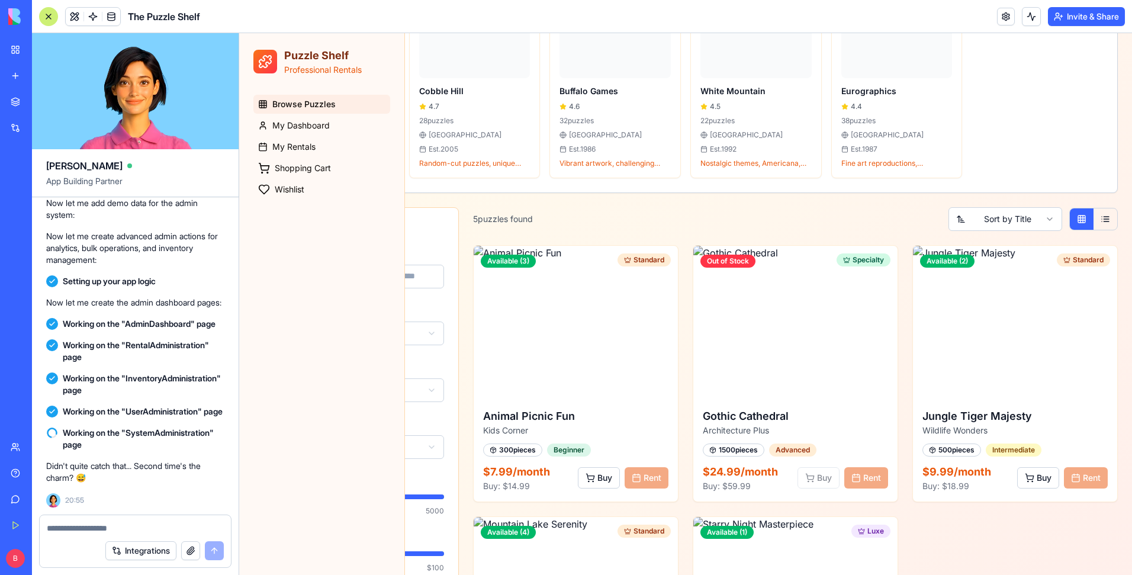
click at [46, 18] on div at bounding box center [48, 16] width 19 height 19
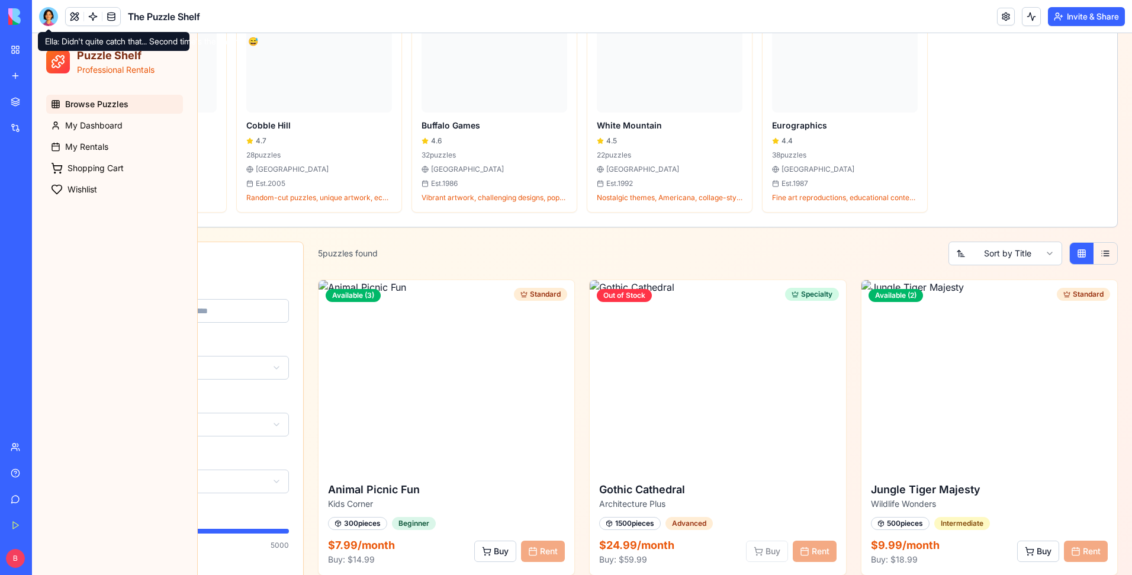
click at [49, 18] on div at bounding box center [48, 16] width 19 height 19
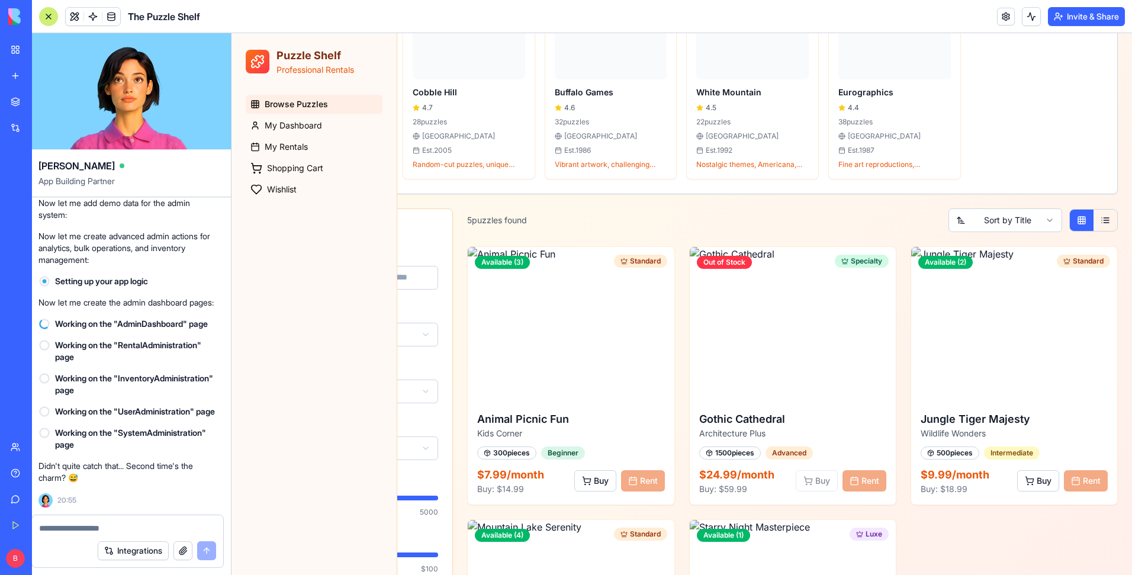
scroll to position [0, 0]
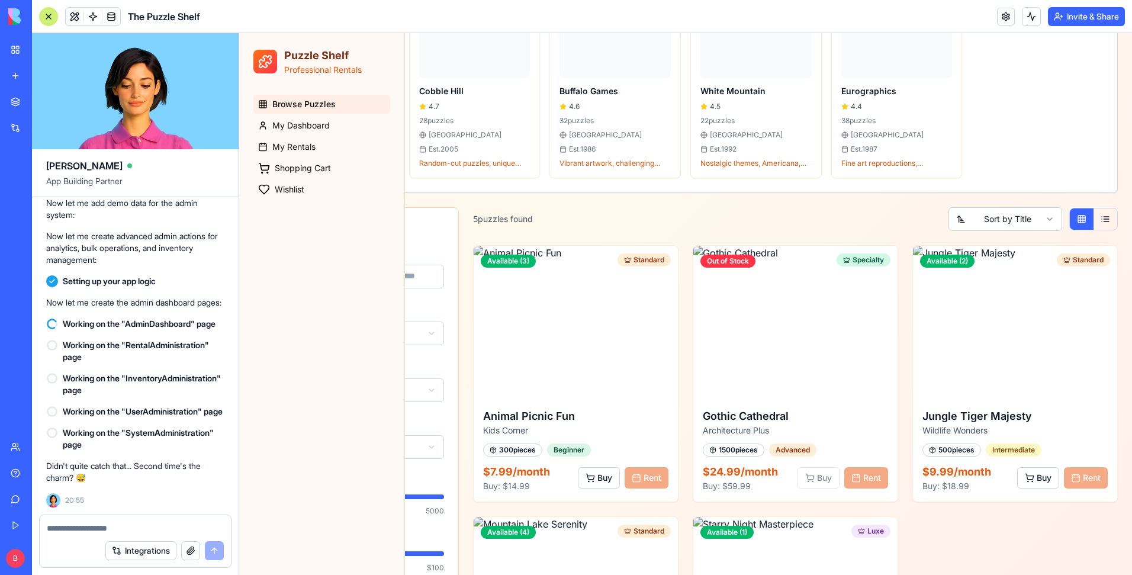
click at [53, 17] on div at bounding box center [48, 16] width 19 height 19
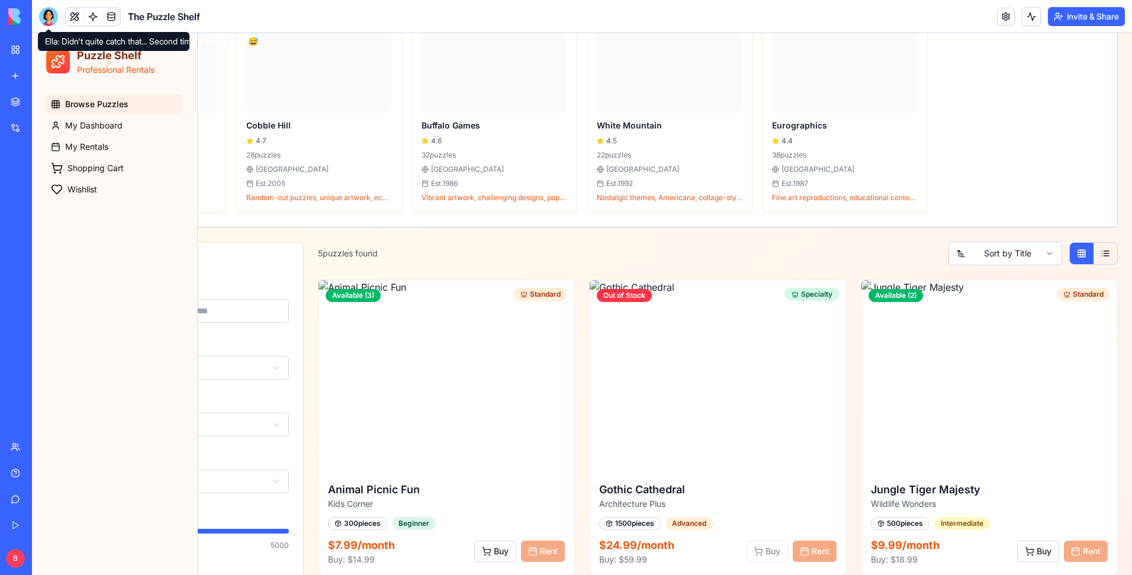
click at [50, 15] on div at bounding box center [48, 16] width 19 height 19
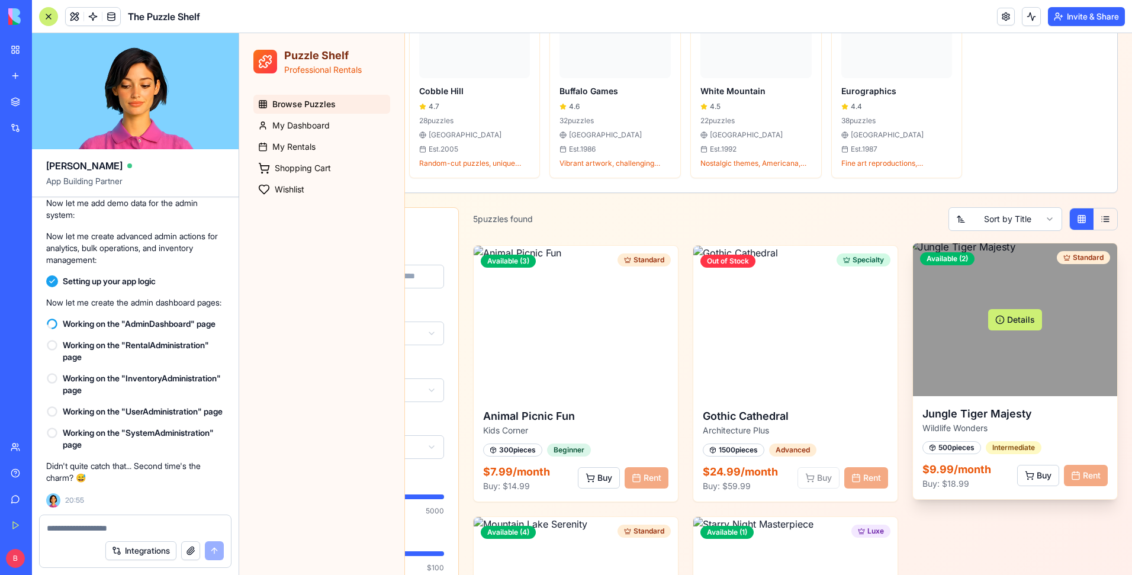
scroll to position [4610, 0]
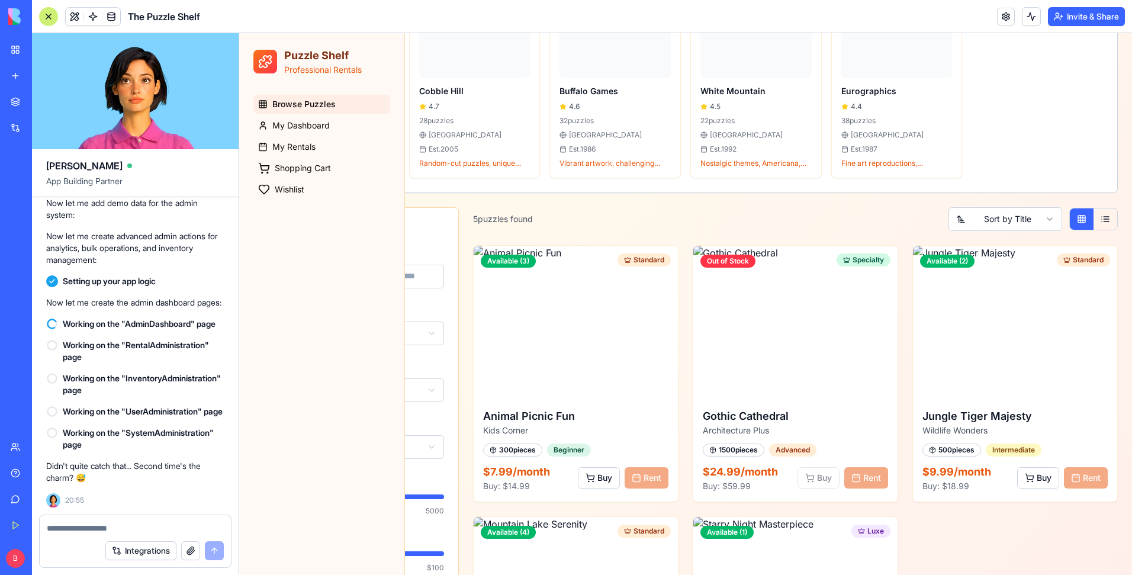
click at [68, 529] on textarea at bounding box center [135, 528] width 177 height 12
paste textarea "**********"
type textarea "**********"
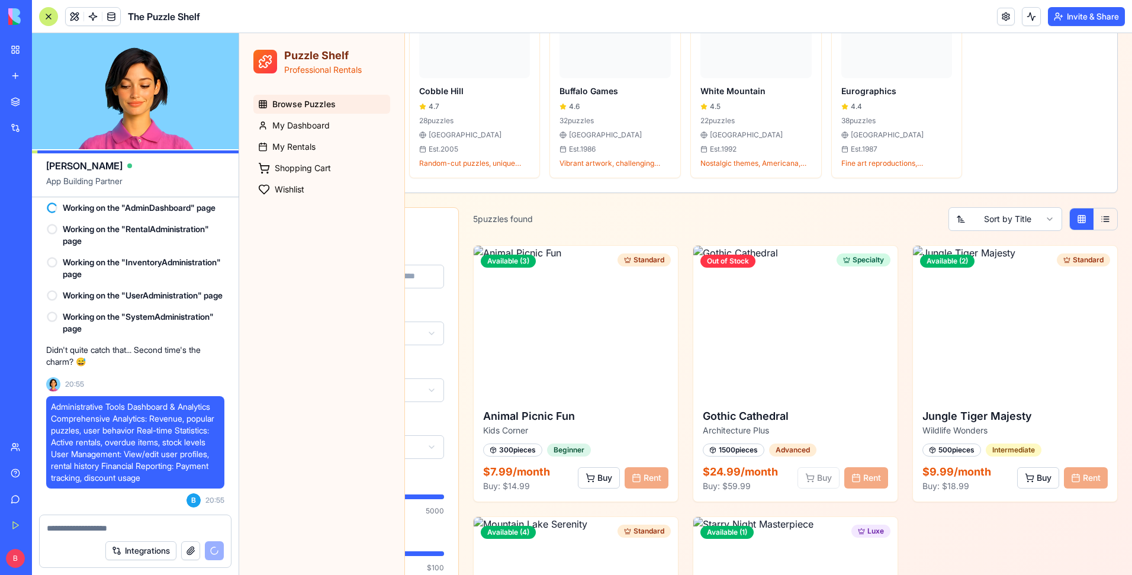
scroll to position [4823, 0]
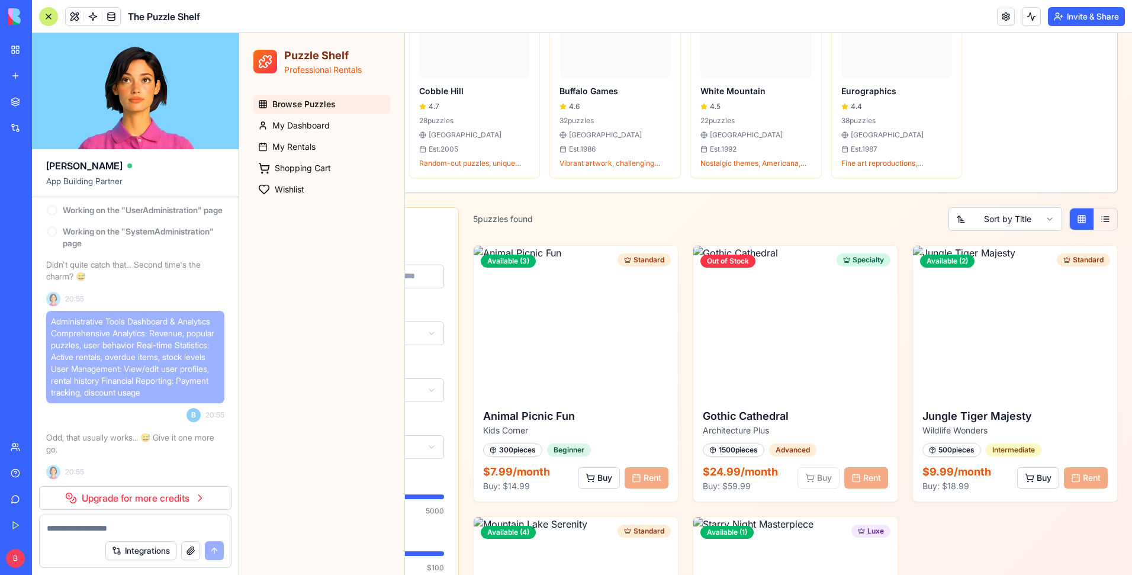
click at [27, 46] on link "My Workspace" at bounding box center [27, 50] width 47 height 24
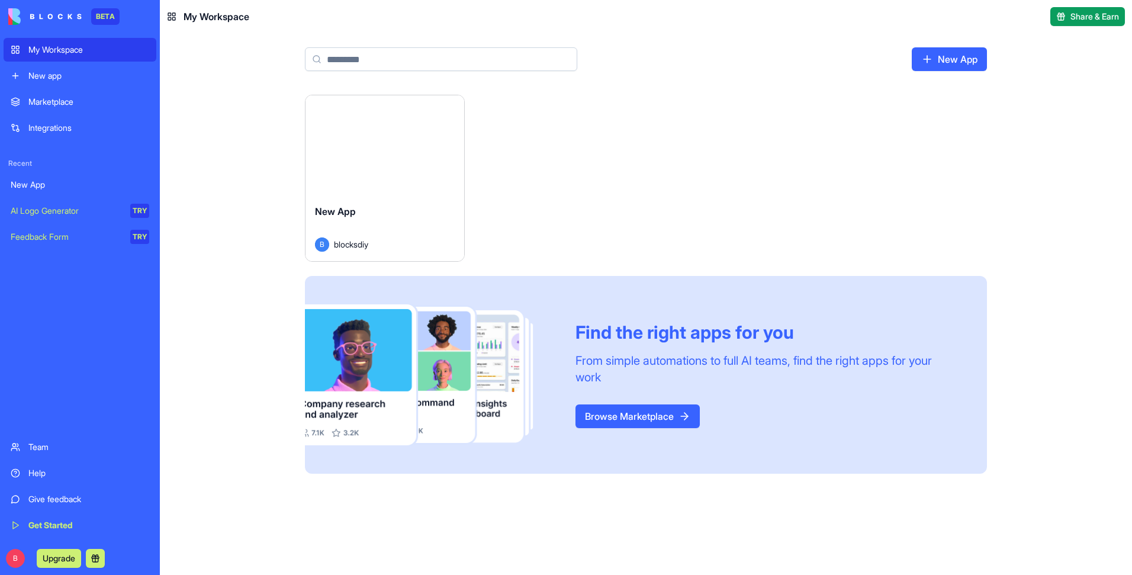
click at [776, 117] on div "Launch New App B blocksdiy Find the right apps for you From simple automations …" at bounding box center [646, 284] width 682 height 379
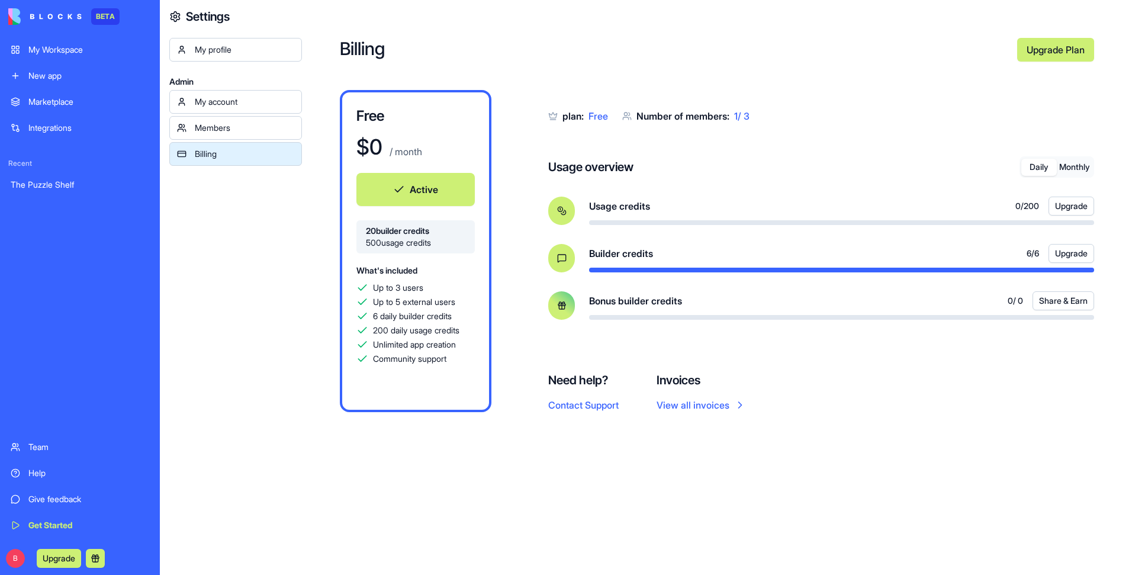
click at [1082, 172] on button "Monthly" at bounding box center [1075, 167] width 36 height 17
